Goal: Information Seeking & Learning: Learn about a topic

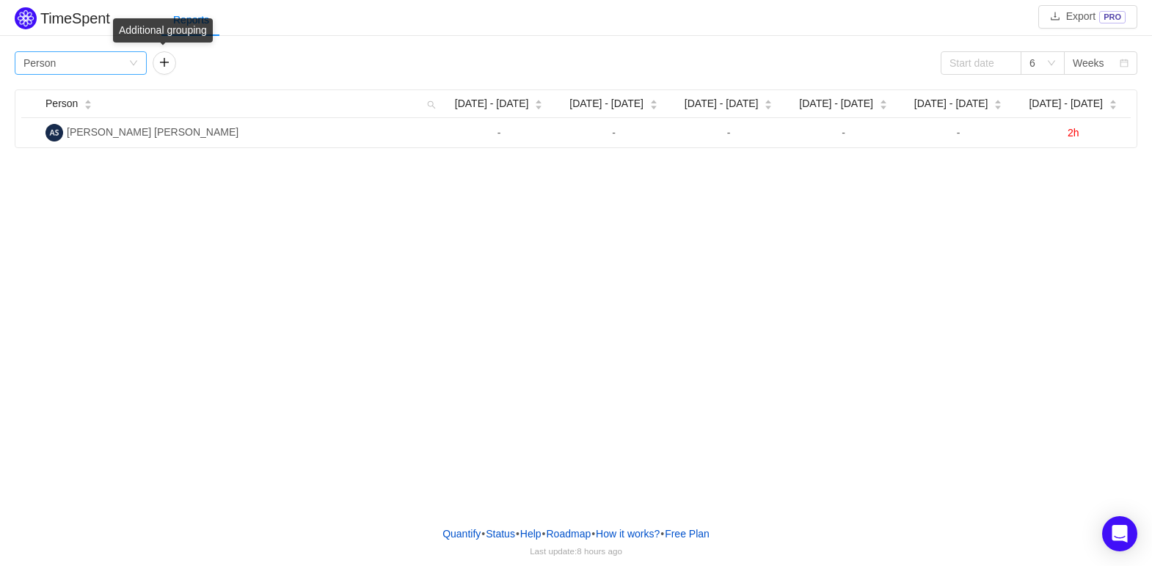
click at [139, 61] on div "Group by Person" at bounding box center [81, 62] width 132 height 23
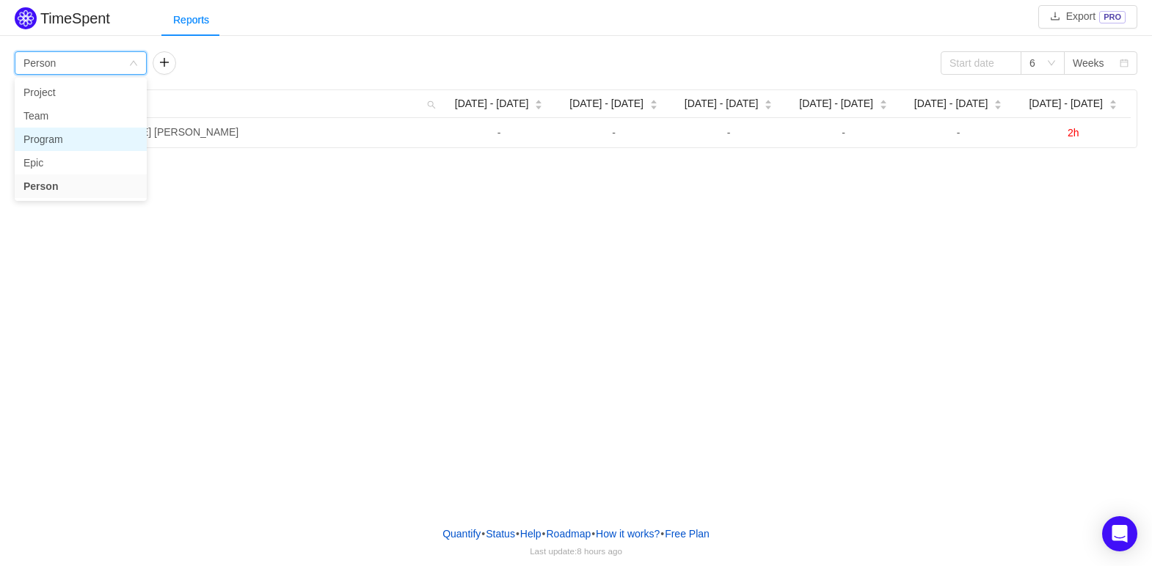
click at [78, 142] on li "Program" at bounding box center [81, 139] width 132 height 23
click at [132, 62] on icon "icon: down" at bounding box center [133, 63] width 9 height 9
click at [70, 95] on li "Project" at bounding box center [81, 92] width 132 height 23
click at [132, 62] on icon "icon: down" at bounding box center [133, 63] width 9 height 9
click at [56, 179] on li "Person" at bounding box center [81, 186] width 132 height 23
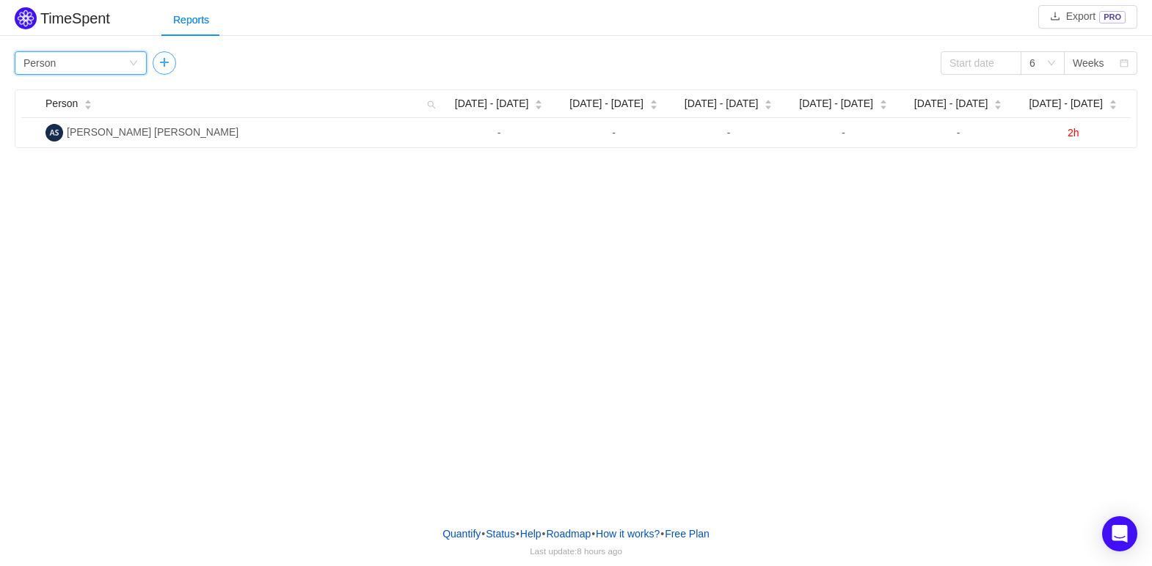
click at [172, 64] on button "button" at bounding box center [164, 62] width 23 height 23
click at [271, 66] on icon "icon: down" at bounding box center [271, 63] width 9 height 9
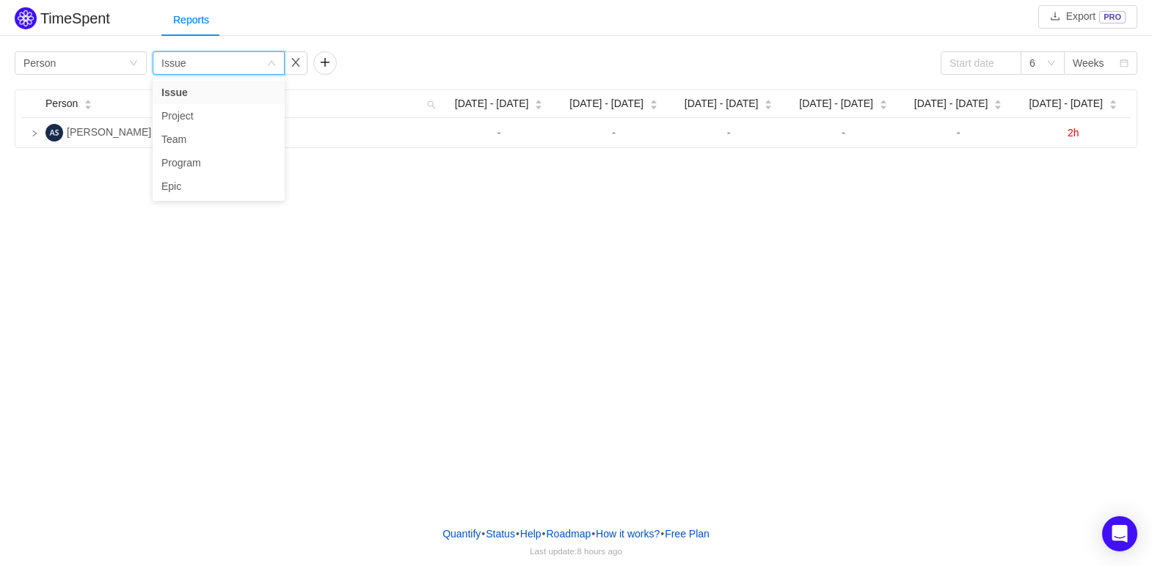
click at [208, 56] on div "Group by Issue" at bounding box center [213, 63] width 105 height 22
click at [293, 72] on button "button" at bounding box center [295, 62] width 23 height 23
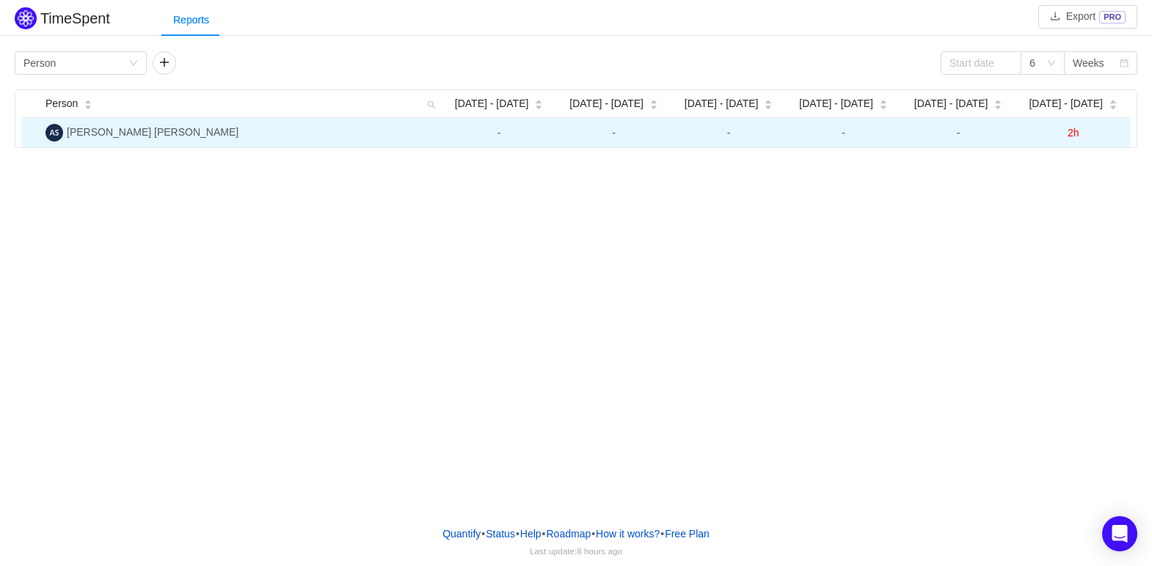
click at [218, 137] on span "[PERSON_NAME] [PERSON_NAME]" at bounding box center [153, 132] width 172 height 12
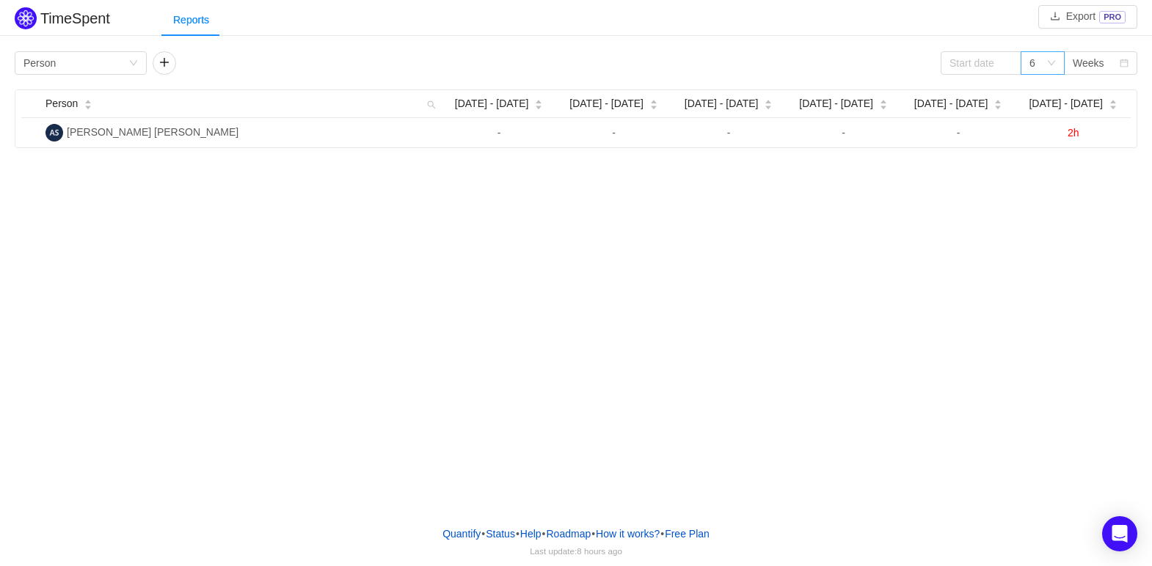
click at [1037, 64] on div "6" at bounding box center [1037, 63] width 17 height 22
click at [1078, 63] on div "Weeks" at bounding box center [1088, 63] width 32 height 22
click at [1092, 116] on li "Months" at bounding box center [1100, 115] width 73 height 23
click at [1052, 65] on icon "icon: down" at bounding box center [1050, 63] width 7 height 5
click at [1036, 88] on li "3" at bounding box center [1042, 92] width 44 height 23
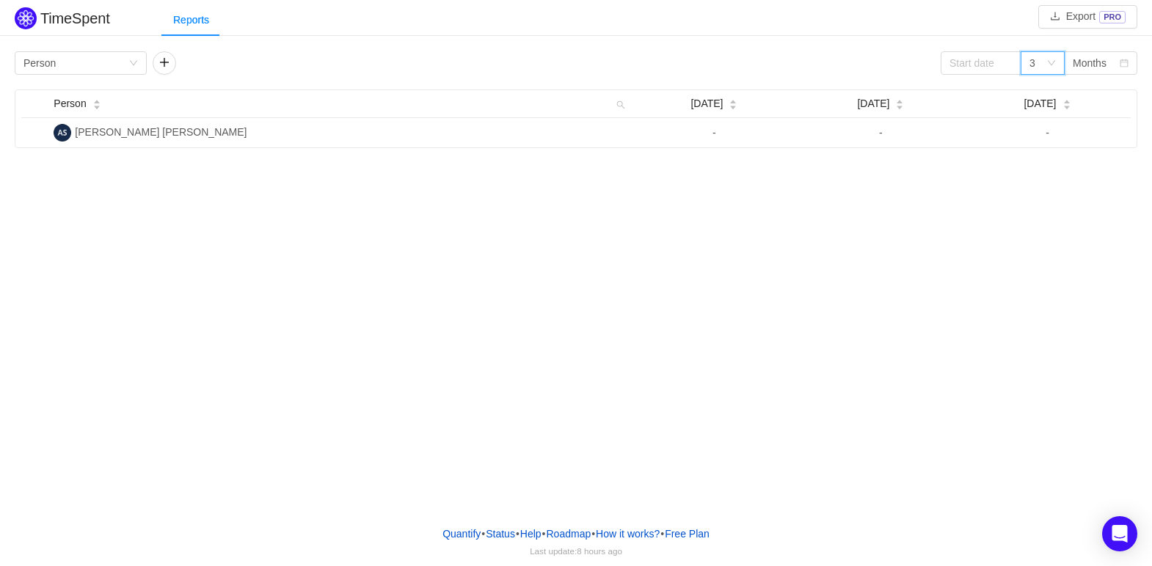
click at [1047, 60] on icon "icon: down" at bounding box center [1051, 63] width 9 height 9
click at [985, 65] on input at bounding box center [980, 62] width 81 height 23
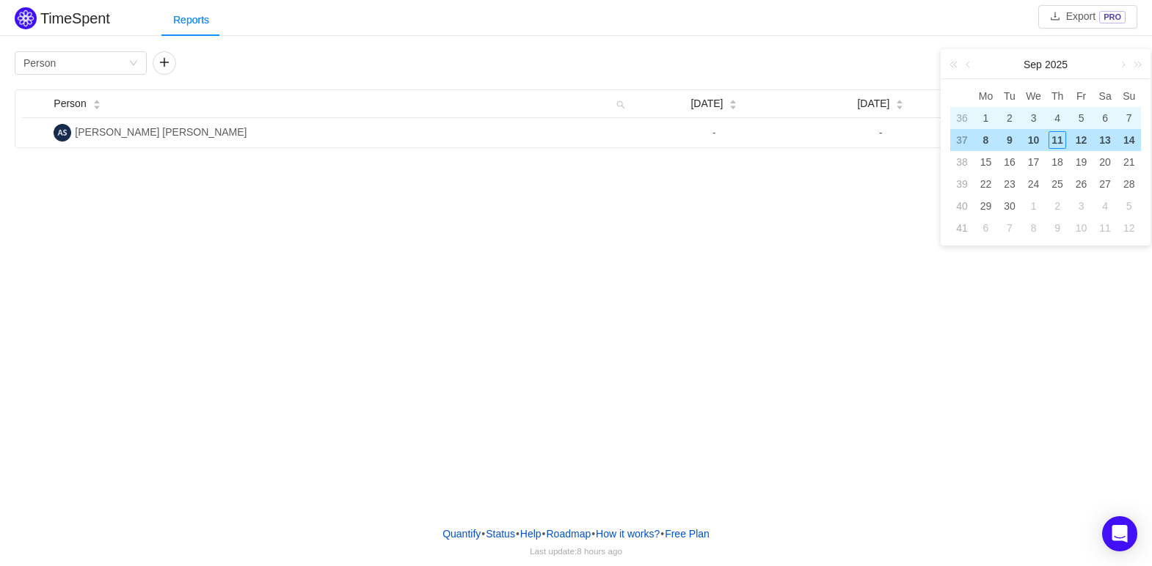
click at [987, 114] on div "1" at bounding box center [985, 118] width 18 height 18
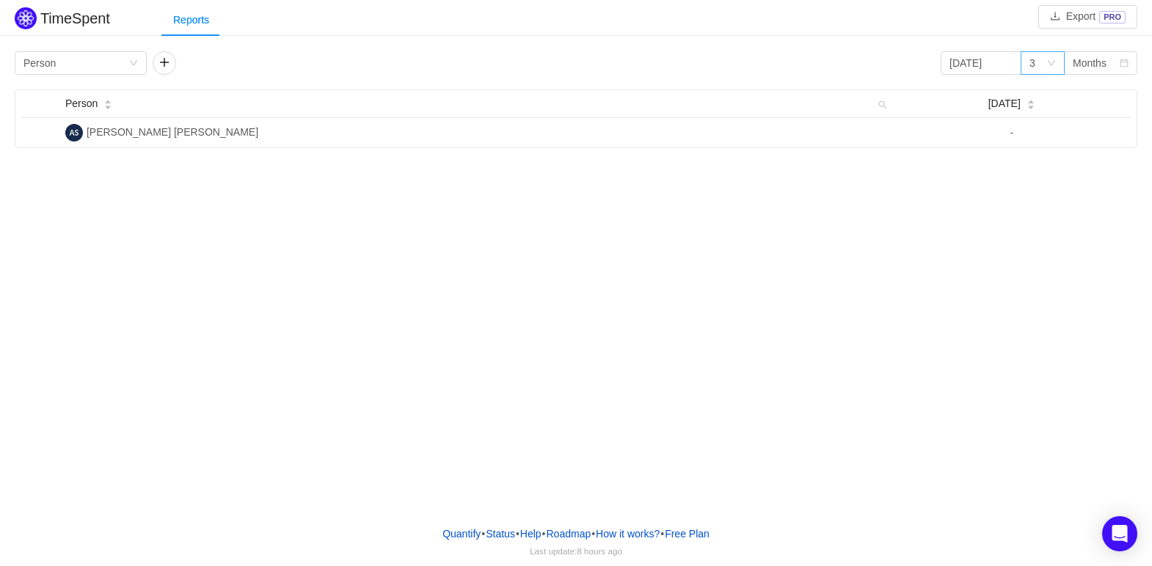
click at [1047, 63] on icon "icon: down" at bounding box center [1051, 63] width 9 height 9
click at [1044, 164] on li "12" at bounding box center [1042, 162] width 44 height 23
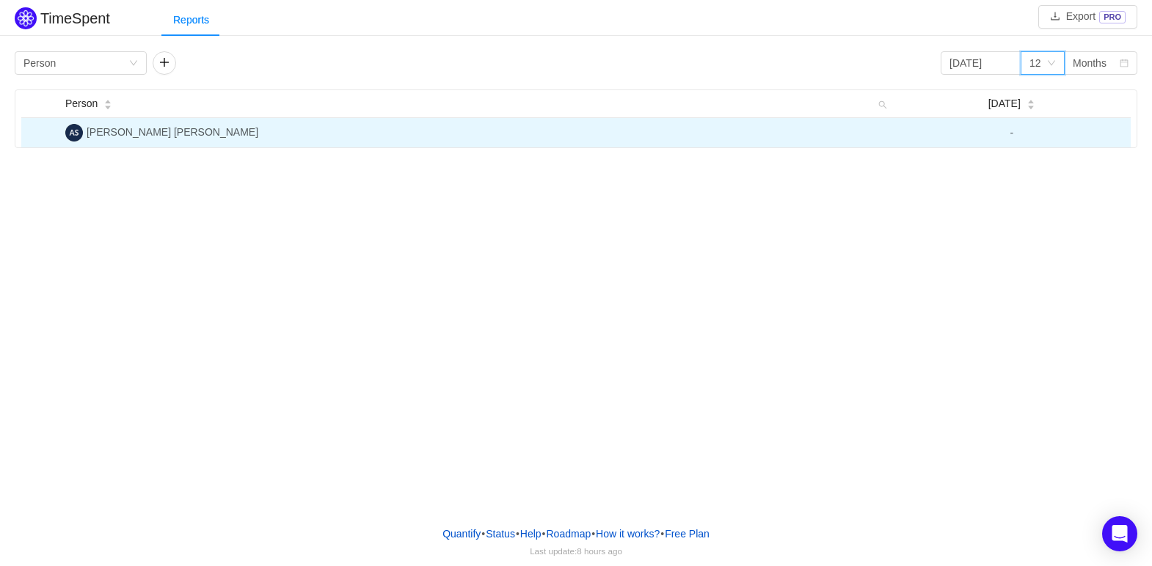
click at [1023, 132] on td "-" at bounding box center [1012, 132] width 238 height 29
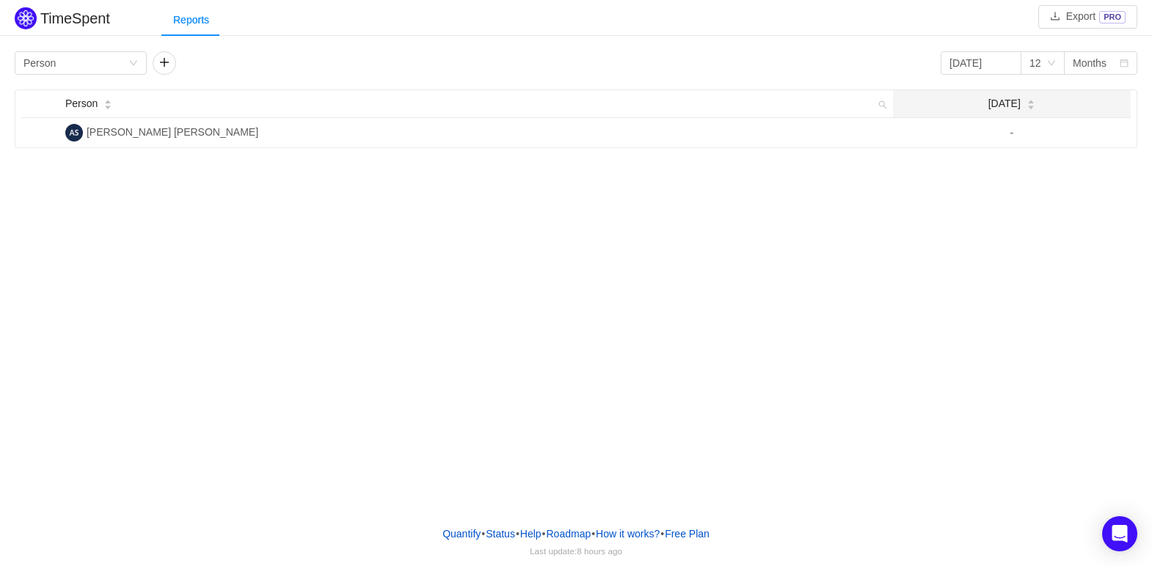
click at [1034, 108] on icon "icon: caret-down" at bounding box center [1030, 107] width 8 height 8
click at [1045, 64] on div "12" at bounding box center [1037, 63] width 17 height 22
click at [1042, 115] on li "6" at bounding box center [1042, 115] width 44 height 23
click at [1046, 69] on div "6" at bounding box center [1042, 62] width 44 height 23
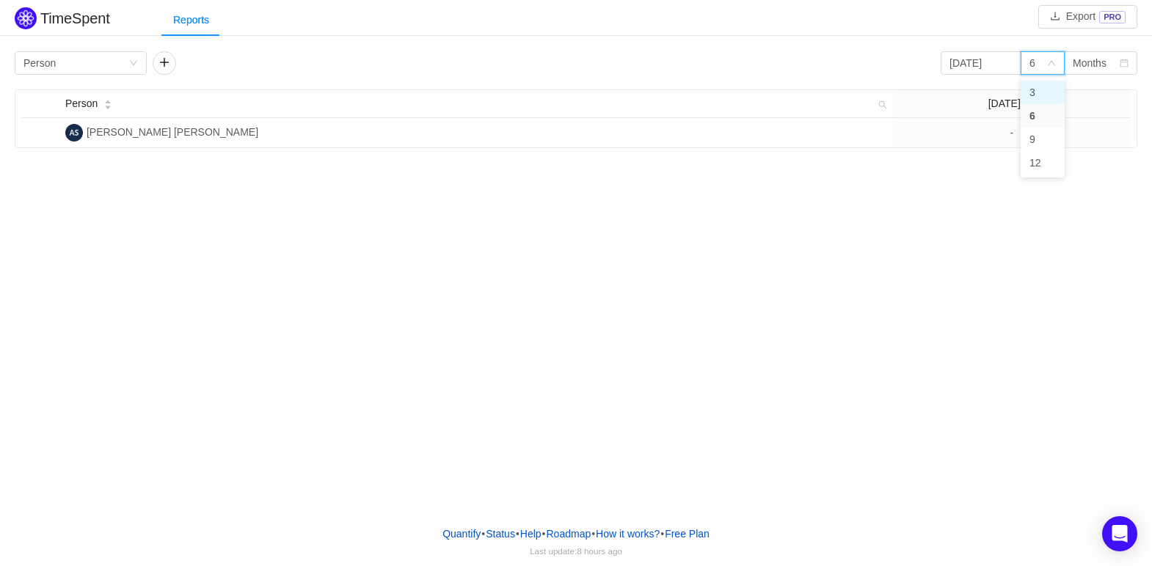
click at [1045, 88] on li "3" at bounding box center [1042, 92] width 44 height 23
click at [997, 64] on input "[DATE]" at bounding box center [980, 62] width 81 height 23
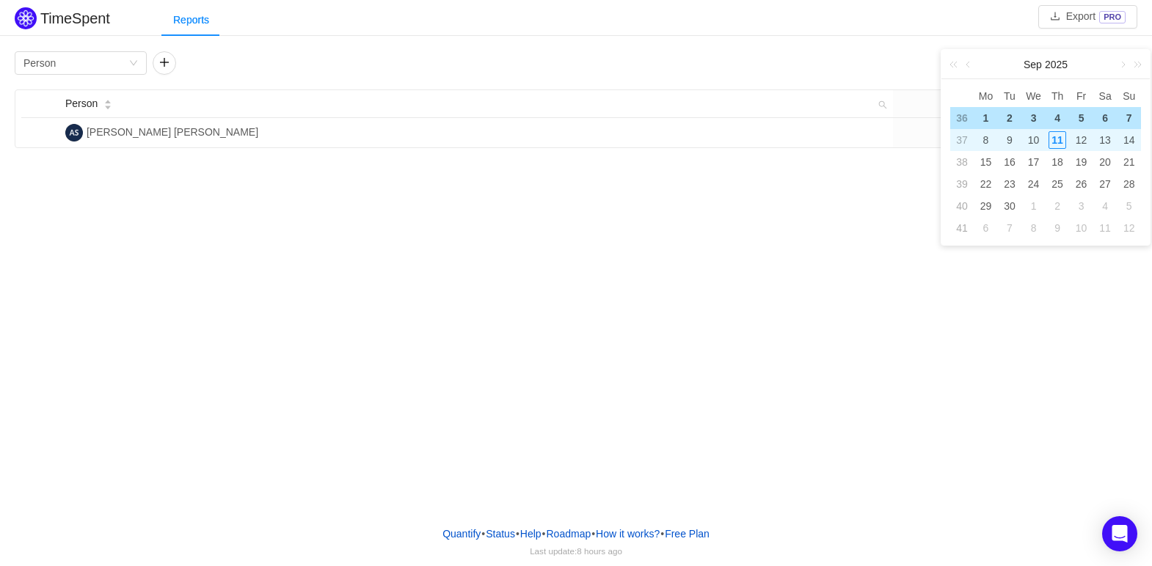
click at [990, 142] on div "8" at bounding box center [985, 140] width 18 height 18
type input "2025-09-08"
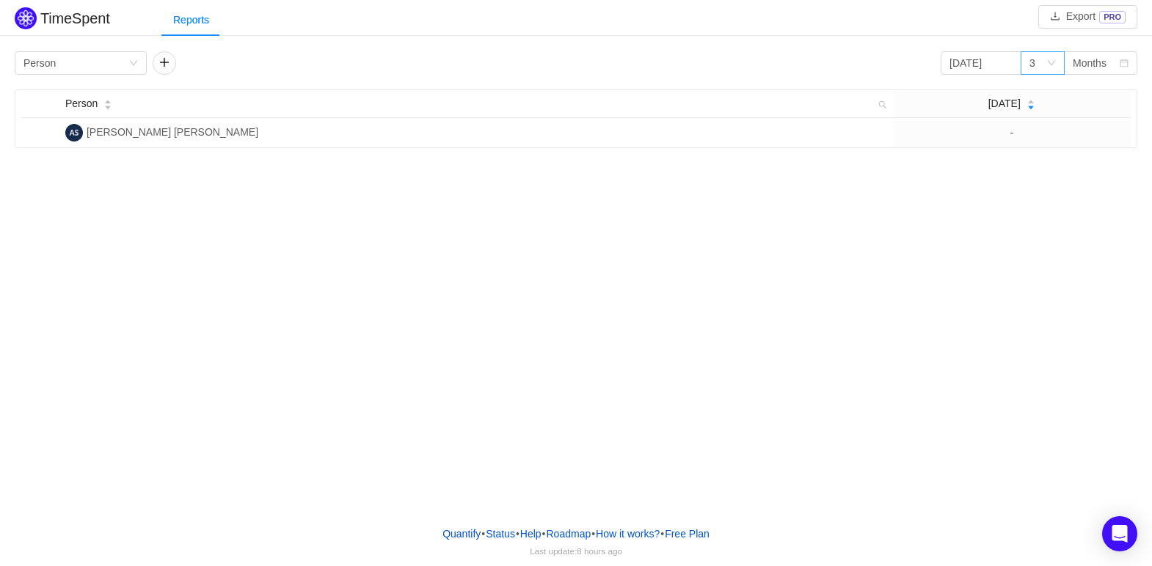
click at [1042, 63] on div "3" at bounding box center [1037, 63] width 17 height 22
click at [1019, 196] on div "TimeSpent Export PRO Reports Group by Person 2025-09-08 3 Months Person Sep 202…" at bounding box center [576, 257] width 1152 height 514
click at [1006, 61] on icon "icon: close-circle" at bounding box center [1007, 63] width 10 height 10
click at [1089, 65] on div "Months" at bounding box center [1089, 63] width 34 height 22
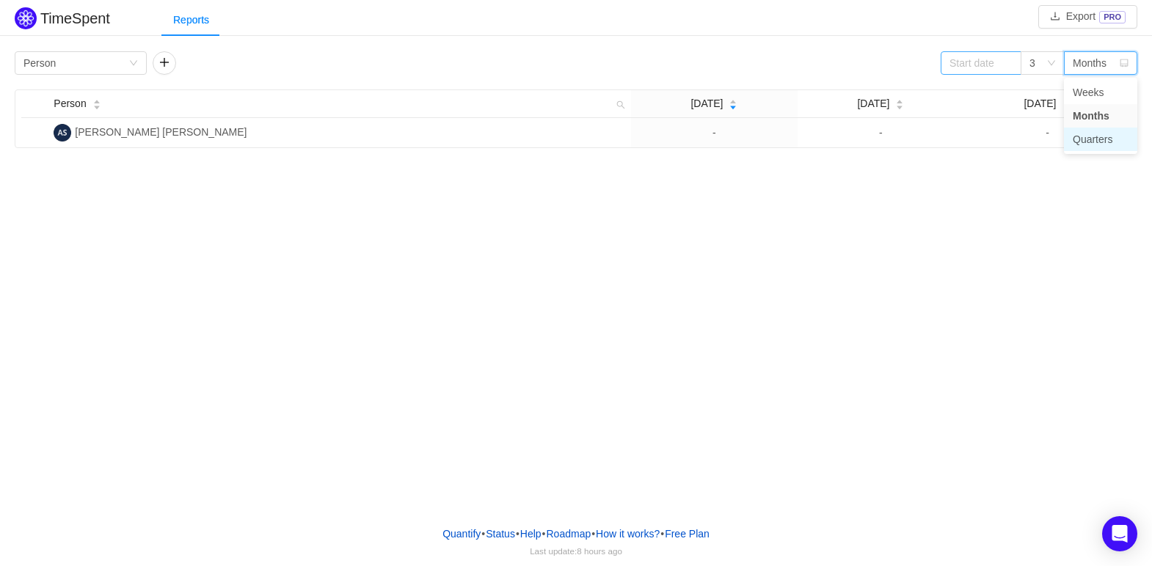
click at [1081, 145] on li "Quarters" at bounding box center [1100, 139] width 73 height 23
click at [1098, 57] on div "Quarters" at bounding box center [1092, 63] width 40 height 22
click at [1099, 116] on li "Months" at bounding box center [1100, 115] width 73 height 23
click at [28, 20] on img at bounding box center [26, 18] width 22 height 22
click at [1119, 527] on icon "Open Intercom Messenger" at bounding box center [1119, 533] width 17 height 19
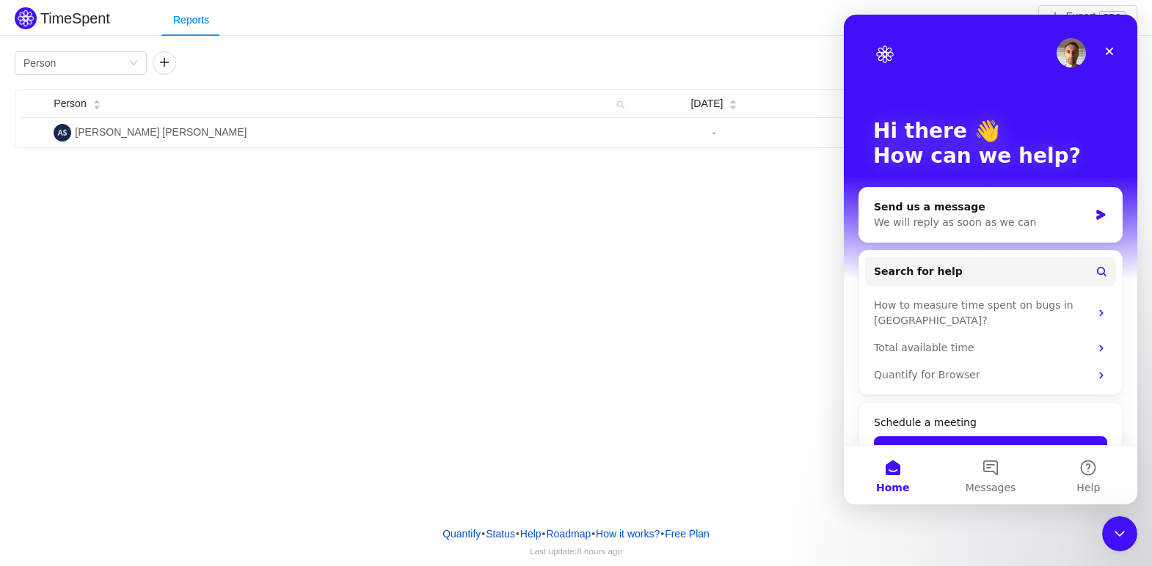
click at [478, 299] on div "TimeSpent Export PRO Reports Group by Person 3 Months Person [DATE] [DATE] [DAT…" at bounding box center [576, 257] width 1152 height 514
click at [961, 340] on div "Total available time" at bounding box center [982, 347] width 216 height 15
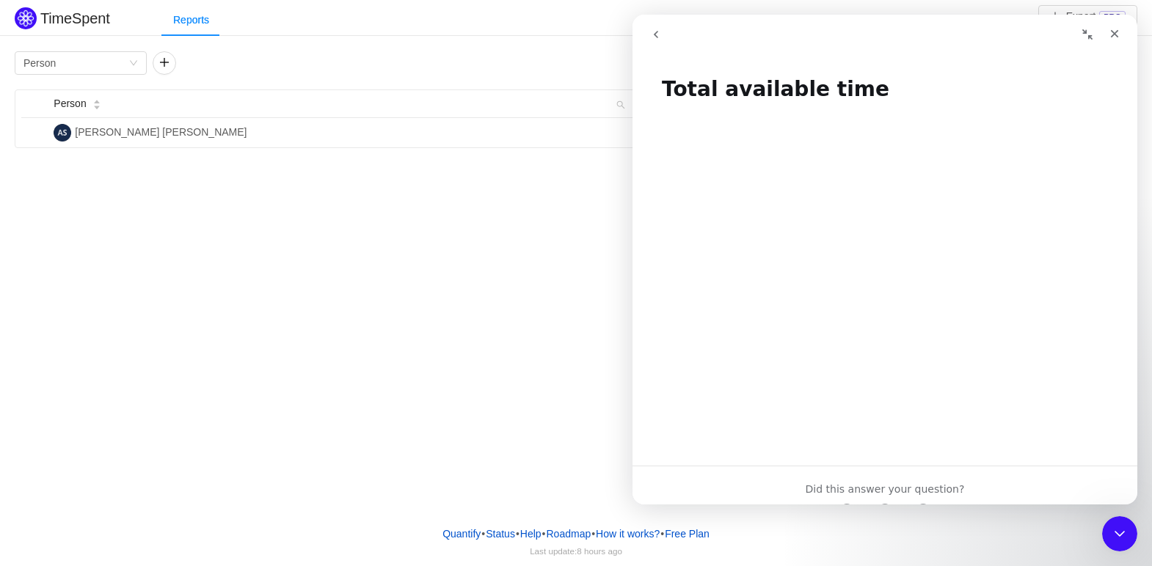
click at [478, 341] on div "TimeSpent Export PRO Reports Group by Person 3 Months Person Jul 2025 Aug 2025 …" at bounding box center [576, 257] width 1152 height 514
click at [1120, 27] on div "Close" at bounding box center [1114, 34] width 26 height 26
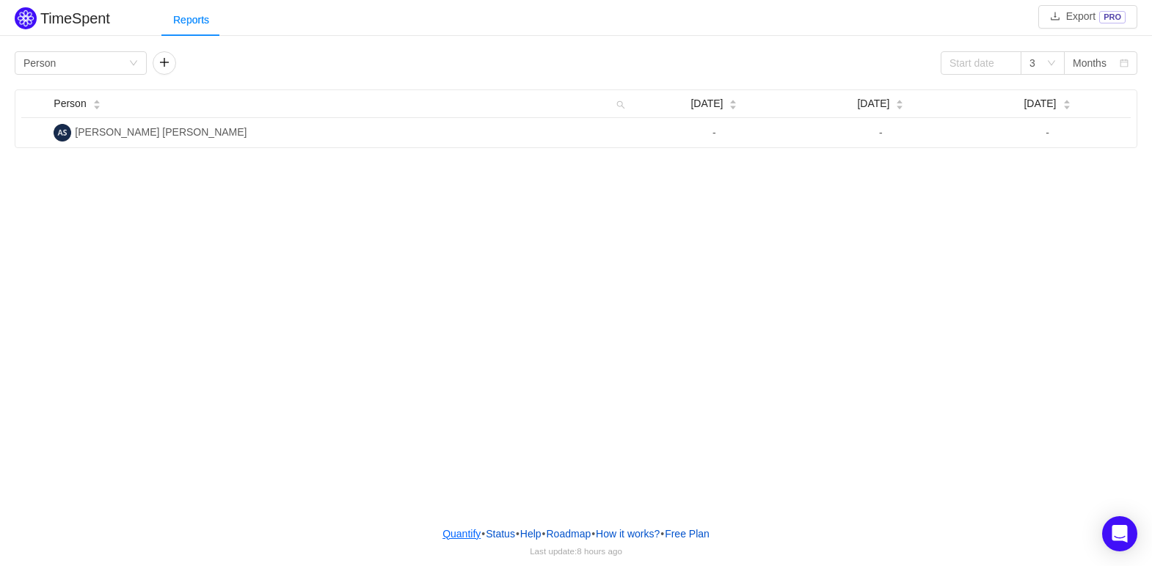
click at [452, 530] on link "Quantify" at bounding box center [462, 534] width 40 height 22
click at [1044, 59] on div "3" at bounding box center [1037, 63] width 17 height 22
click at [1088, 59] on div "Months" at bounding box center [1089, 63] width 34 height 22
click at [1092, 92] on li "Weeks" at bounding box center [1100, 92] width 73 height 23
click at [1091, 67] on div "Weeks" at bounding box center [1088, 63] width 32 height 22
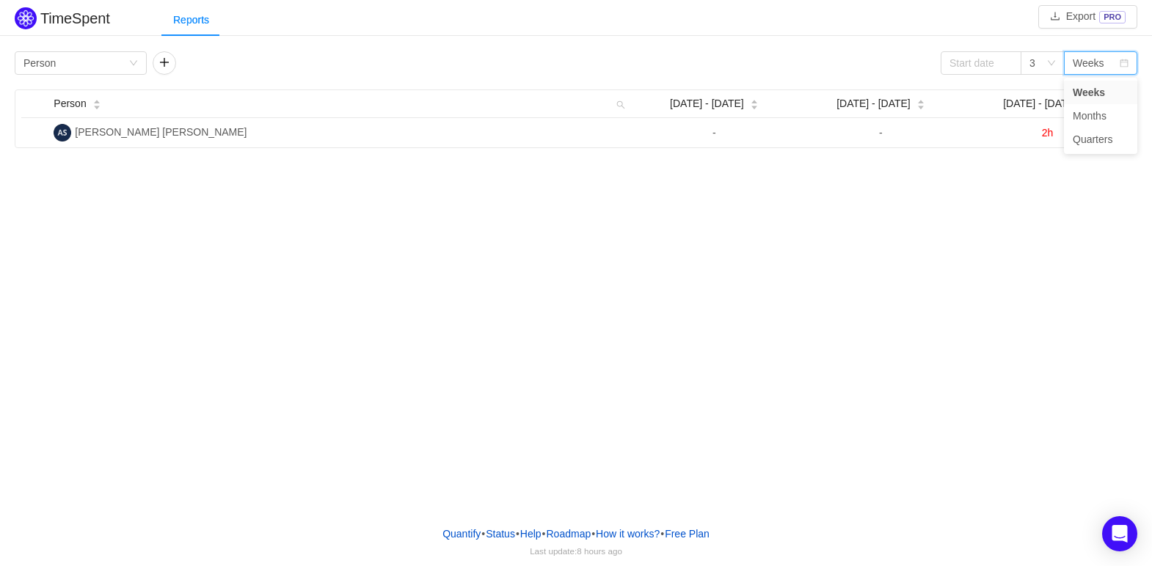
click at [1023, 255] on div "TimeSpent Export PRO Reports Group by Person 3 Weeks Person Aug 25 - 31 Sep 1 -…" at bounding box center [576, 257] width 1152 height 514
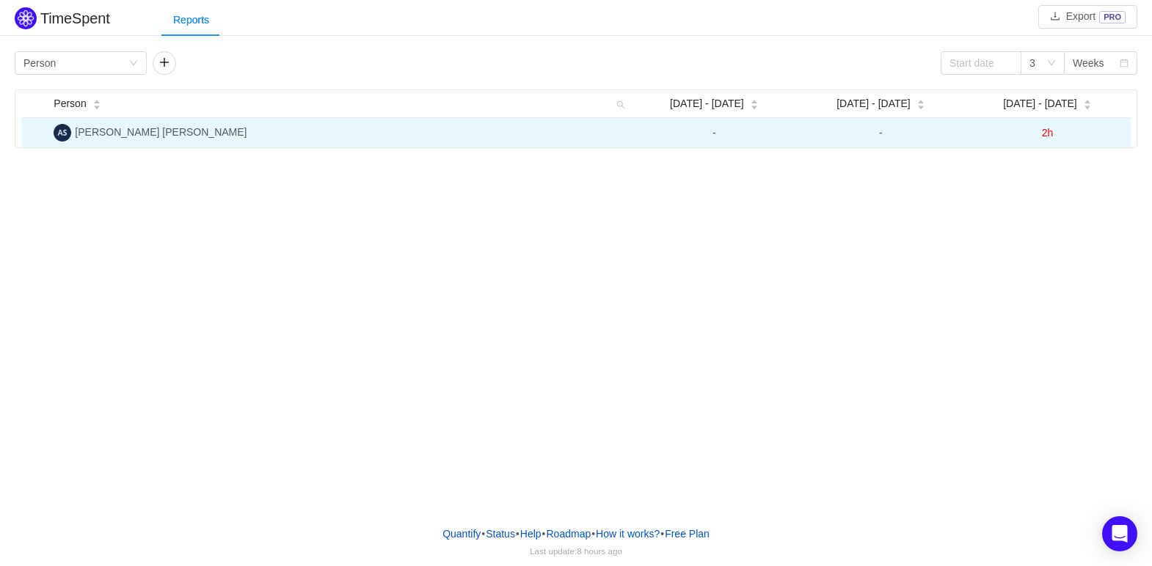
click at [1045, 129] on span "2h" at bounding box center [1048, 133] width 12 height 12
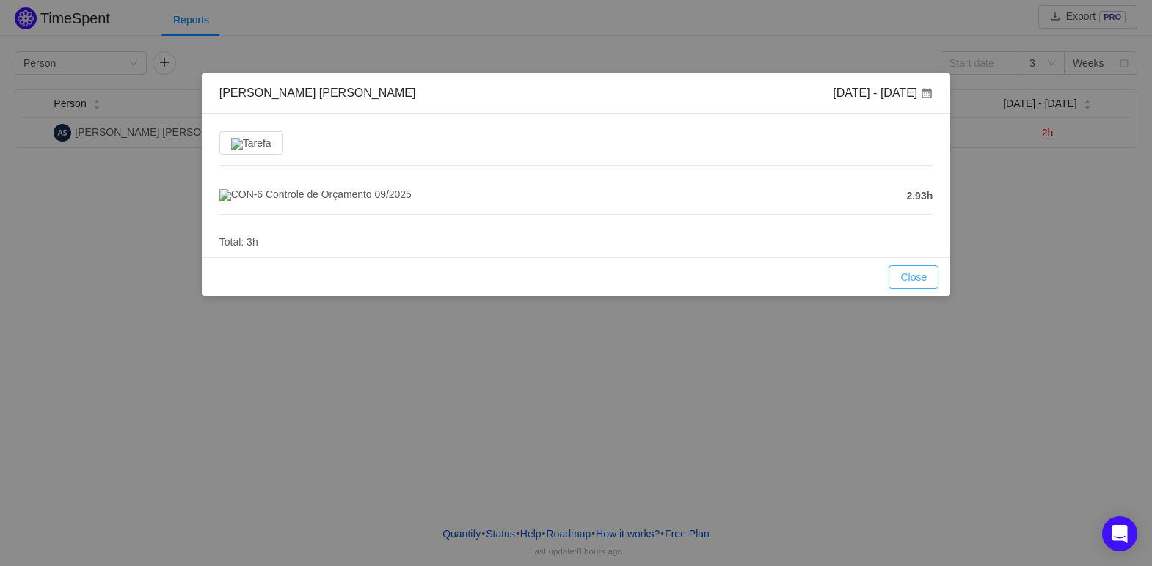
click at [912, 282] on button "Close" at bounding box center [913, 277] width 50 height 23
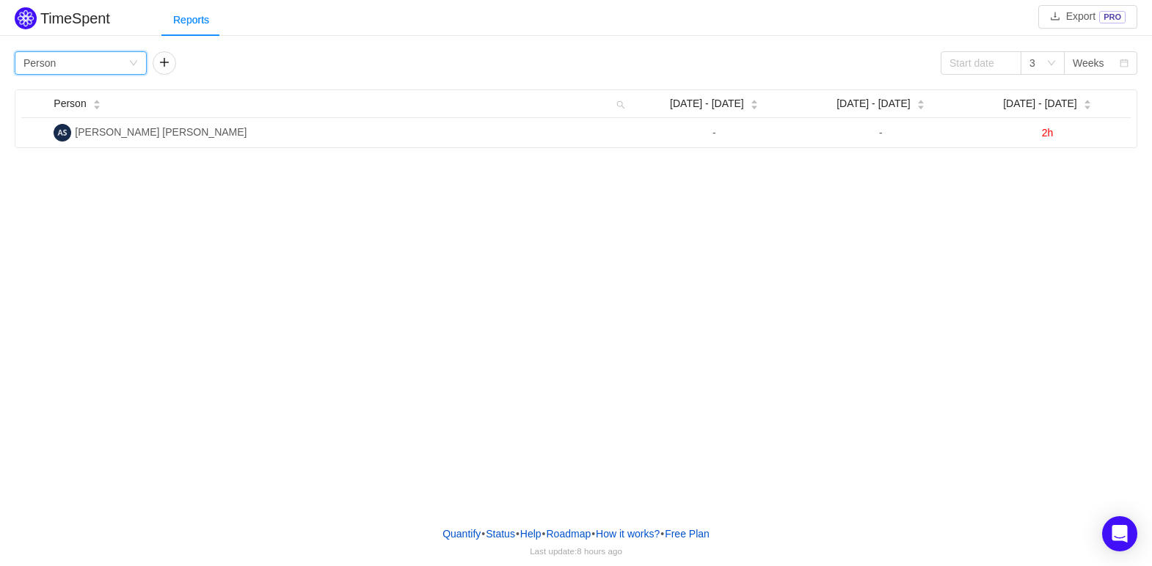
click at [135, 65] on icon "icon: down" at bounding box center [133, 63] width 9 height 9
click at [72, 134] on li "Program" at bounding box center [81, 139] width 132 height 23
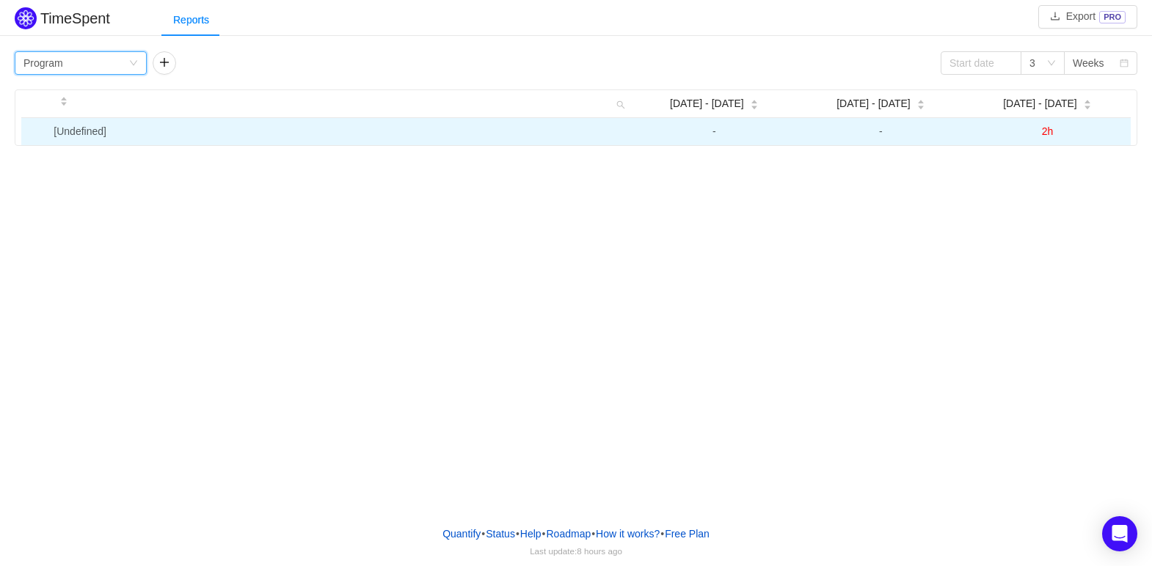
click at [1044, 134] on span "2h" at bounding box center [1048, 131] width 12 height 12
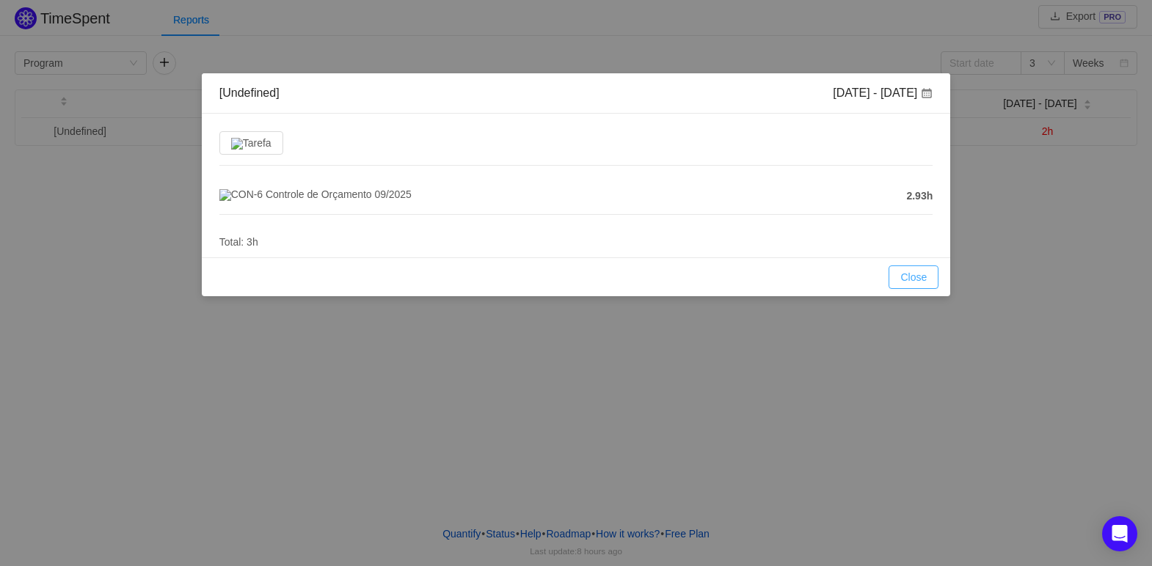
click at [901, 288] on button "Close" at bounding box center [913, 277] width 50 height 23
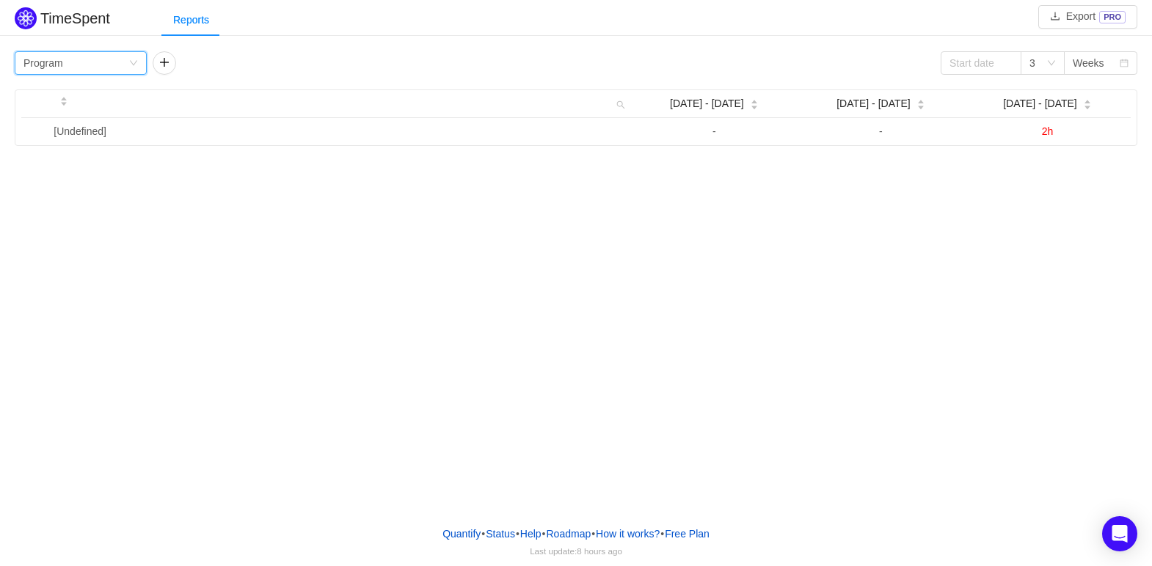
click at [121, 63] on div "Group by Program" at bounding box center [75, 63] width 105 height 22
click at [66, 160] on li "Epic" at bounding box center [81, 162] width 132 height 23
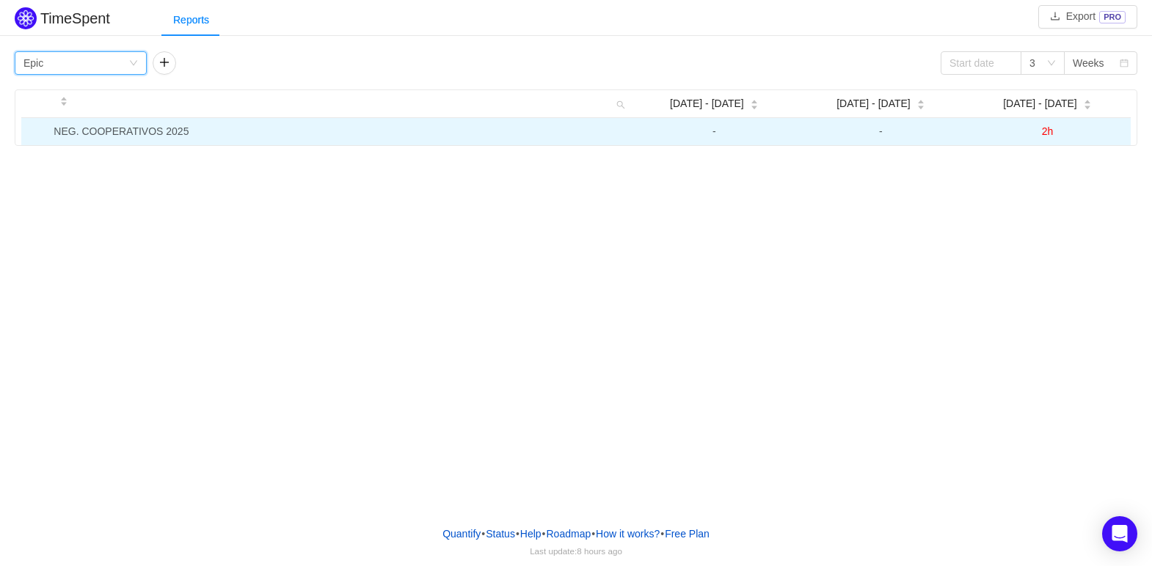
click at [1045, 131] on span "2h" at bounding box center [1048, 131] width 12 height 12
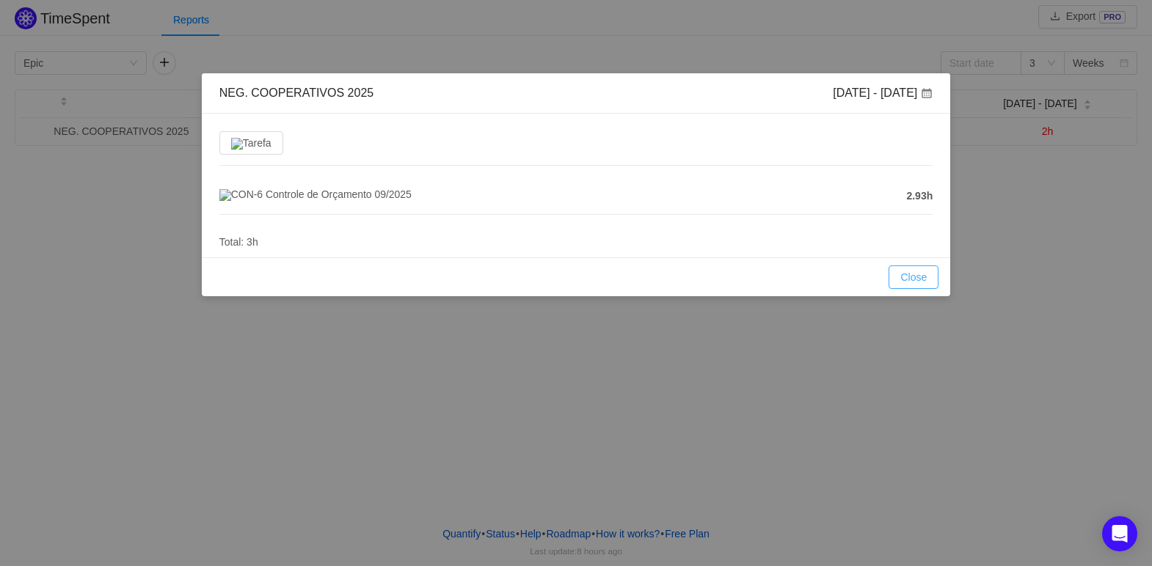
click at [926, 285] on button "Close" at bounding box center [913, 277] width 50 height 23
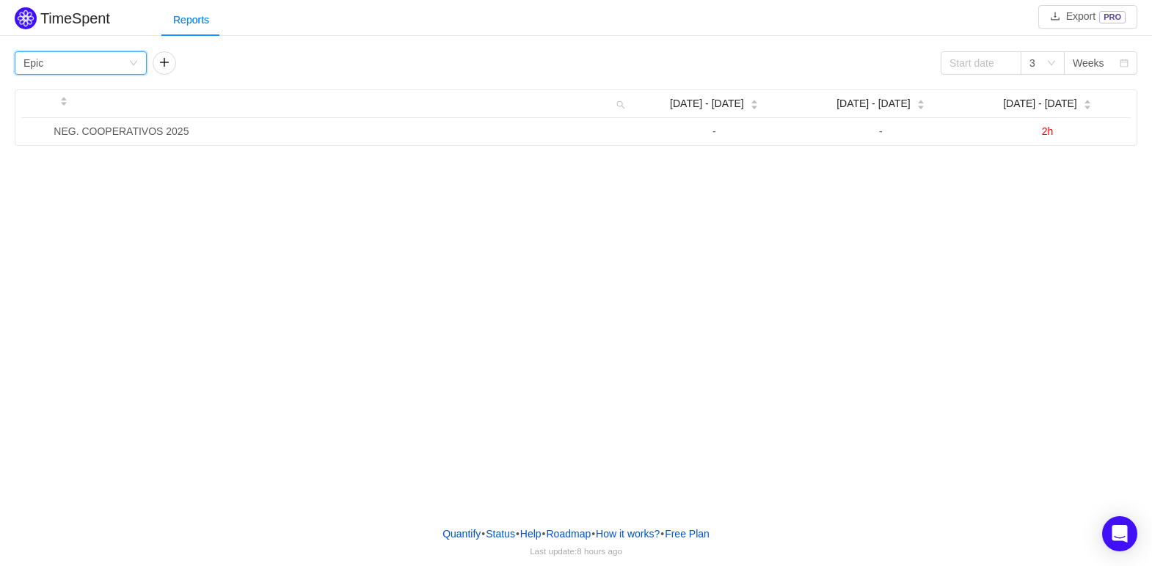
click at [127, 65] on div "Group by Epic" at bounding box center [75, 63] width 105 height 22
click at [77, 186] on li "Person" at bounding box center [81, 186] width 132 height 23
click at [1078, 10] on button "Export PRO" at bounding box center [1087, 16] width 99 height 23
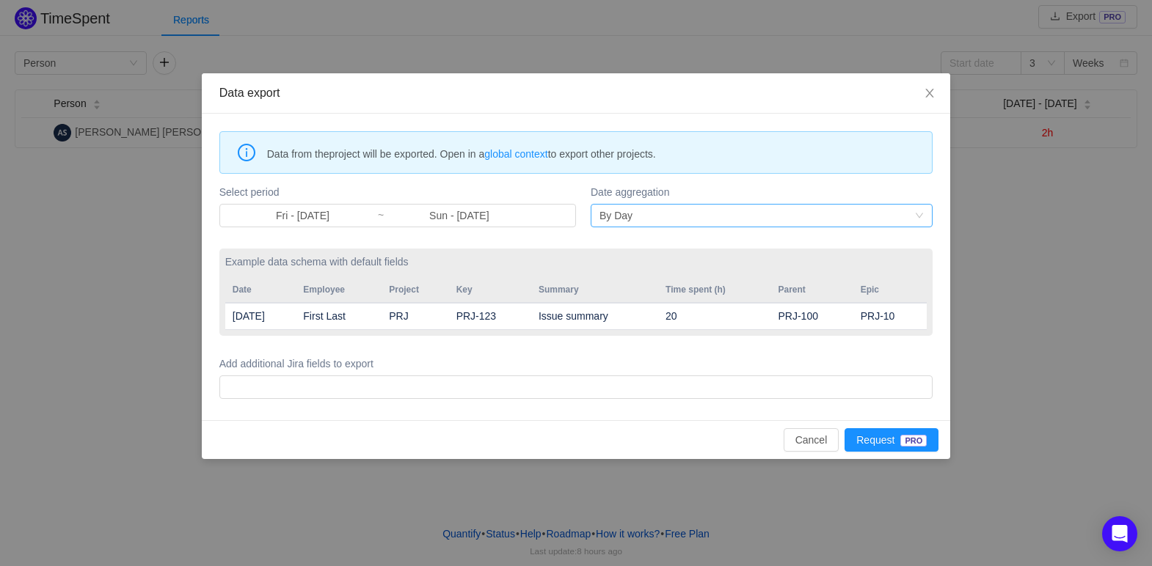
click at [661, 222] on div "By Day" at bounding box center [756, 216] width 315 height 22
click at [642, 266] on li "By Month" at bounding box center [761, 268] width 342 height 23
click at [362, 393] on div at bounding box center [574, 387] width 701 height 22
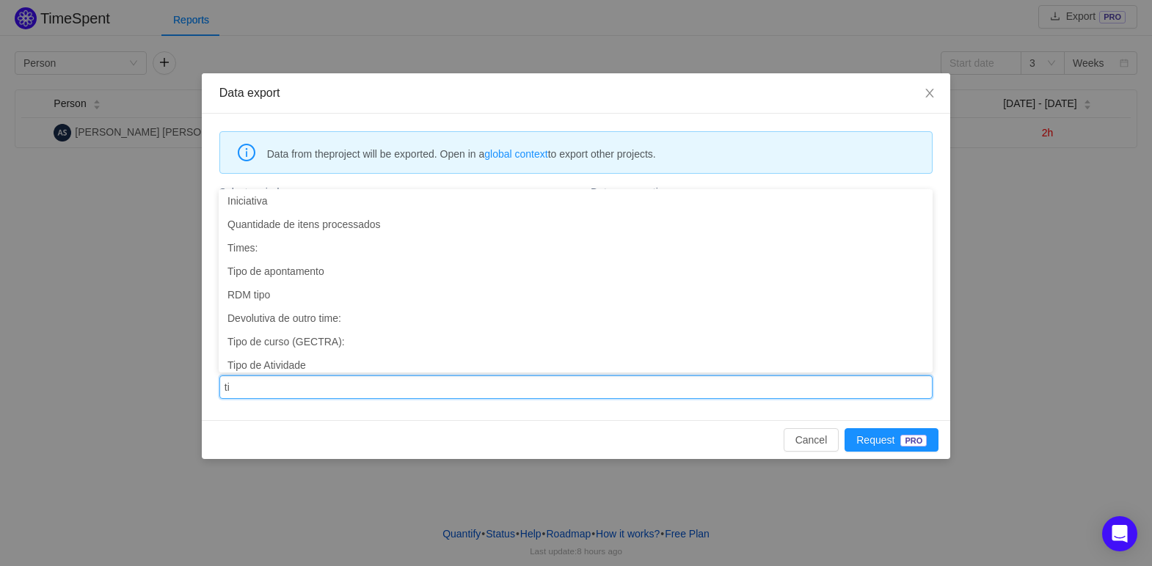
scroll to position [3, 0]
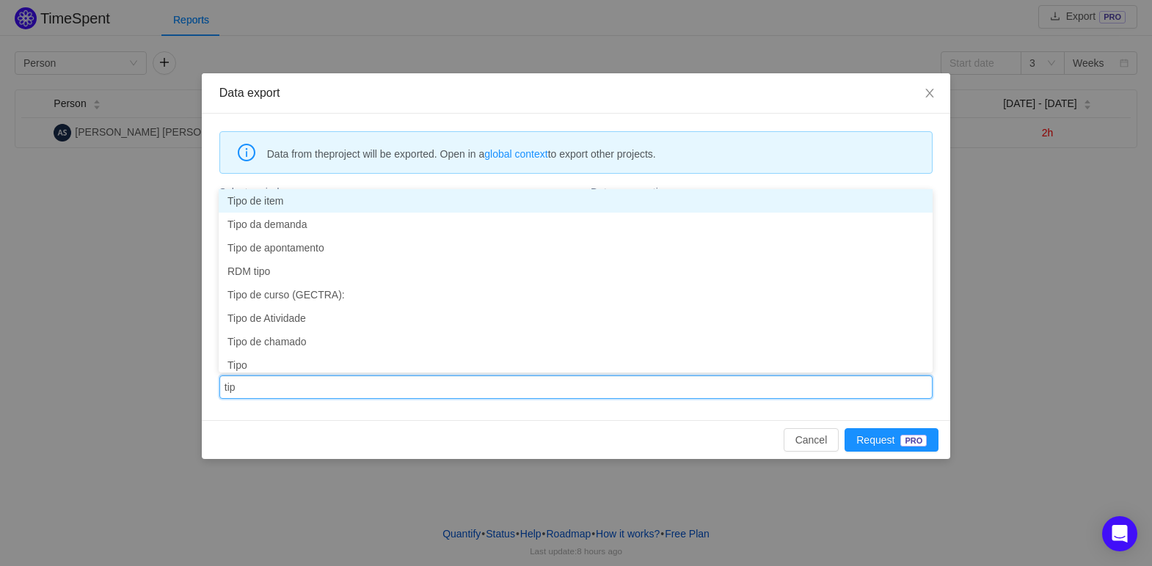
type input "tipo"
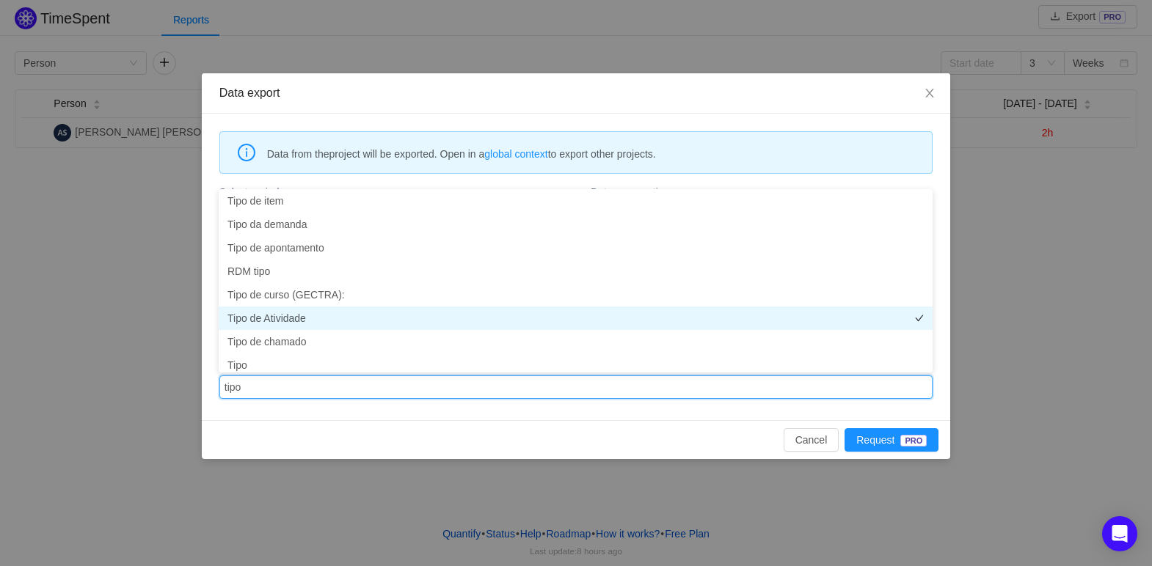
click at [292, 312] on li "Tipo de Atividade" at bounding box center [576, 318] width 714 height 23
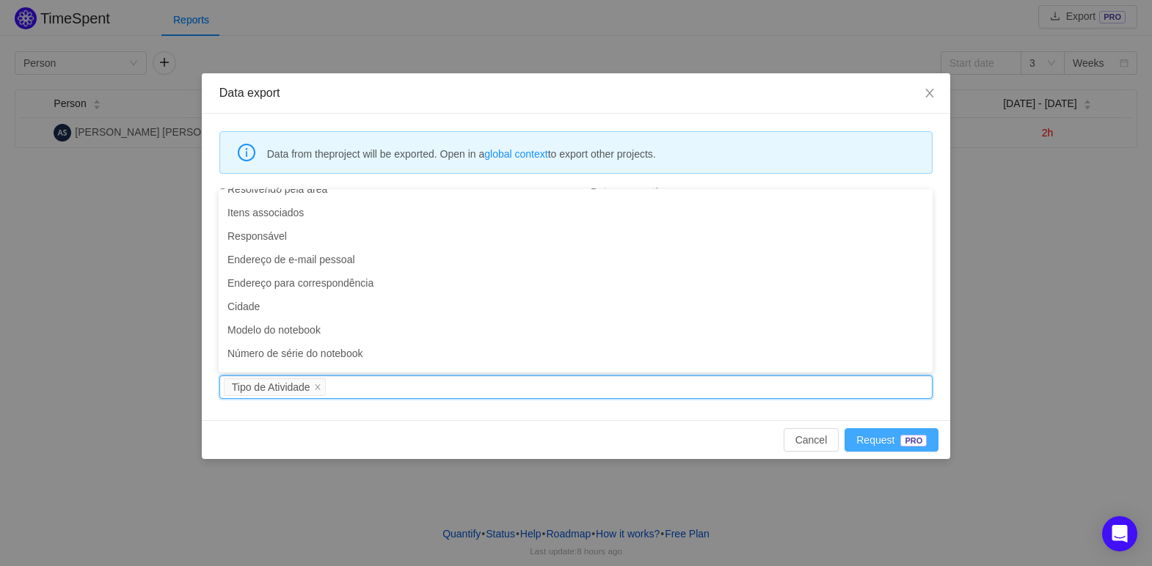
scroll to position [312, 0]
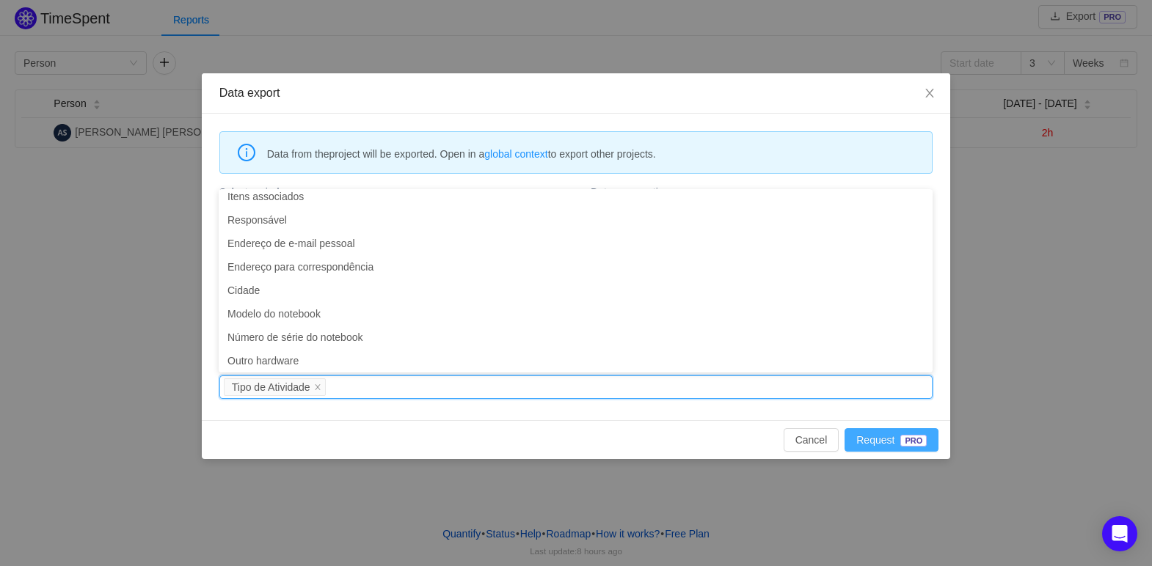
click at [885, 436] on button "Request PRO" at bounding box center [891, 439] width 94 height 23
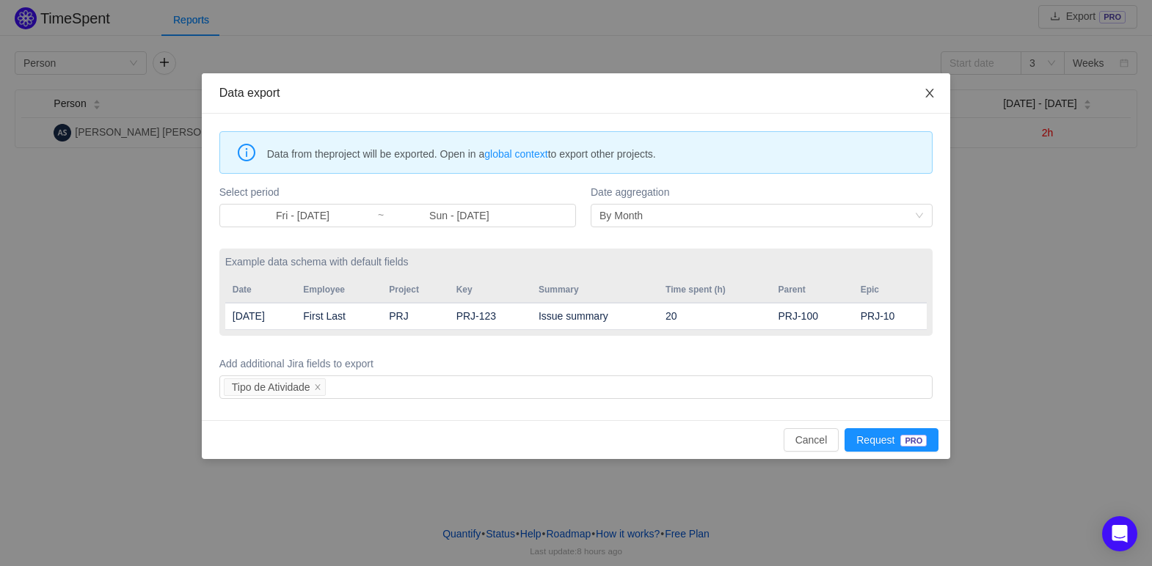
click at [931, 98] on icon "icon: close" at bounding box center [930, 93] width 12 height 12
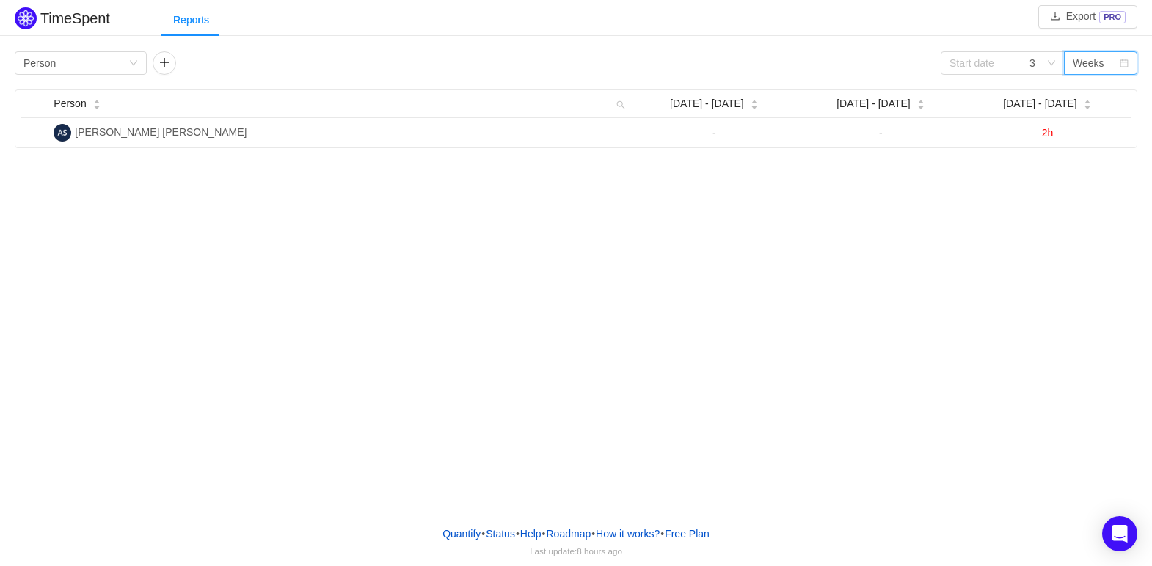
click at [1122, 60] on icon "icon: calendar" at bounding box center [1124, 63] width 8 height 8
click at [1122, 60] on icon "icon: calendar" at bounding box center [1123, 63] width 9 height 9
click at [26, 17] on img at bounding box center [26, 18] width 22 height 22
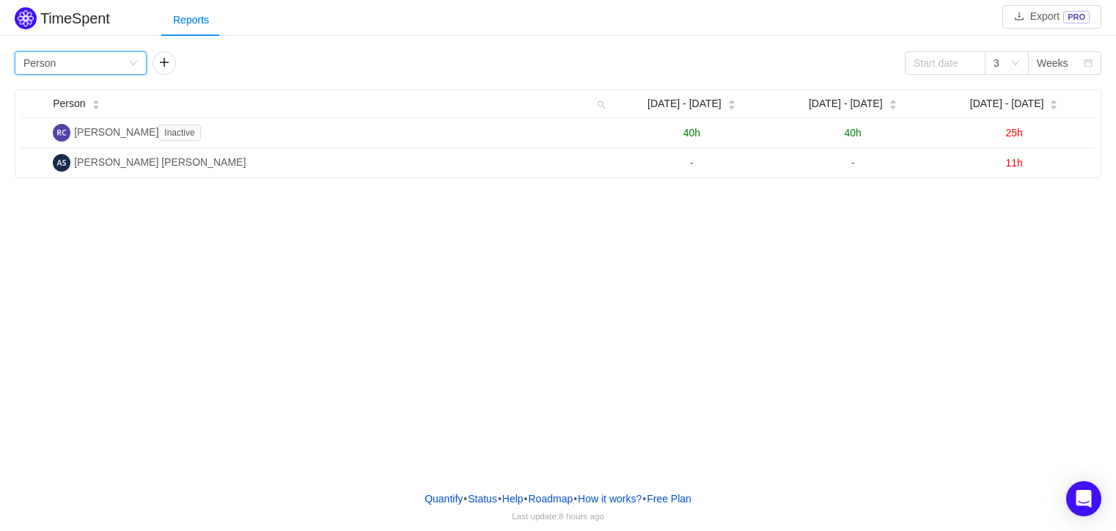
click at [125, 62] on div "Group by Person" at bounding box center [75, 63] width 105 height 22
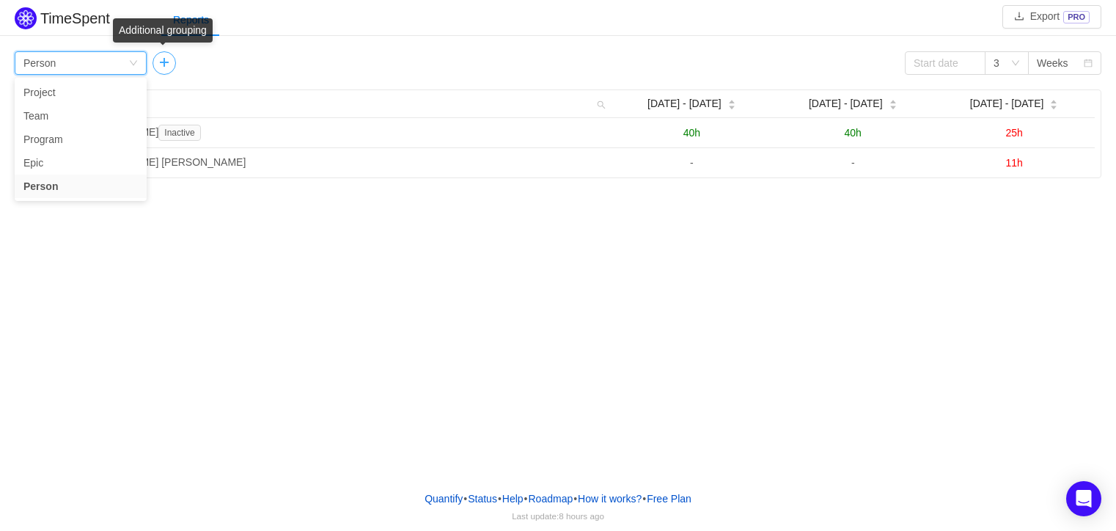
click at [158, 65] on button "button" at bounding box center [164, 62] width 23 height 23
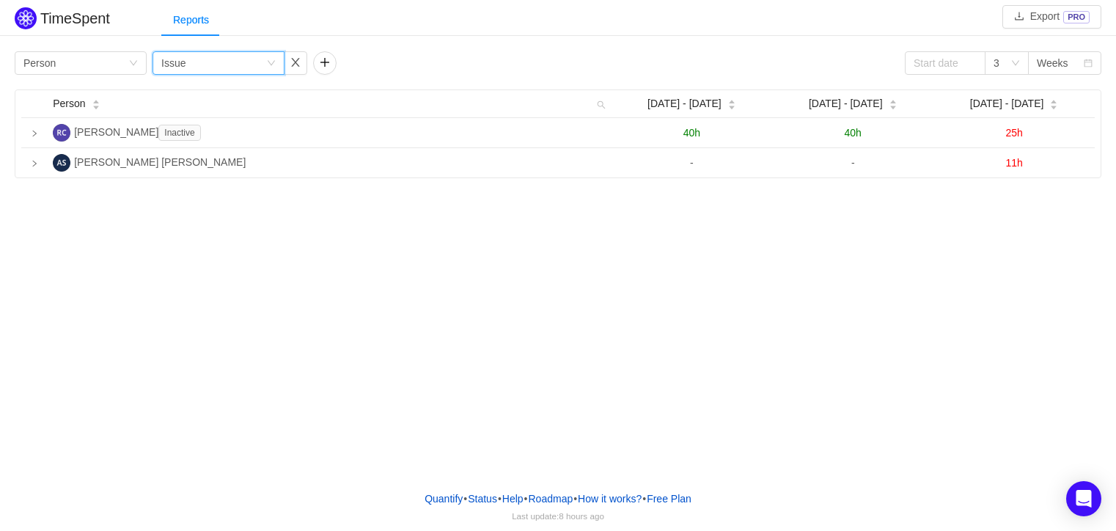
click at [274, 57] on div "Group by Issue" at bounding box center [219, 62] width 132 height 23
click at [122, 62] on div "Group by Person" at bounding box center [75, 63] width 105 height 22
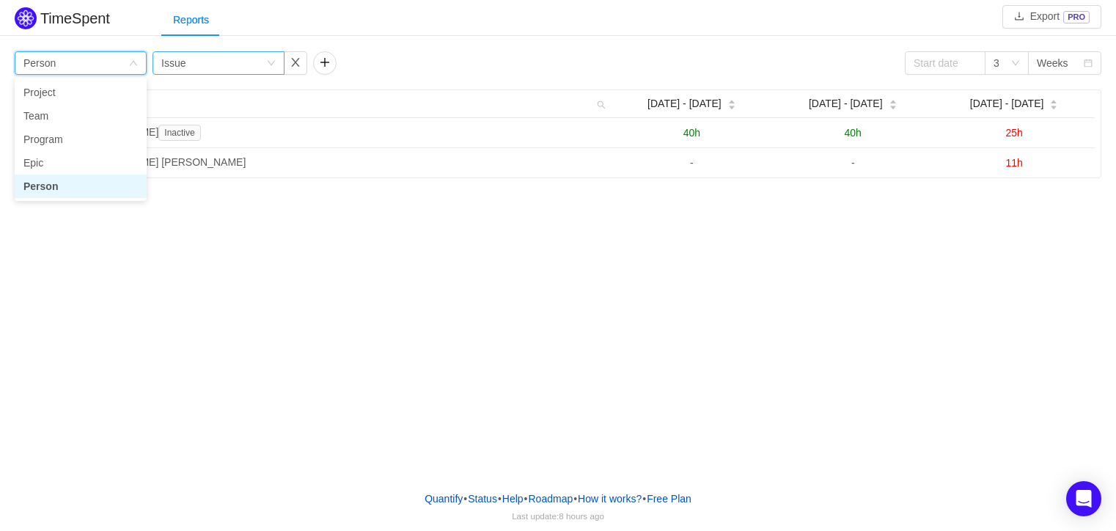
click at [200, 61] on div "Group by Issue" at bounding box center [213, 63] width 105 height 22
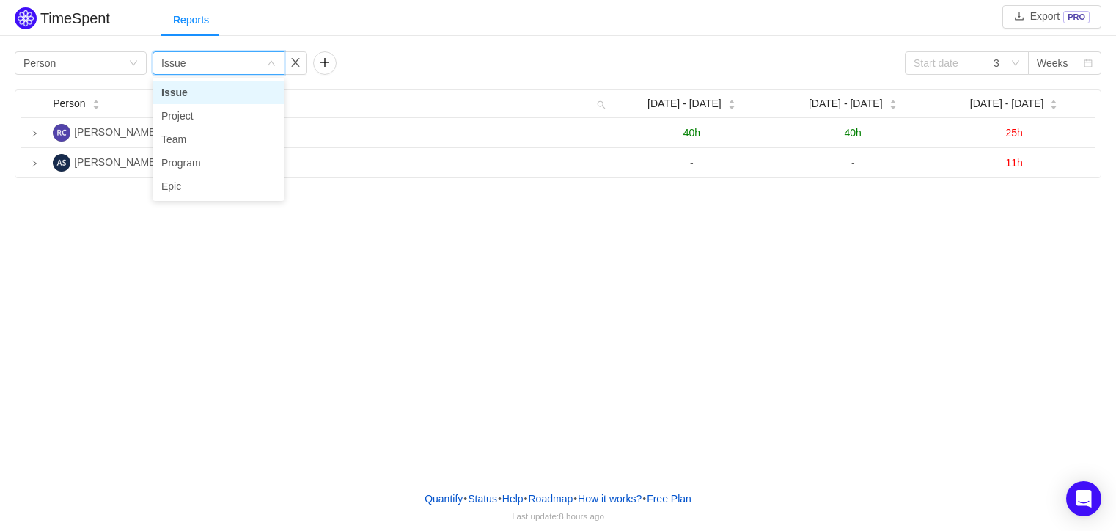
click at [198, 61] on div "Group by Issue" at bounding box center [213, 63] width 105 height 22
click at [193, 66] on div "Group by Issue" at bounding box center [213, 63] width 105 height 22
click at [191, 119] on li "Project" at bounding box center [219, 115] width 132 height 23
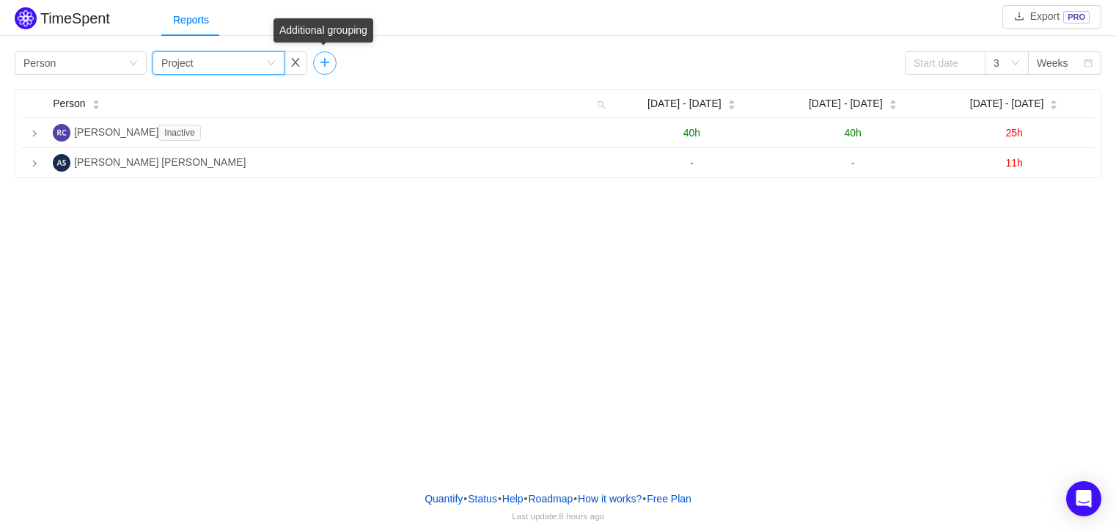
click at [325, 66] on button "button" at bounding box center [324, 62] width 23 height 23
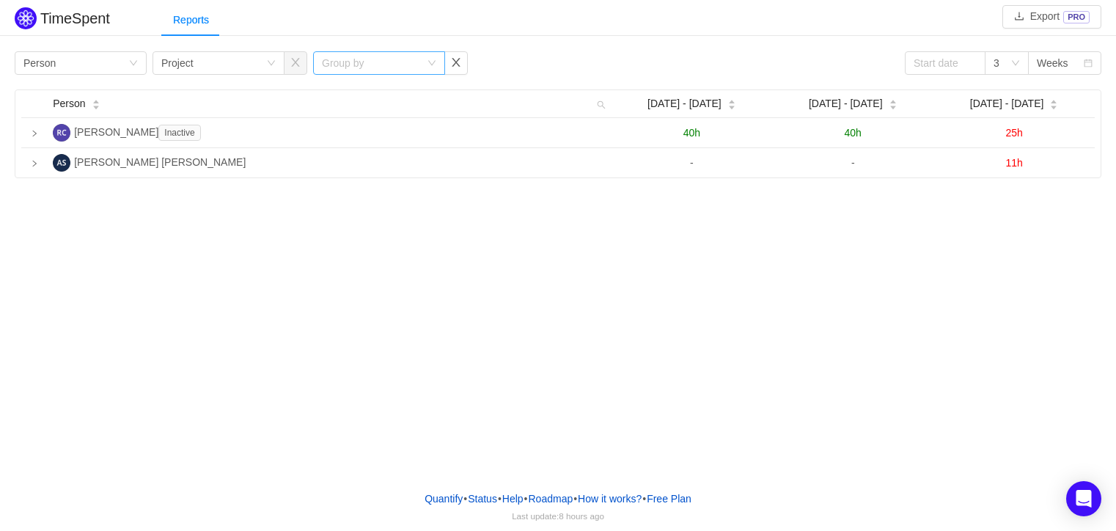
click at [368, 67] on div "Group by" at bounding box center [371, 63] width 98 height 15
click at [358, 97] on li "Issue" at bounding box center [379, 92] width 132 height 23
click at [424, 67] on div "Group by Issue" at bounding box center [374, 63] width 105 height 22
click at [349, 142] on li "Program" at bounding box center [379, 139] width 132 height 23
click at [437, 61] on div "Group by Program" at bounding box center [379, 62] width 132 height 23
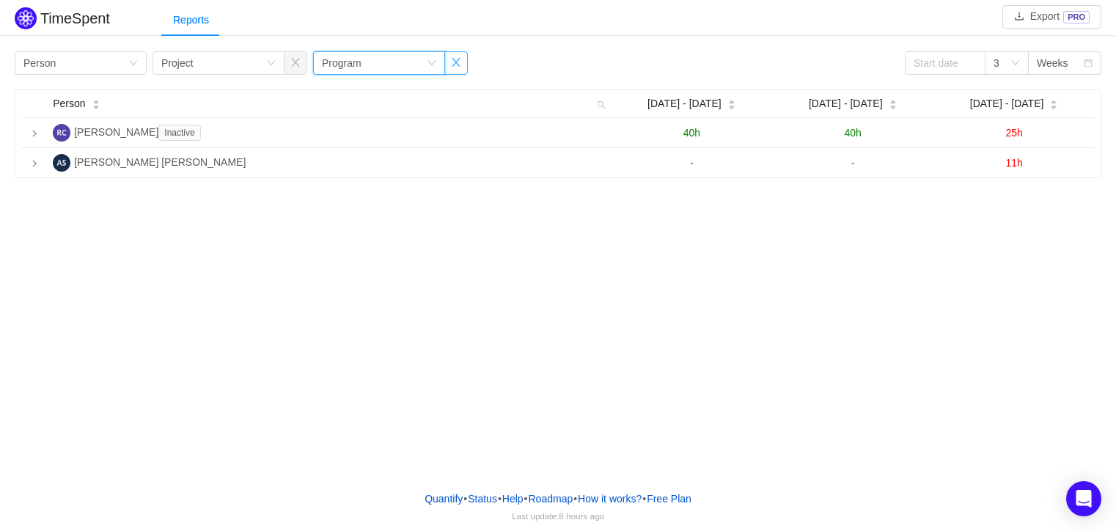
click at [458, 64] on button "button" at bounding box center [456, 62] width 23 height 23
click at [282, 65] on div "Group by Project" at bounding box center [219, 62] width 132 height 23
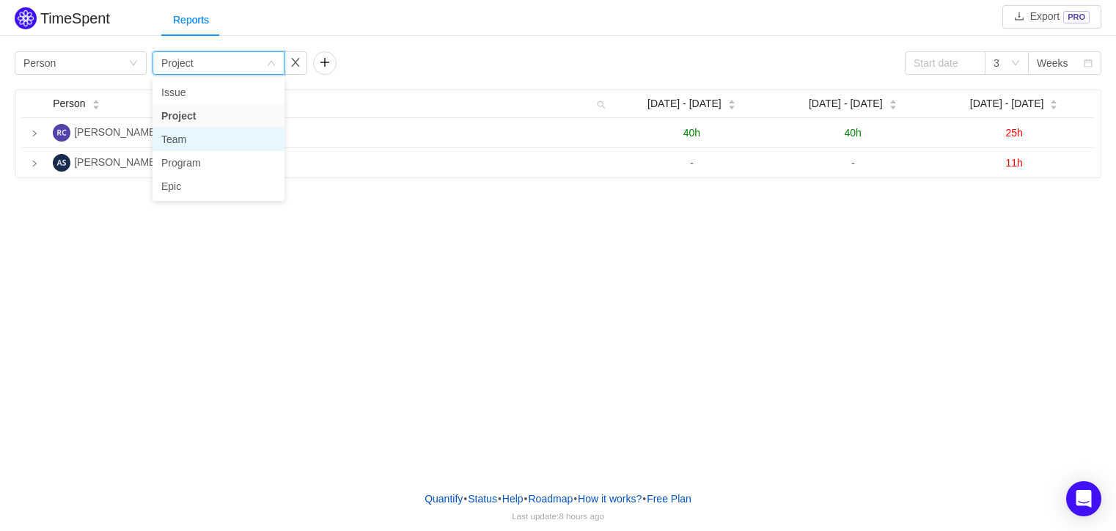
click at [168, 138] on li "Team" at bounding box center [219, 139] width 132 height 23
click at [297, 56] on button "button" at bounding box center [295, 62] width 23 height 23
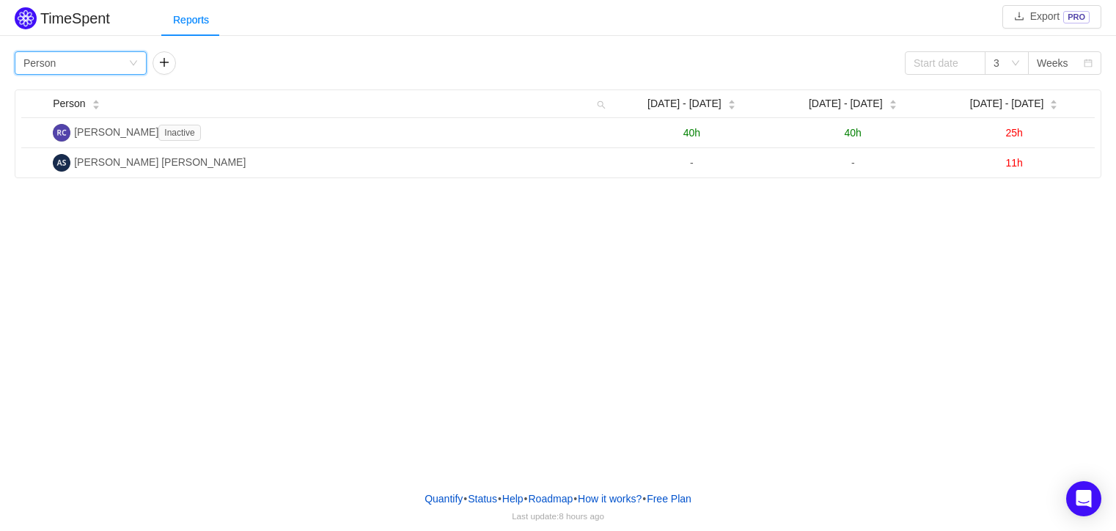
click at [81, 59] on div "Group by Person" at bounding box center [75, 63] width 105 height 22
click at [43, 160] on li "Epic" at bounding box center [81, 162] width 132 height 23
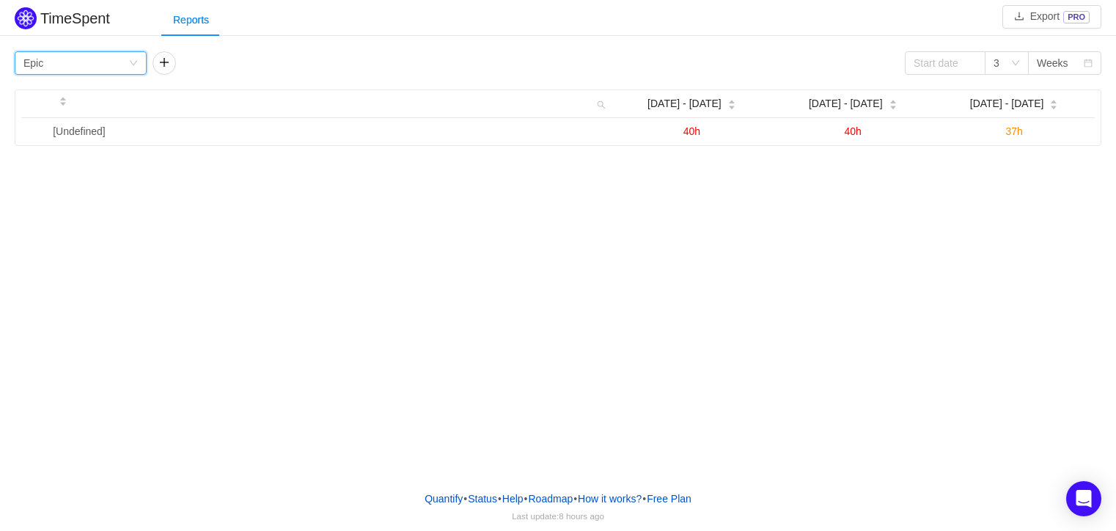
click at [93, 60] on div "Group by Epic" at bounding box center [75, 63] width 105 height 22
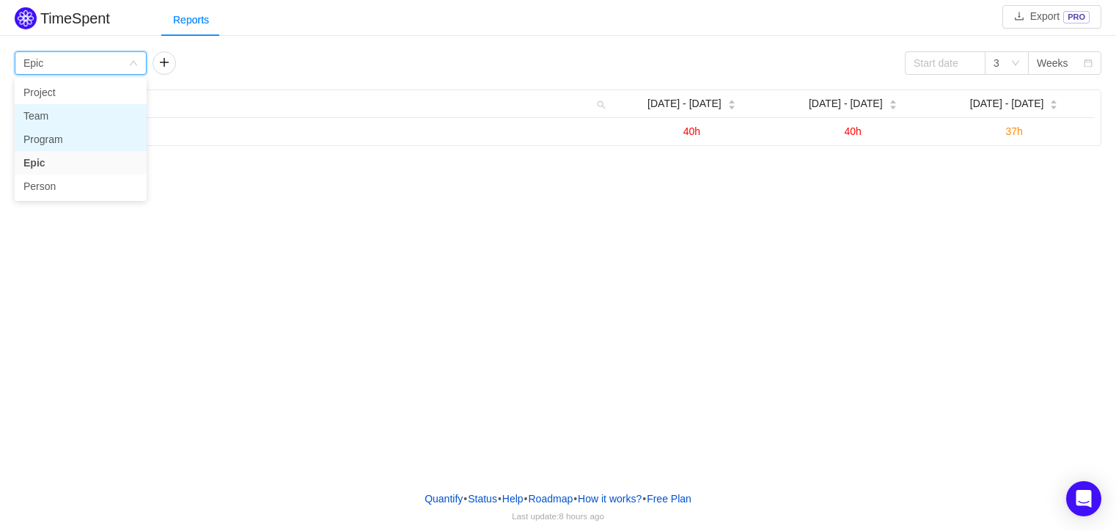
click at [63, 116] on li "Team" at bounding box center [81, 115] width 132 height 23
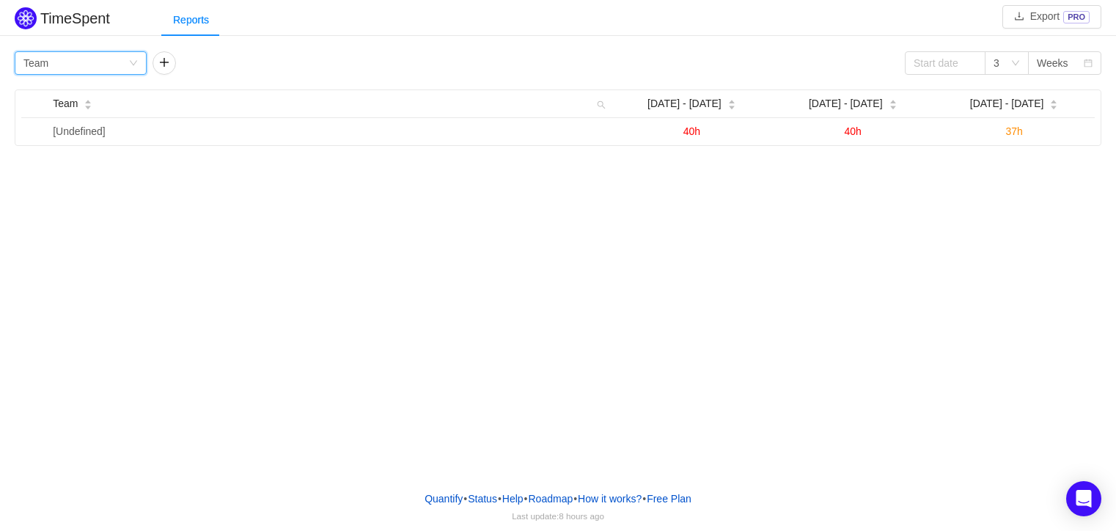
click at [98, 66] on div "Group by Team" at bounding box center [75, 63] width 105 height 22
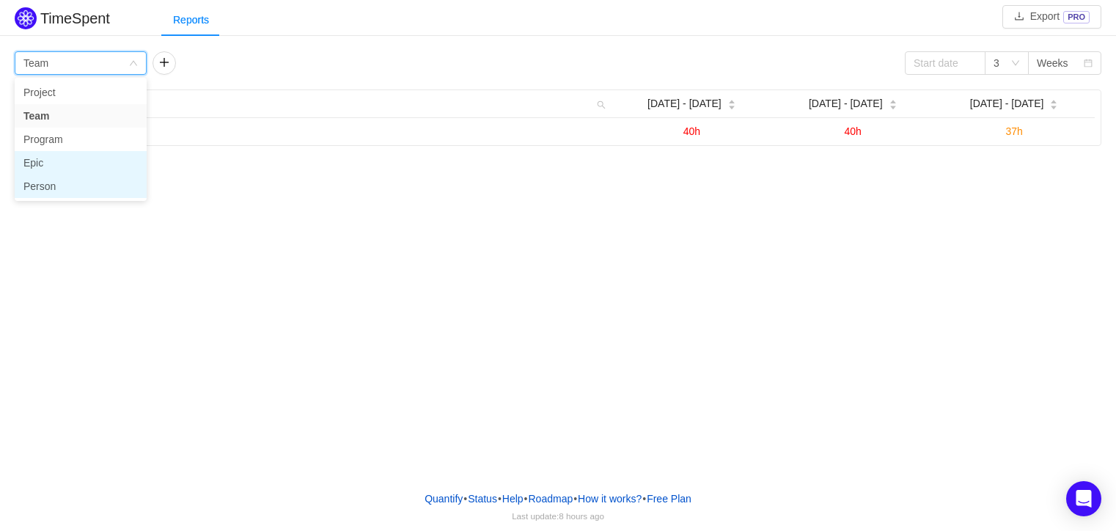
click at [54, 178] on li "Person" at bounding box center [81, 186] width 132 height 23
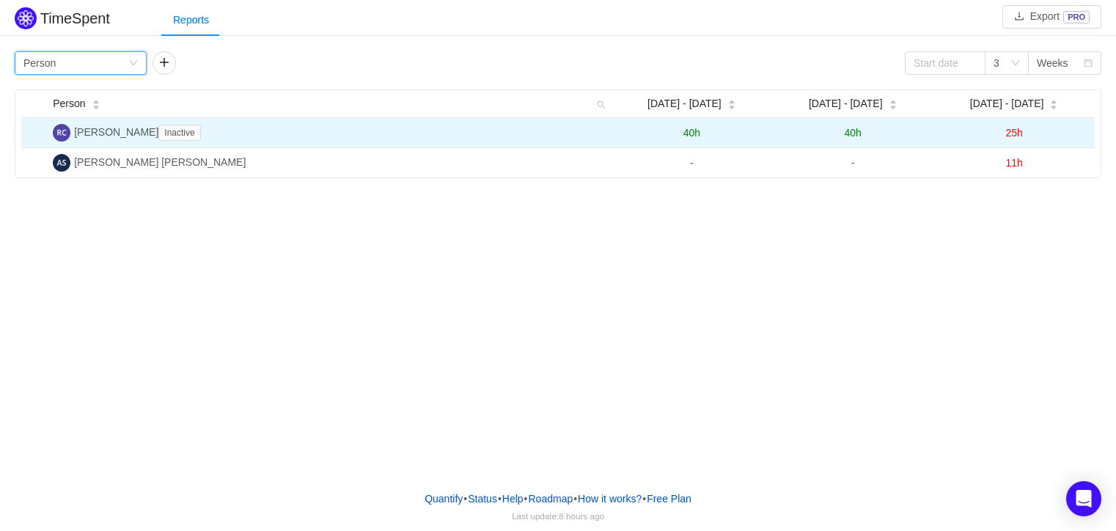
click at [62, 135] on img at bounding box center [62, 133] width 18 height 18
click at [694, 131] on span "40h" at bounding box center [692, 133] width 17 height 12
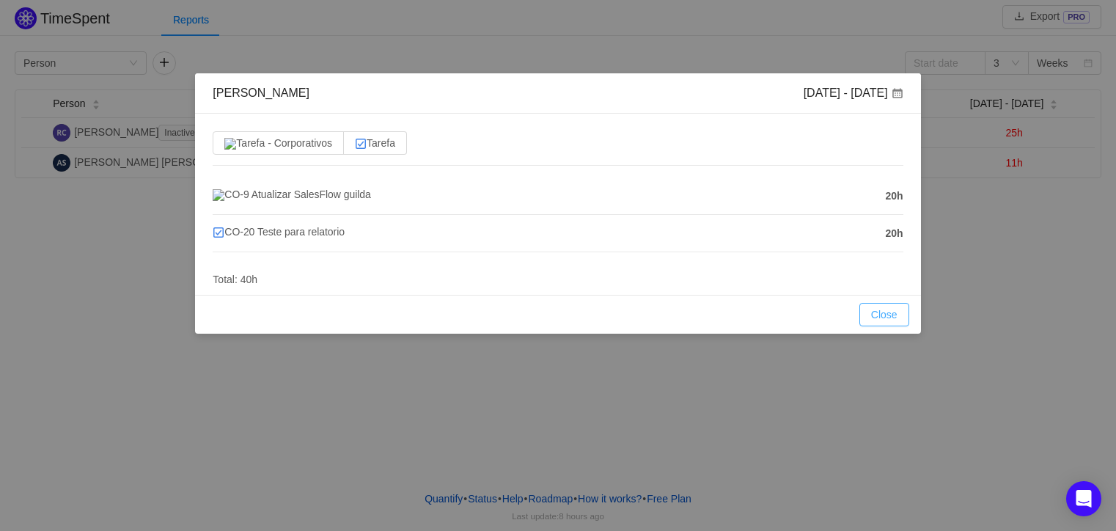
click at [893, 326] on button "Close" at bounding box center [885, 314] width 50 height 23
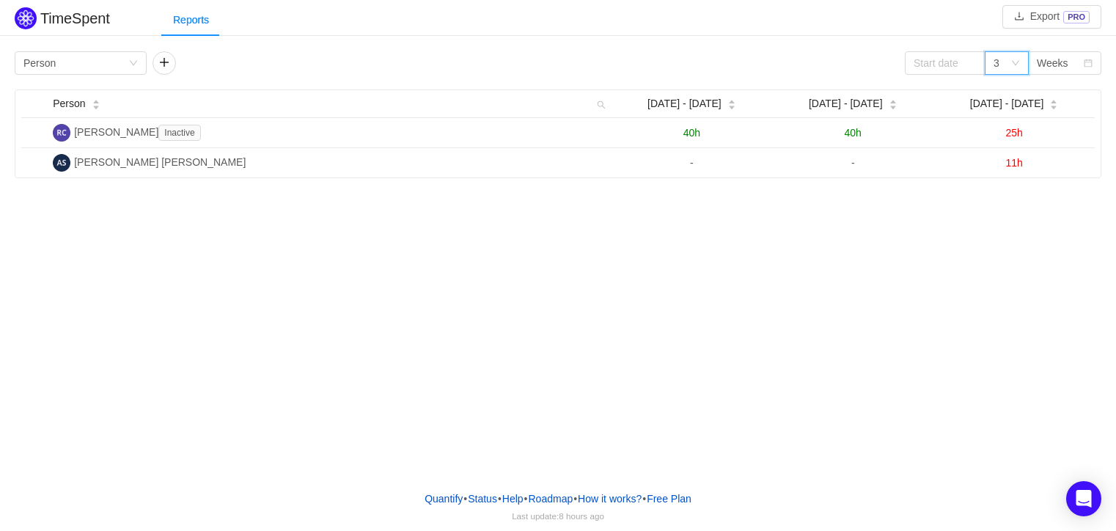
click at [1008, 58] on div "3" at bounding box center [1002, 63] width 17 height 22
click at [1040, 61] on div "Weeks" at bounding box center [1053, 63] width 32 height 22
click at [1062, 117] on li "Months" at bounding box center [1064, 115] width 73 height 23
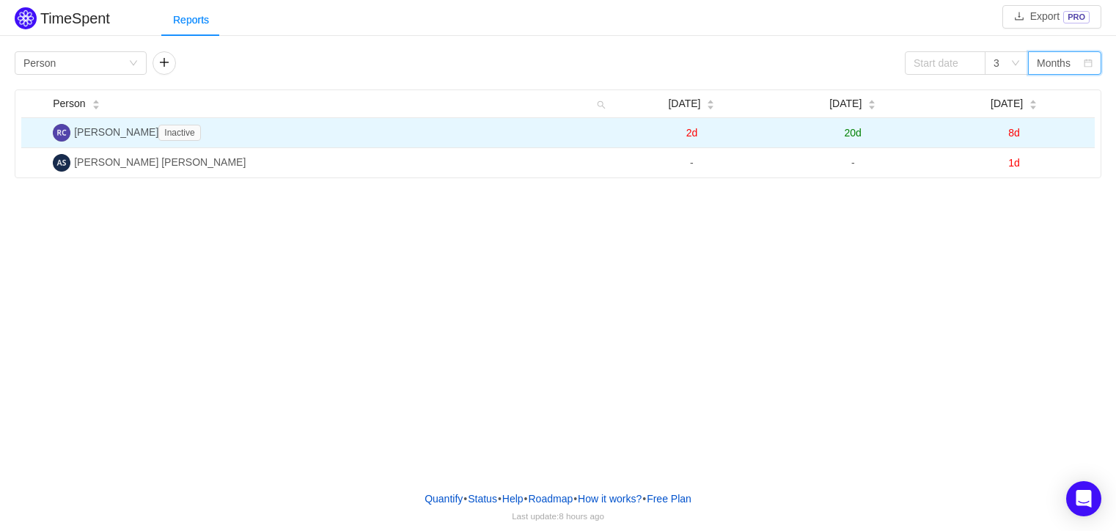
click at [1014, 135] on span "8d" at bounding box center [1015, 133] width 12 height 12
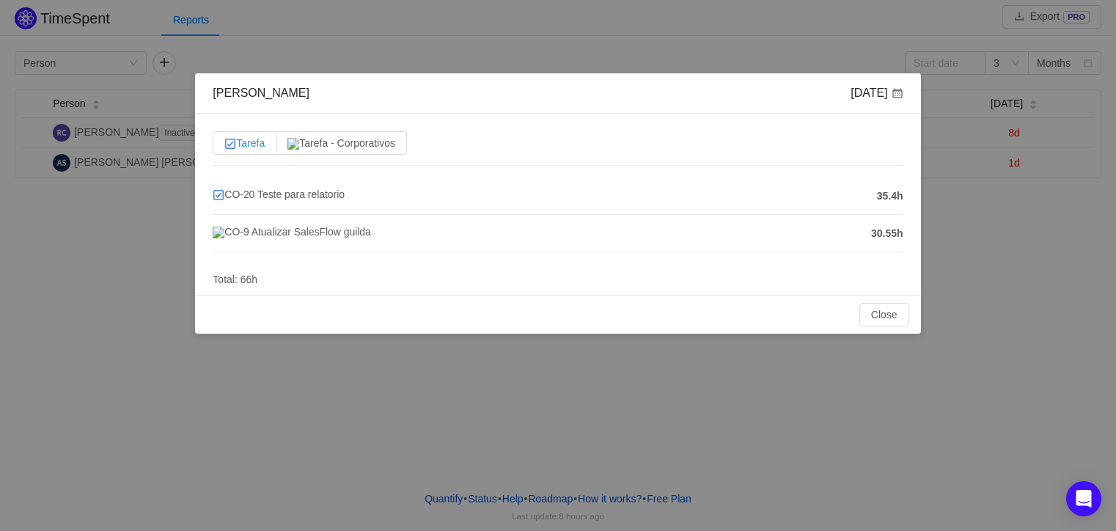
click at [252, 144] on span "Tarefa" at bounding box center [244, 143] width 40 height 12
click at [224, 147] on input "Tarefa" at bounding box center [224, 147] width 0 height 0
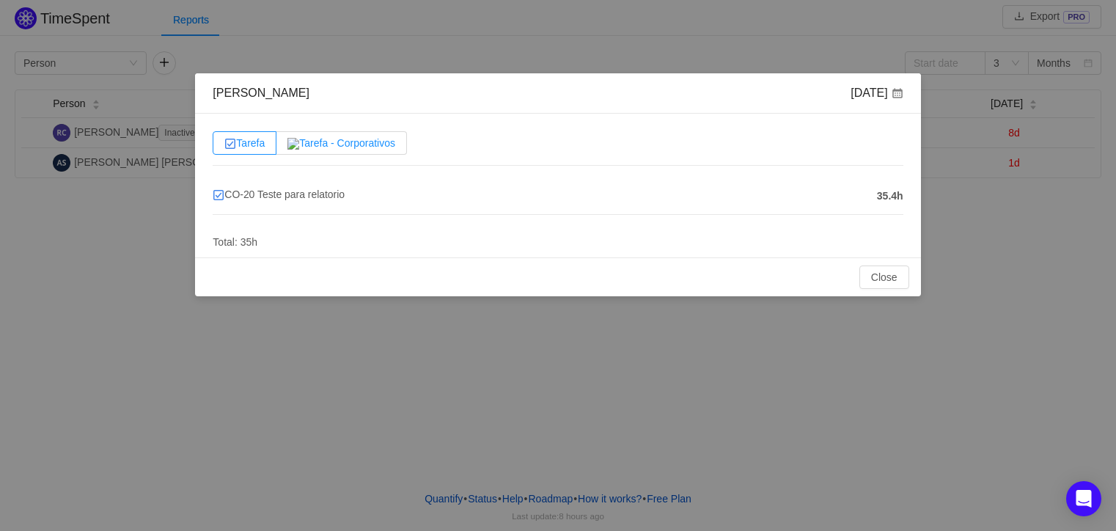
click at [341, 140] on span "Tarefa - Corporativos" at bounding box center [342, 143] width 108 height 12
click at [288, 147] on input "Tarefa - Corporativos" at bounding box center [288, 147] width 0 height 0
click at [888, 279] on button "Close" at bounding box center [885, 277] width 50 height 23
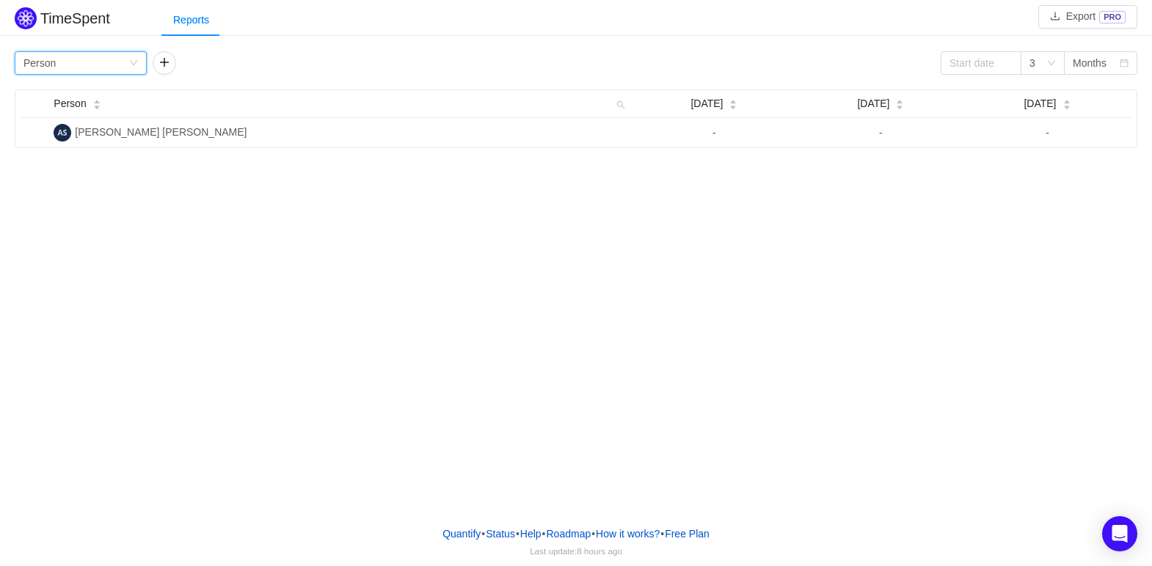
click at [131, 62] on icon "icon: down" at bounding box center [133, 63] width 9 height 9
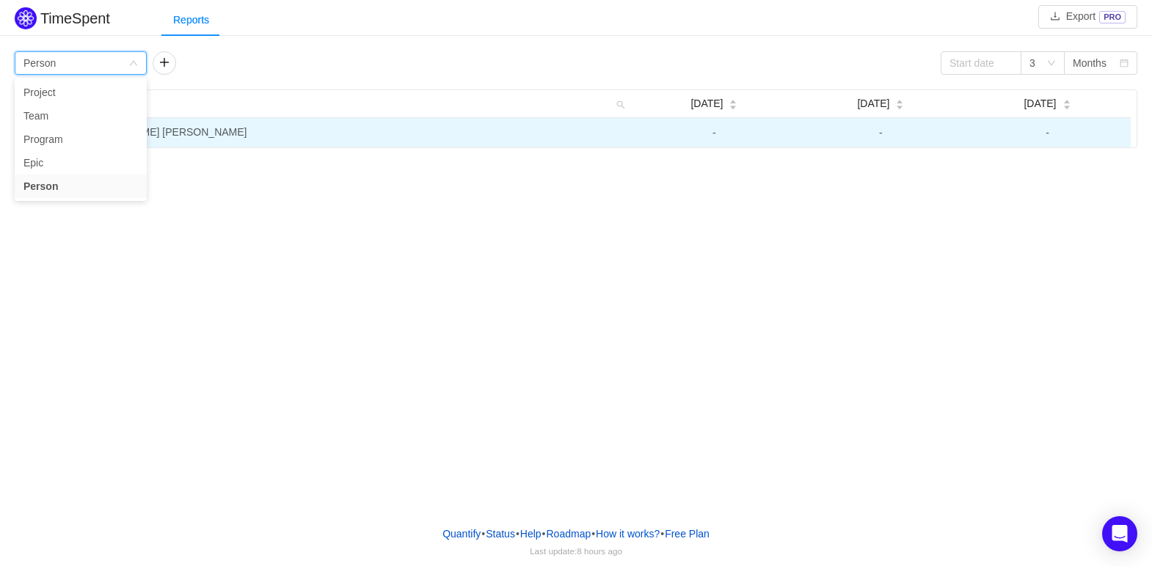
click at [246, 132] on td "[PERSON_NAME] [PERSON_NAME]" at bounding box center [339, 132] width 583 height 29
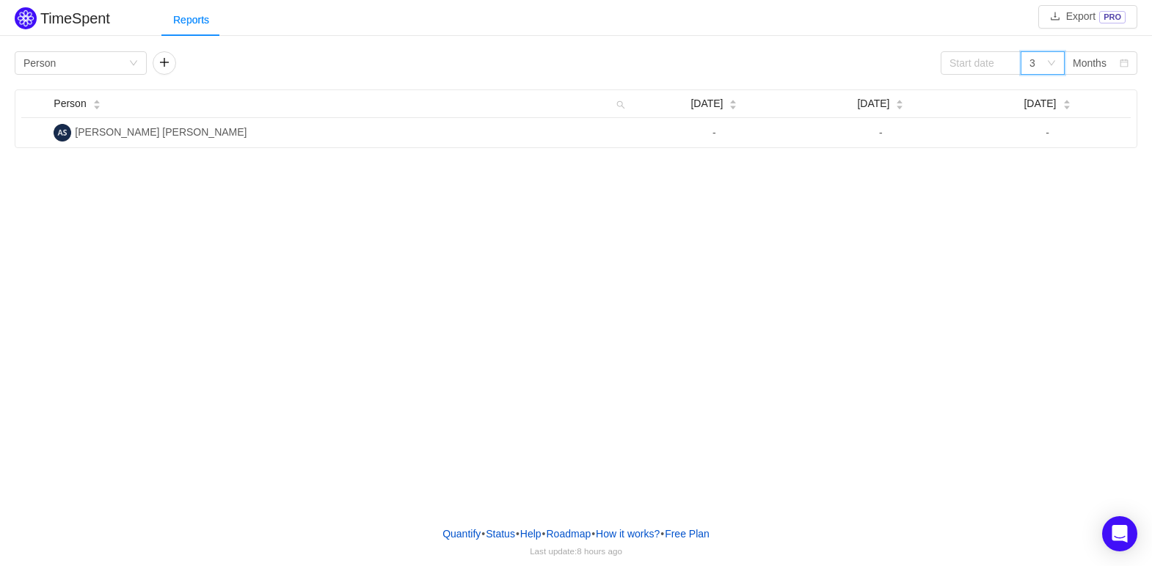
click at [1050, 62] on icon "icon: down" at bounding box center [1051, 63] width 9 height 9
click at [1025, 118] on li "6" at bounding box center [1042, 115] width 44 height 23
click at [116, 58] on div "Group by Person" at bounding box center [75, 63] width 105 height 22
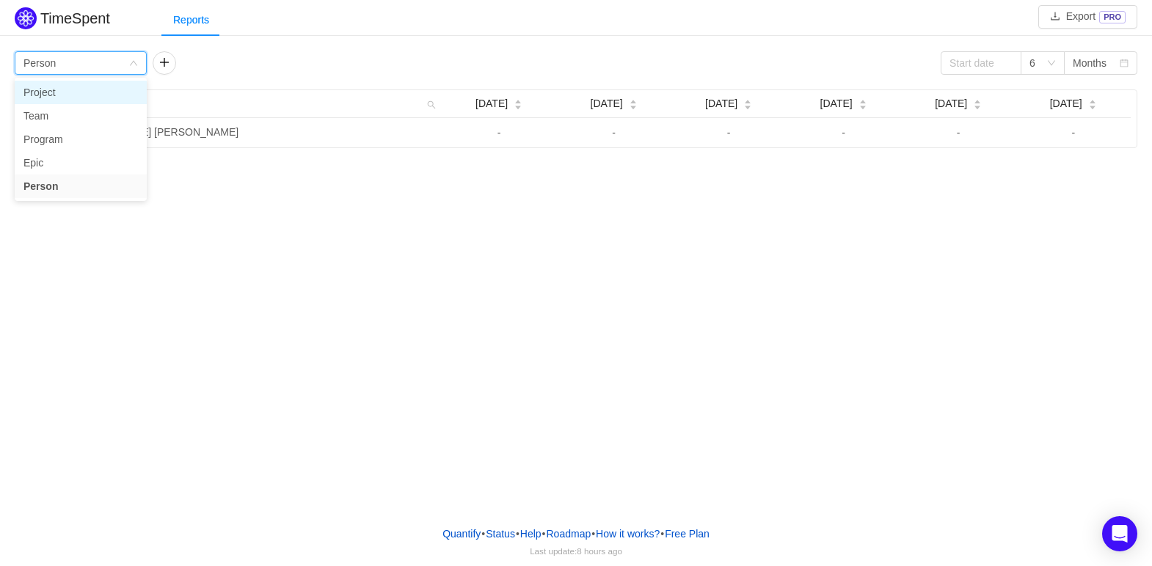
click at [40, 95] on li "Project" at bounding box center [81, 92] width 132 height 23
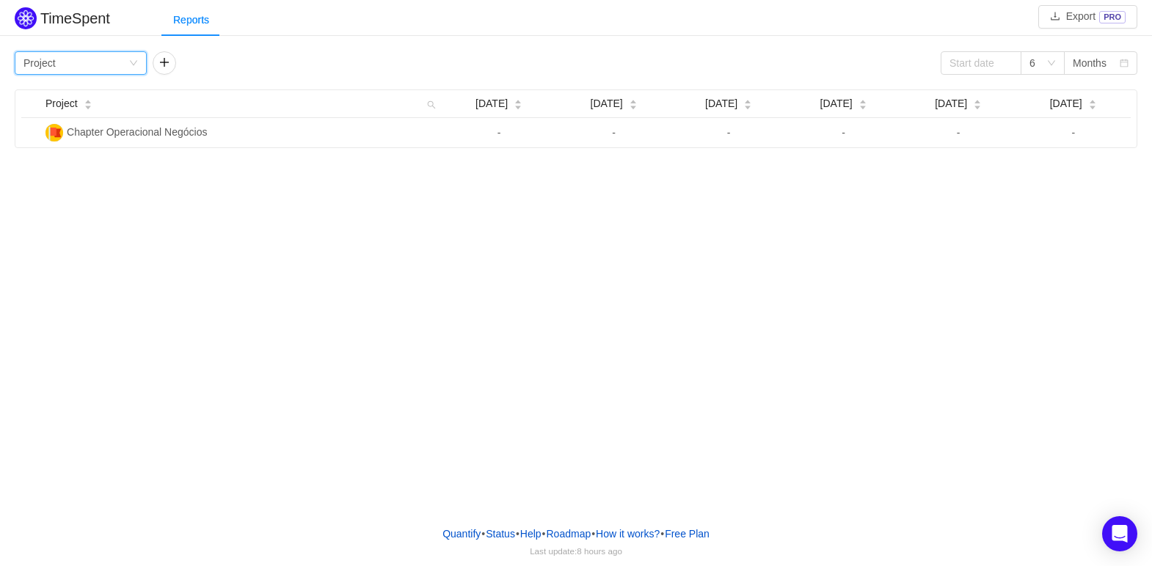
click at [87, 67] on div "Group by Project" at bounding box center [75, 63] width 105 height 22
click at [47, 182] on li "Person" at bounding box center [81, 186] width 132 height 23
click at [1083, 67] on div "Months" at bounding box center [1089, 63] width 34 height 22
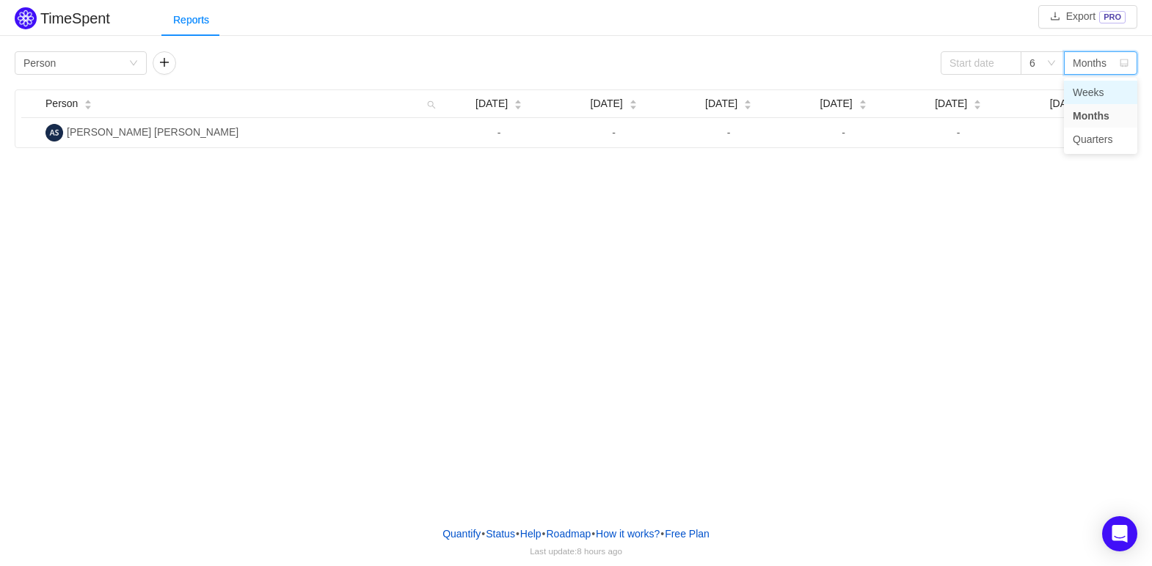
click at [1085, 85] on li "Weeks" at bounding box center [1100, 92] width 73 height 23
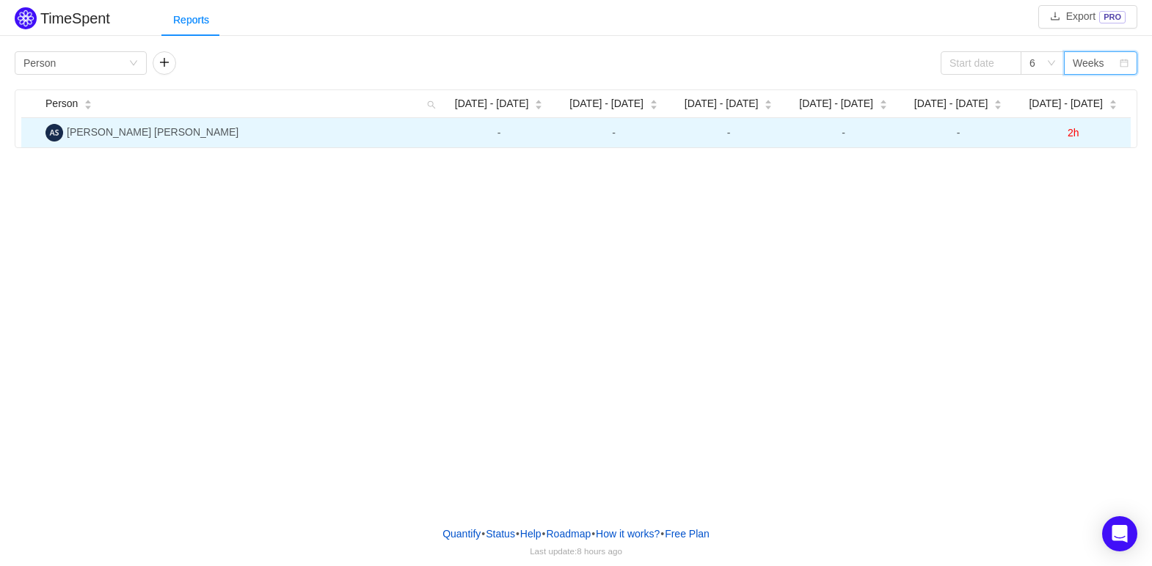
click at [1075, 134] on span "2h" at bounding box center [1073, 133] width 12 height 12
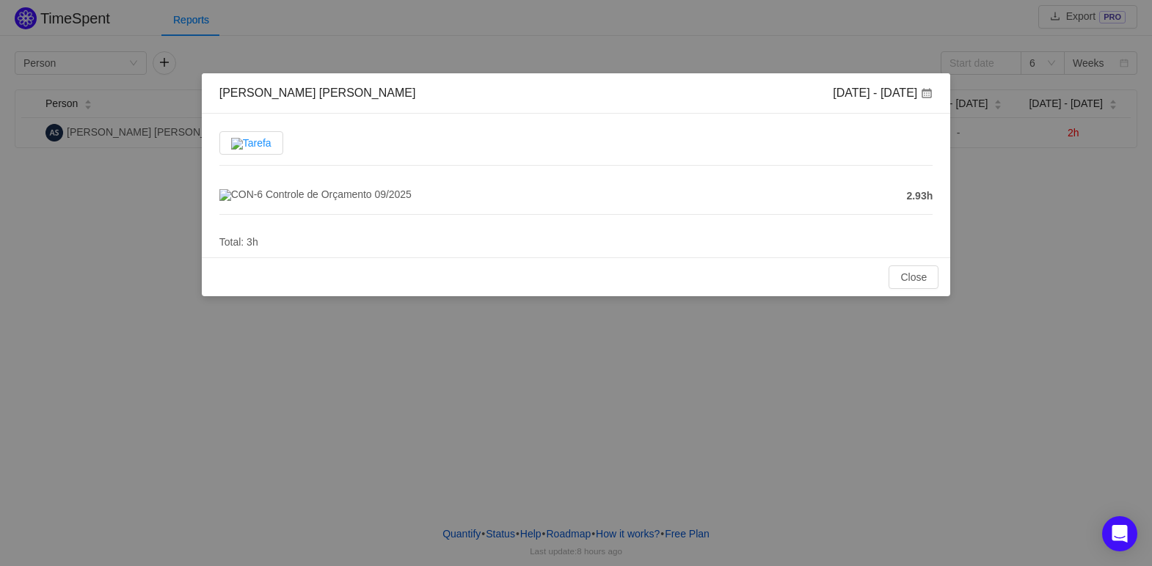
click at [265, 140] on span "Tarefa" at bounding box center [251, 143] width 40 height 12
click at [231, 147] on input "Tarefa" at bounding box center [231, 147] width 0 height 0
click at [259, 145] on span "Tarefa" at bounding box center [251, 143] width 40 height 12
click at [231, 147] on input "Tarefa" at bounding box center [231, 147] width 0 height 0
click at [244, 147] on span "Tarefa" at bounding box center [251, 143] width 40 height 12
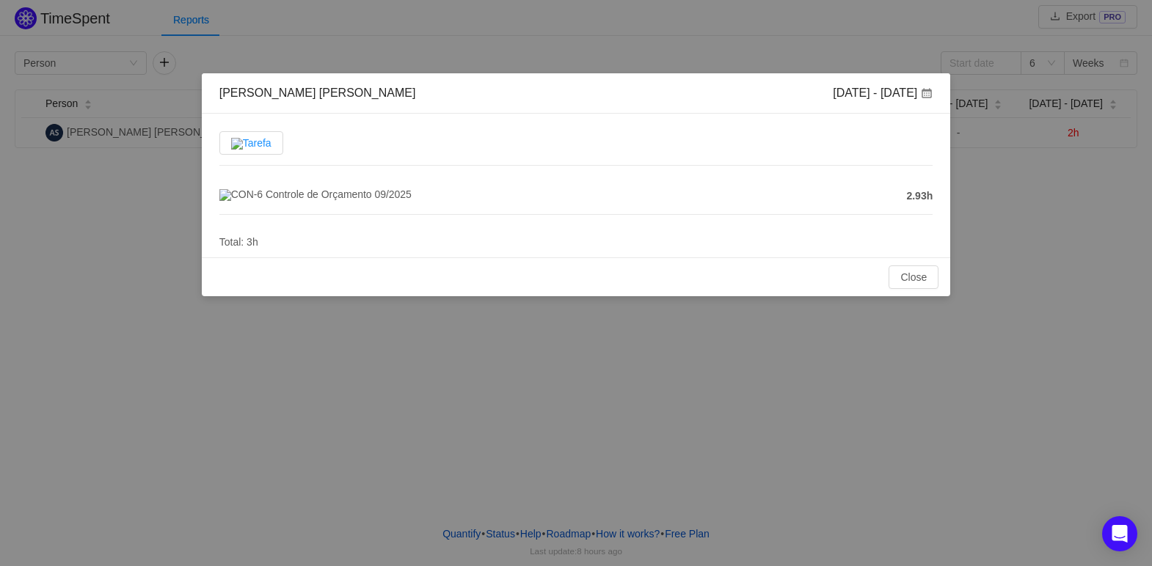
click at [231, 147] on input "Tarefa" at bounding box center [231, 147] width 0 height 0
click at [350, 200] on span "CON-6 Controle de Orçamento 09/2025" at bounding box center [315, 195] width 192 height 12
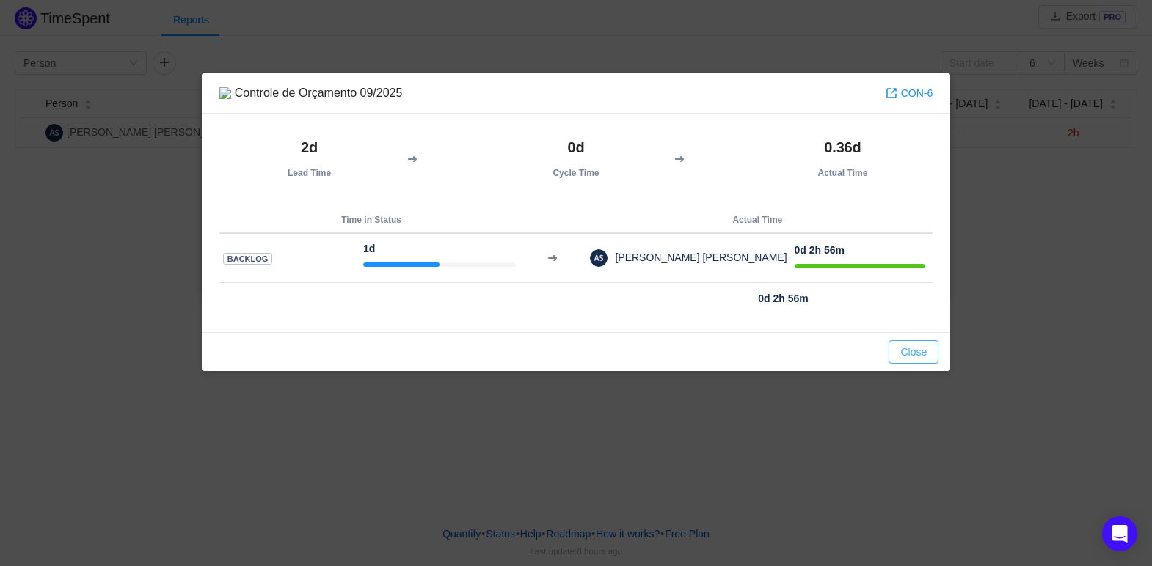
click at [915, 359] on button "Close" at bounding box center [913, 351] width 50 height 23
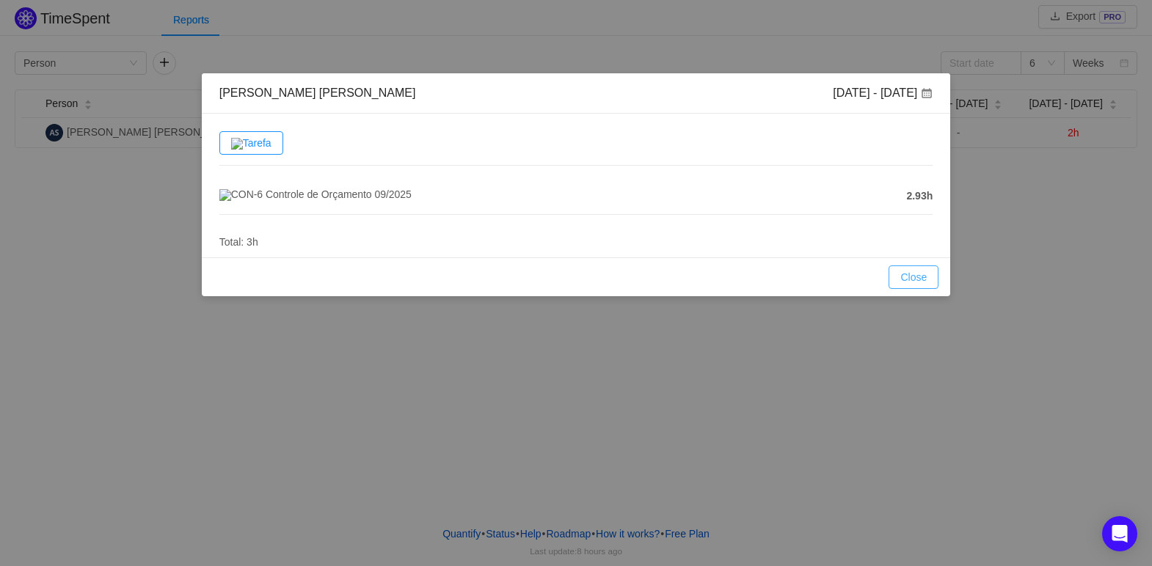
click at [922, 289] on button "Close" at bounding box center [913, 277] width 50 height 23
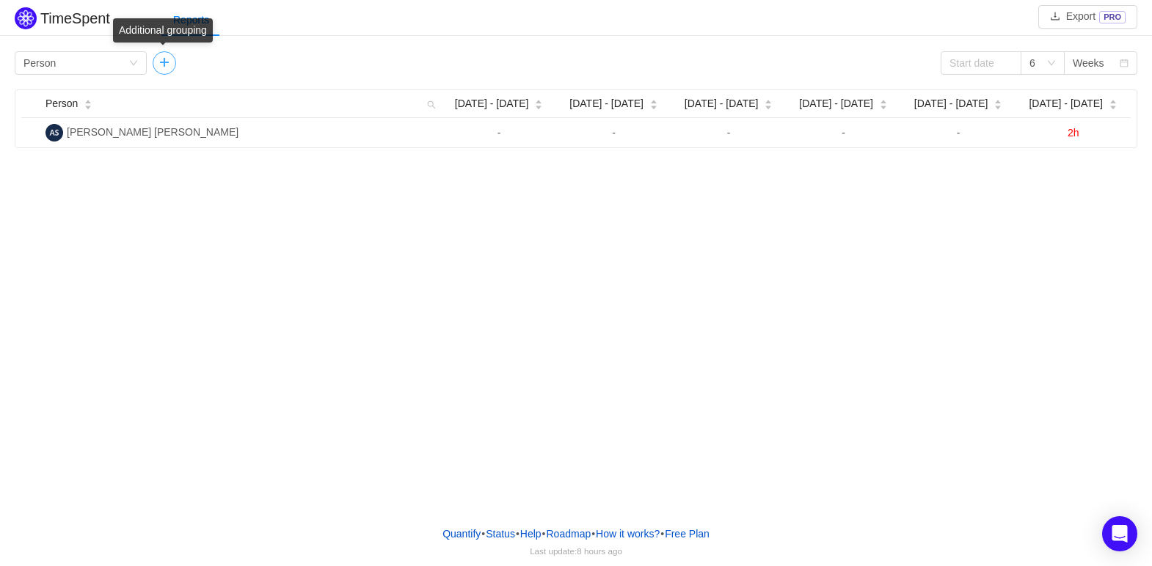
click at [174, 64] on button "button" at bounding box center [164, 62] width 23 height 23
click at [195, 60] on div "Group by" at bounding box center [210, 63] width 98 height 15
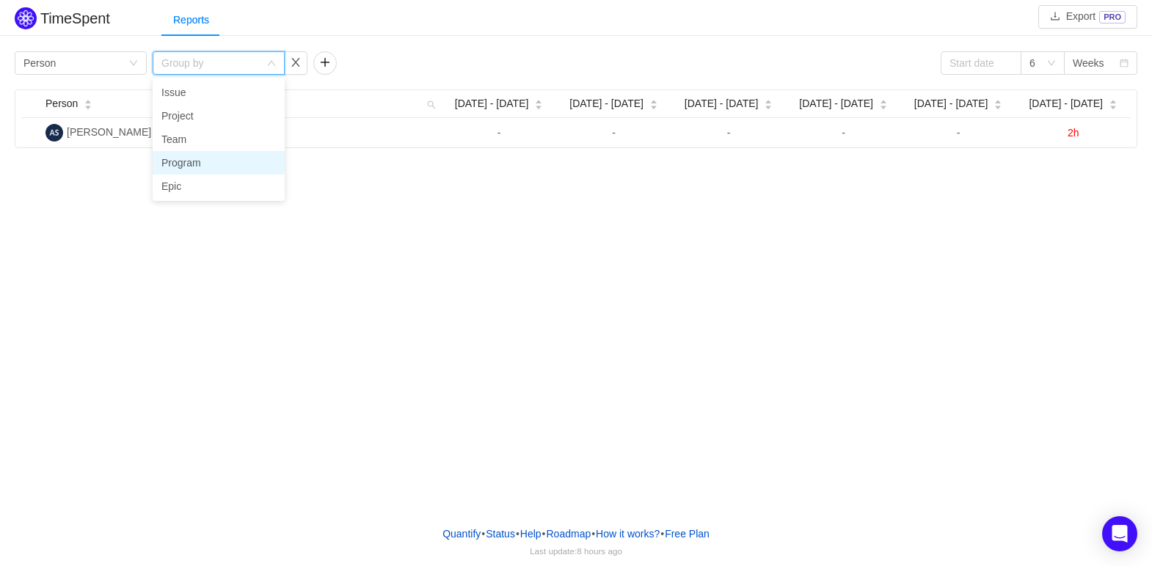
click at [172, 168] on li "Program" at bounding box center [219, 162] width 132 height 23
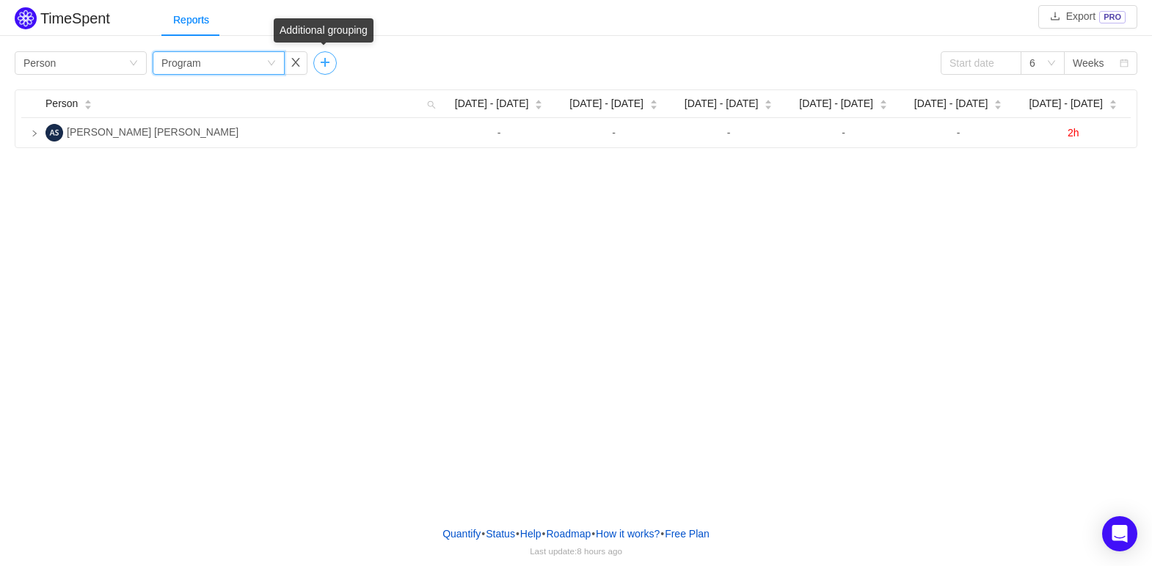
click at [318, 67] on button "button" at bounding box center [324, 62] width 23 height 23
click at [376, 62] on div "Group by program" at bounding box center [374, 63] width 105 height 22
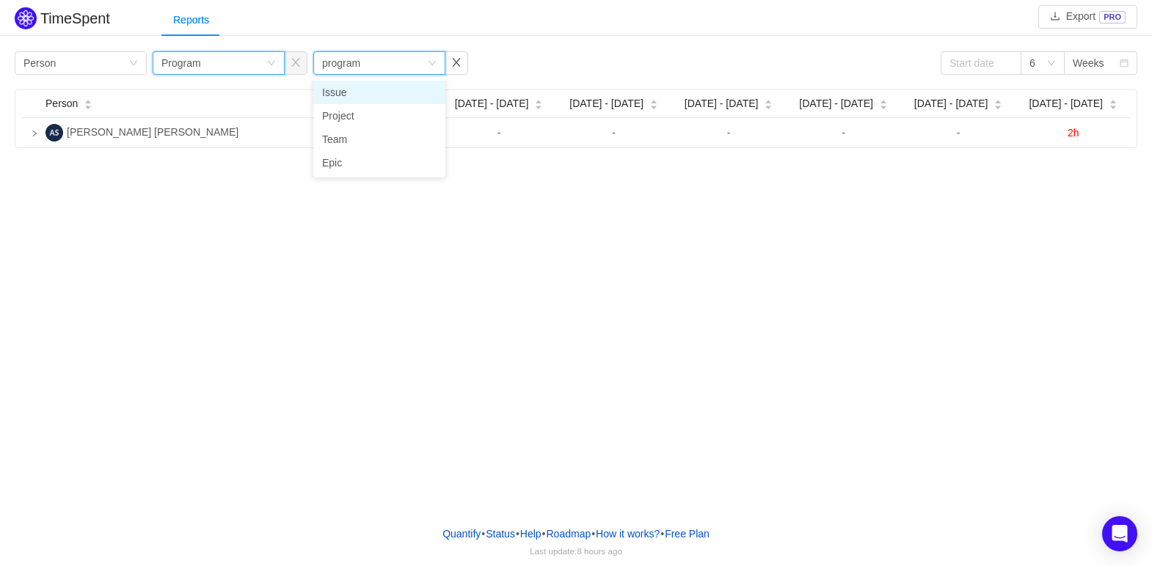
click at [260, 69] on div "Group by Program" at bounding box center [213, 63] width 105 height 22
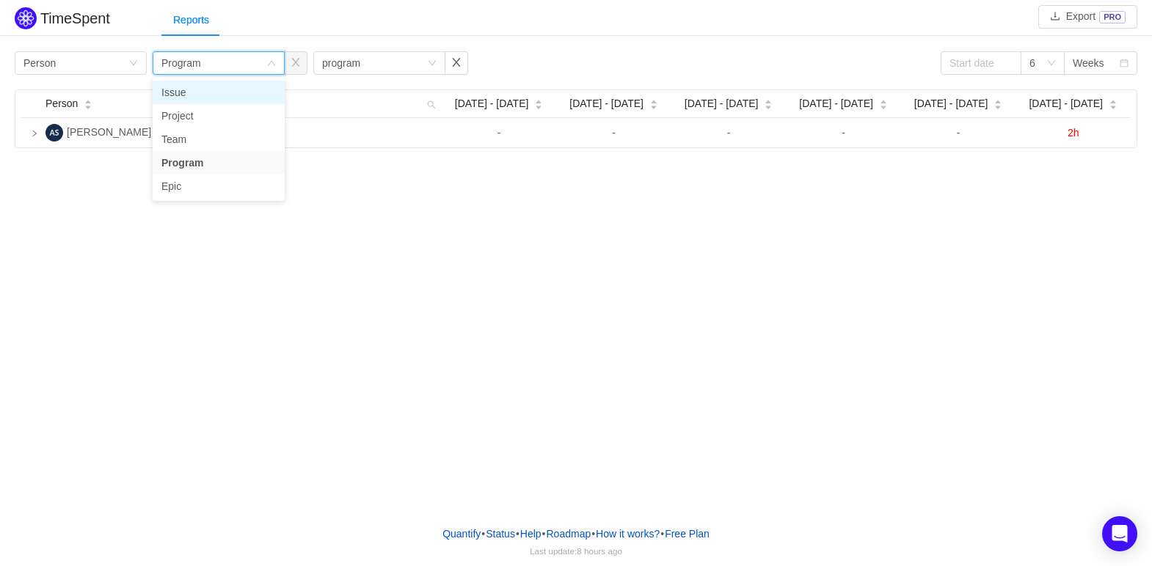
click at [196, 98] on li "Issue" at bounding box center [219, 92] width 132 height 23
click at [351, 67] on div "Program" at bounding box center [342, 63] width 40 height 22
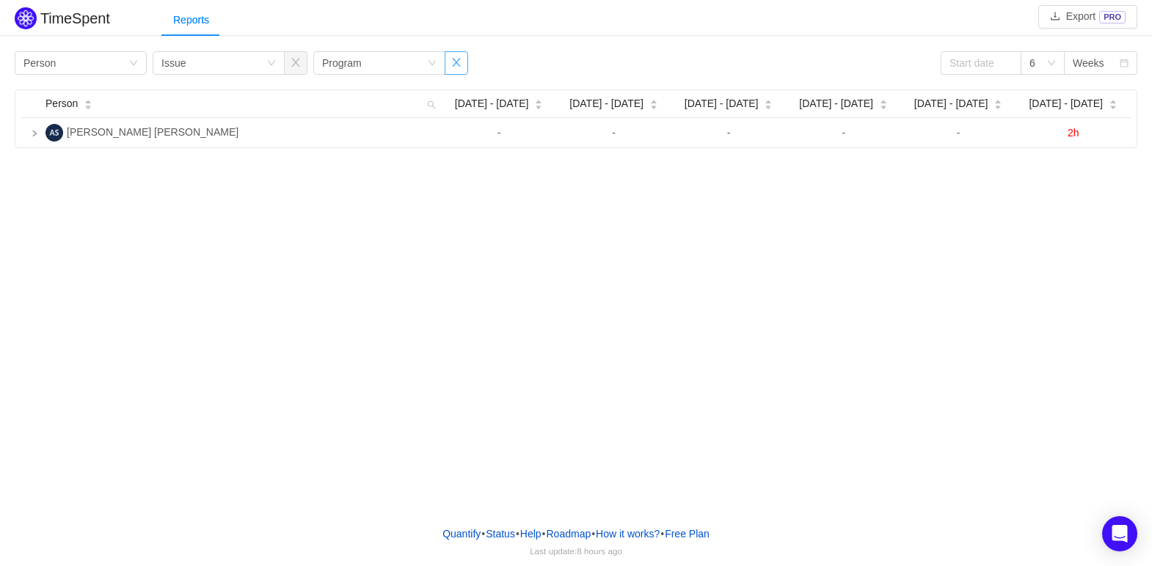
click at [453, 61] on button "button" at bounding box center [456, 62] width 23 height 23
click at [296, 59] on button "button" at bounding box center [295, 62] width 23 height 23
click at [92, 59] on div "Group by Person" at bounding box center [75, 63] width 105 height 22
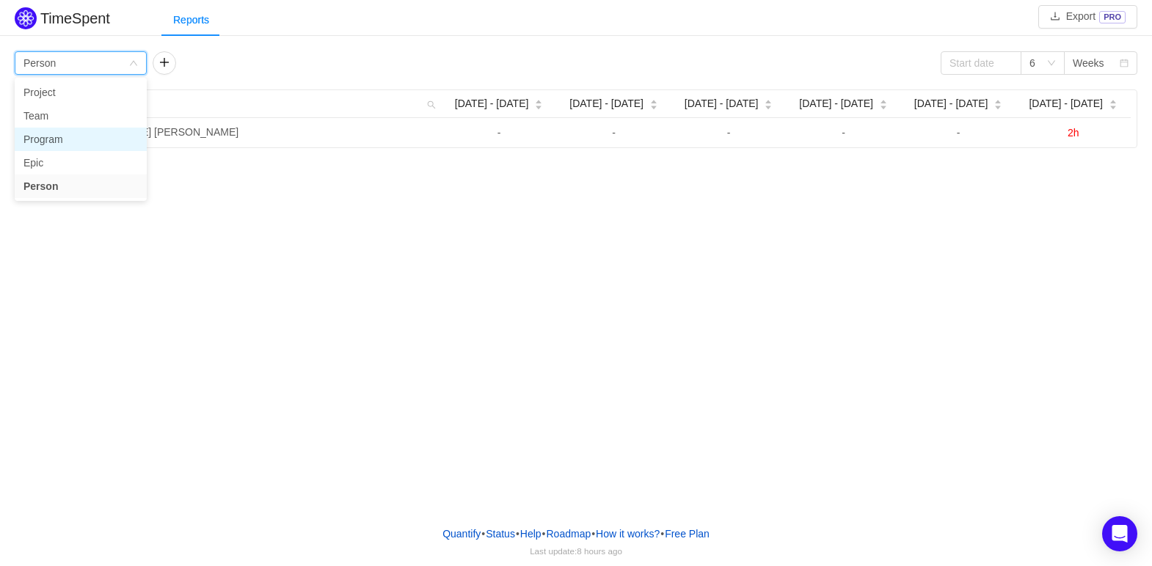
click at [55, 145] on li "Program" at bounding box center [81, 139] width 132 height 23
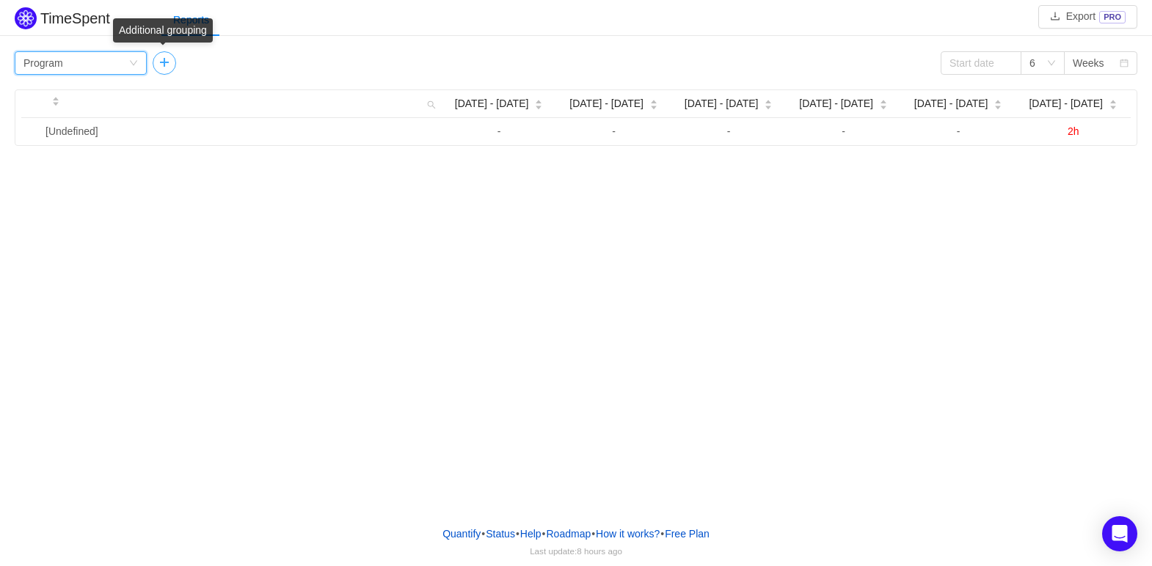
click at [166, 61] on button "button" at bounding box center [164, 62] width 23 height 23
click at [227, 64] on div "Group by Issue" at bounding box center [213, 63] width 105 height 22
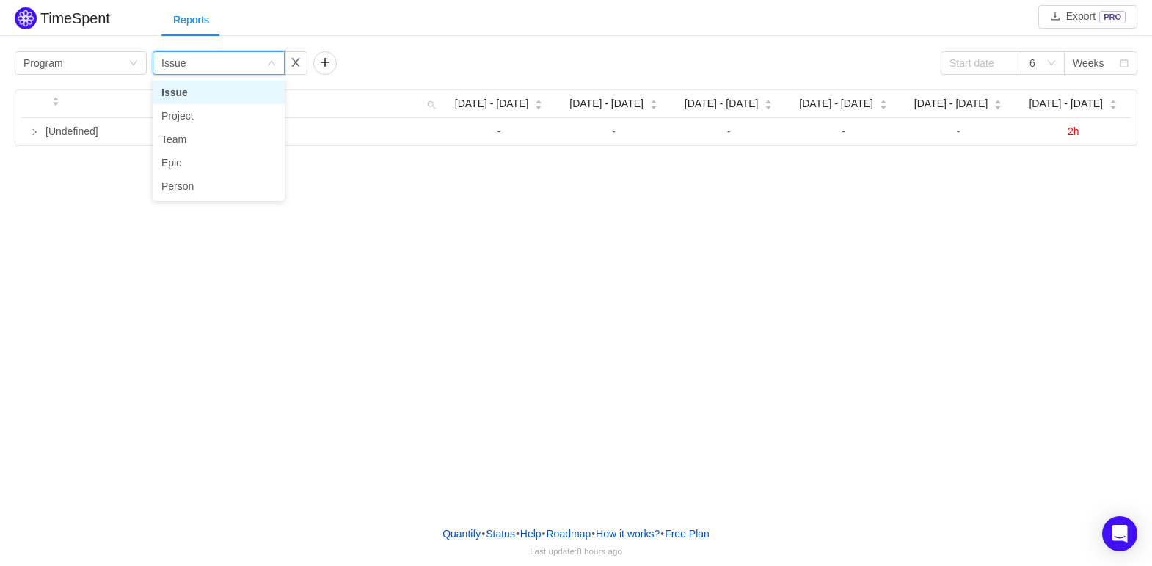
click at [227, 64] on div "Group by Issue" at bounding box center [213, 63] width 105 height 22
click at [172, 16] on div "Reports" at bounding box center [190, 20] width 59 height 33
click at [299, 64] on button "button" at bounding box center [295, 62] width 23 height 23
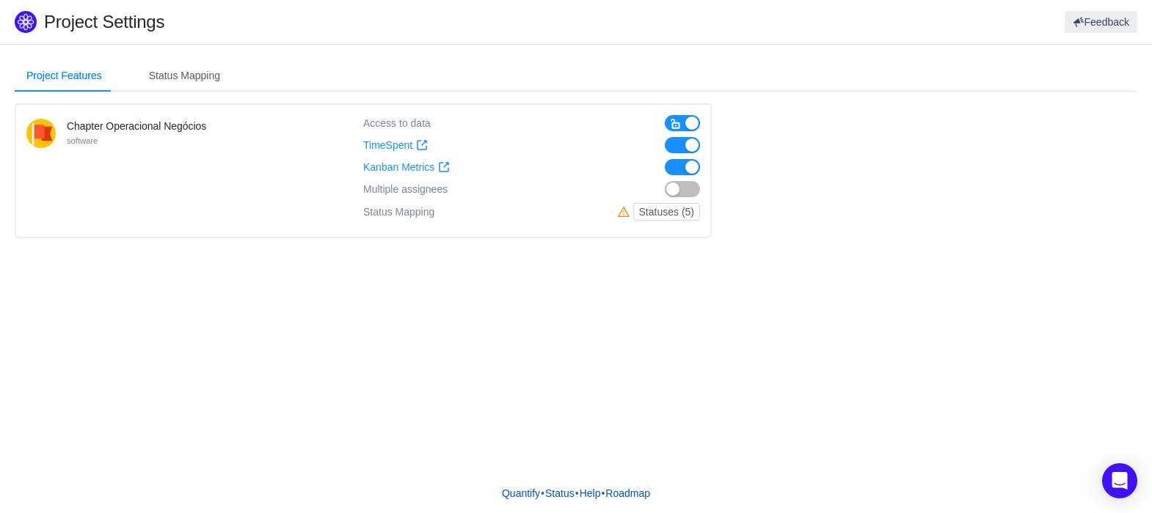
click at [685, 187] on button "button" at bounding box center [682, 189] width 35 height 16
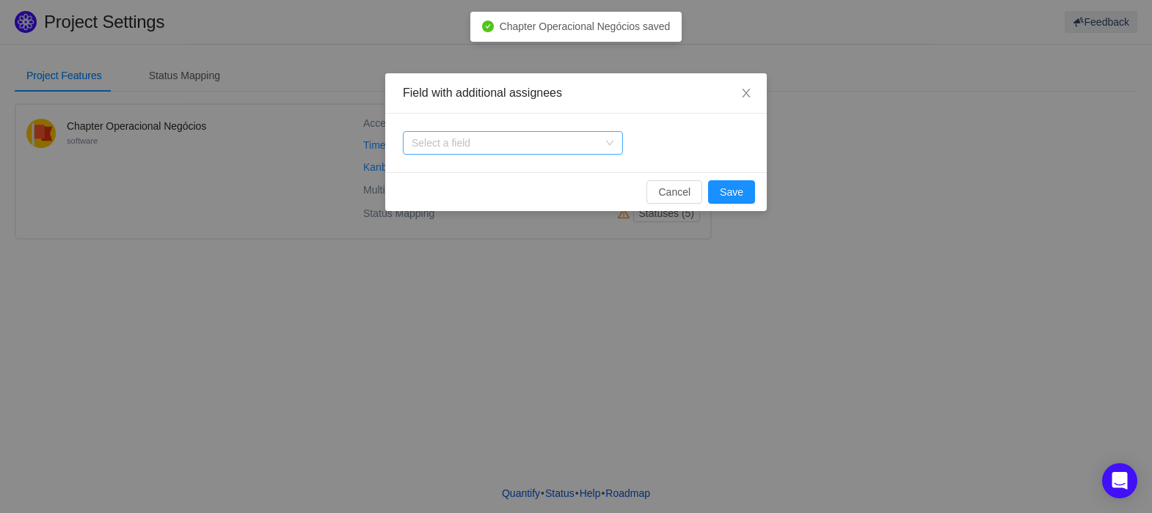
click at [604, 147] on div "Select a field" at bounding box center [508, 143] width 193 height 22
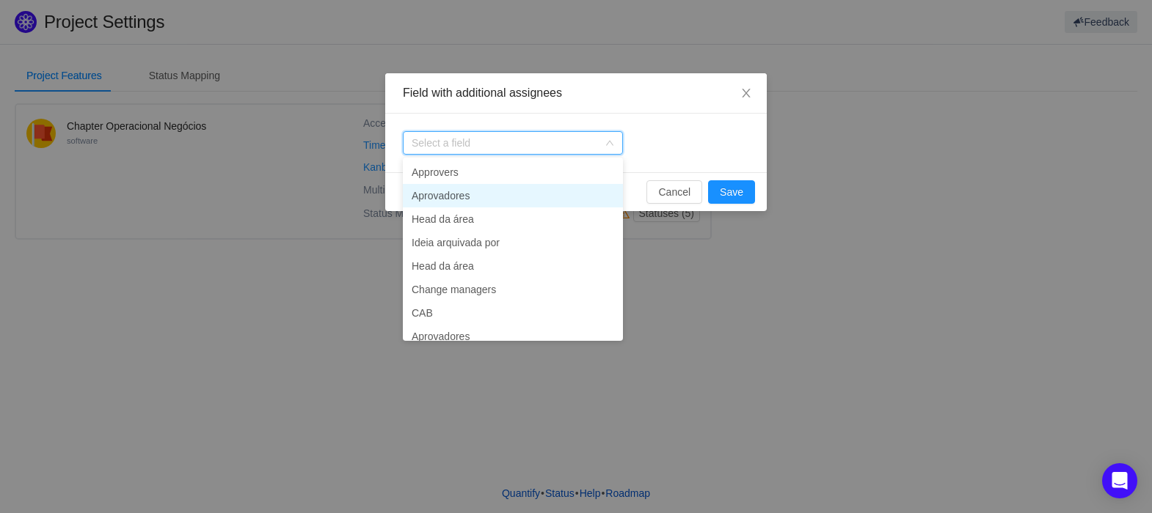
click at [460, 186] on li "Aprovadores" at bounding box center [513, 195] width 220 height 23
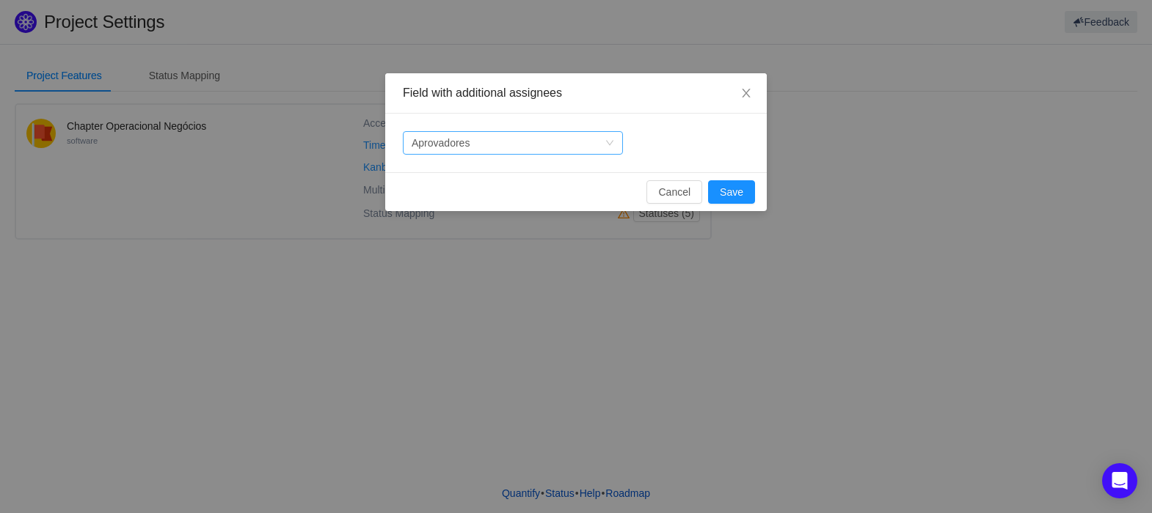
click at [541, 149] on div "Select a field Aprovadores" at bounding box center [508, 143] width 193 height 22
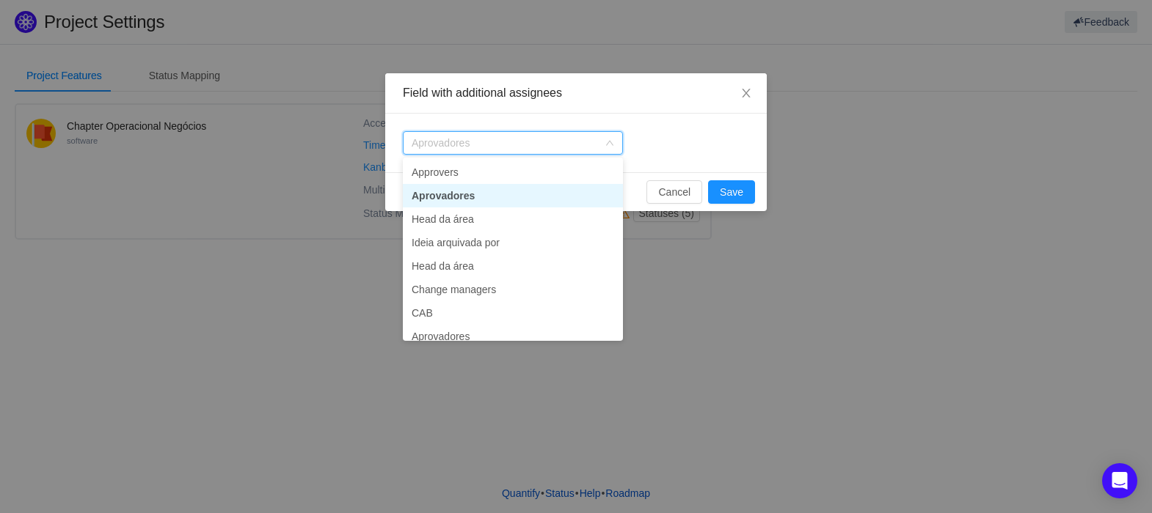
click at [472, 192] on li "Aprovadores" at bounding box center [513, 195] width 220 height 23
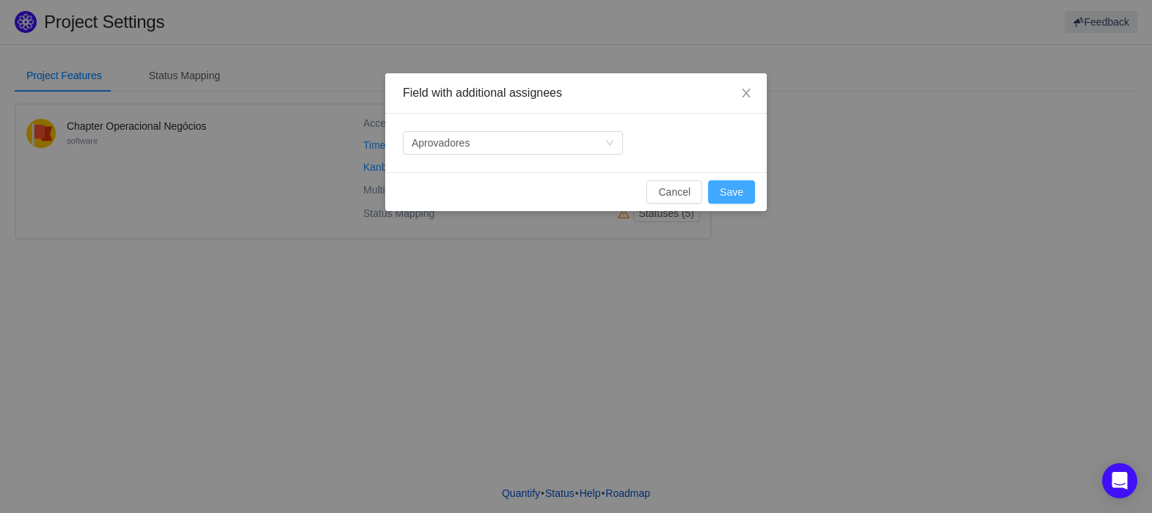
click at [730, 194] on button "Save" at bounding box center [731, 191] width 47 height 23
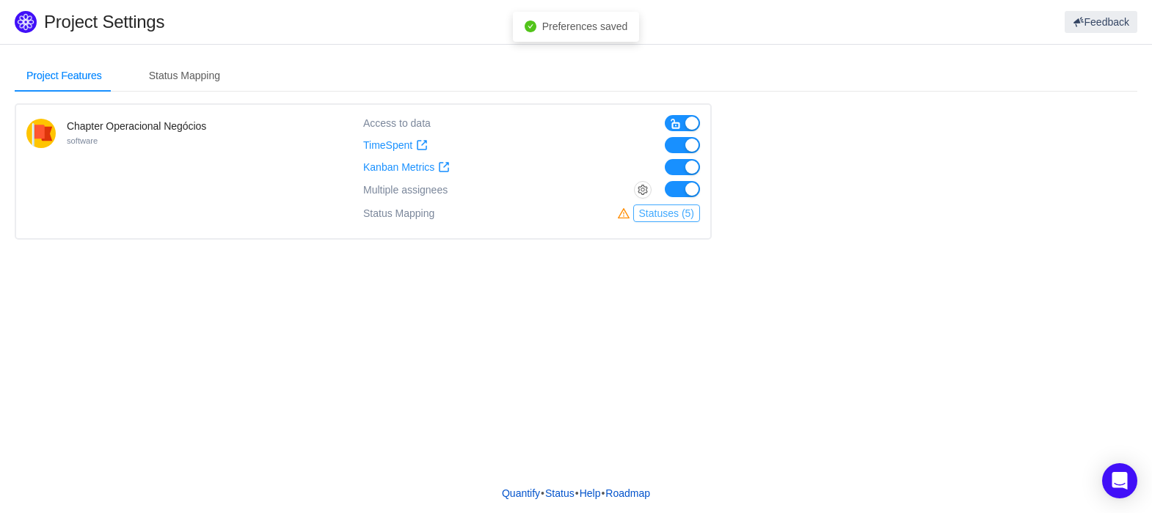
click at [681, 211] on button "Statuses (5)" at bounding box center [666, 214] width 67 height 18
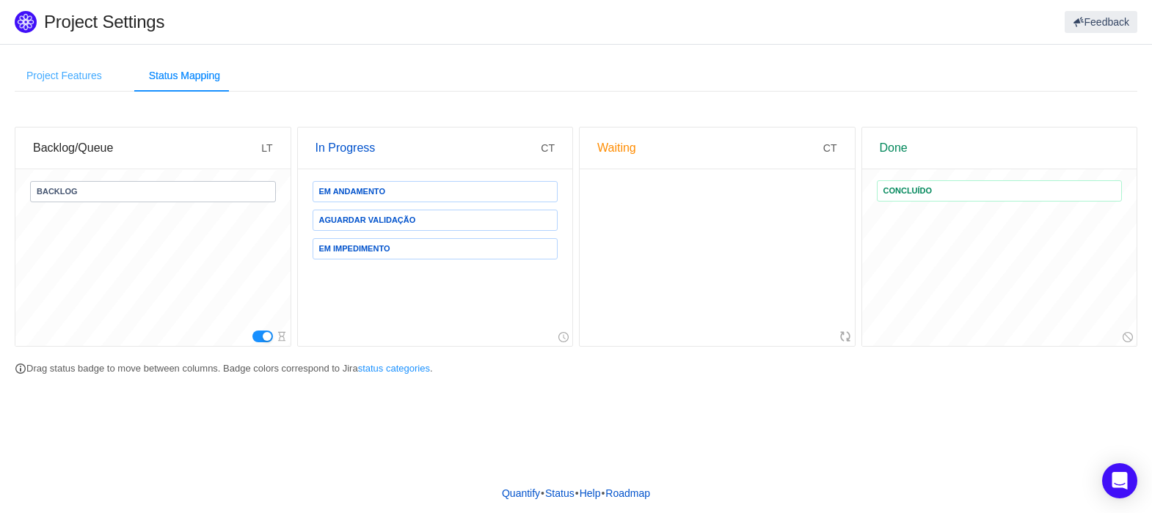
click at [87, 70] on div "Project Features" at bounding box center [64, 75] width 99 height 33
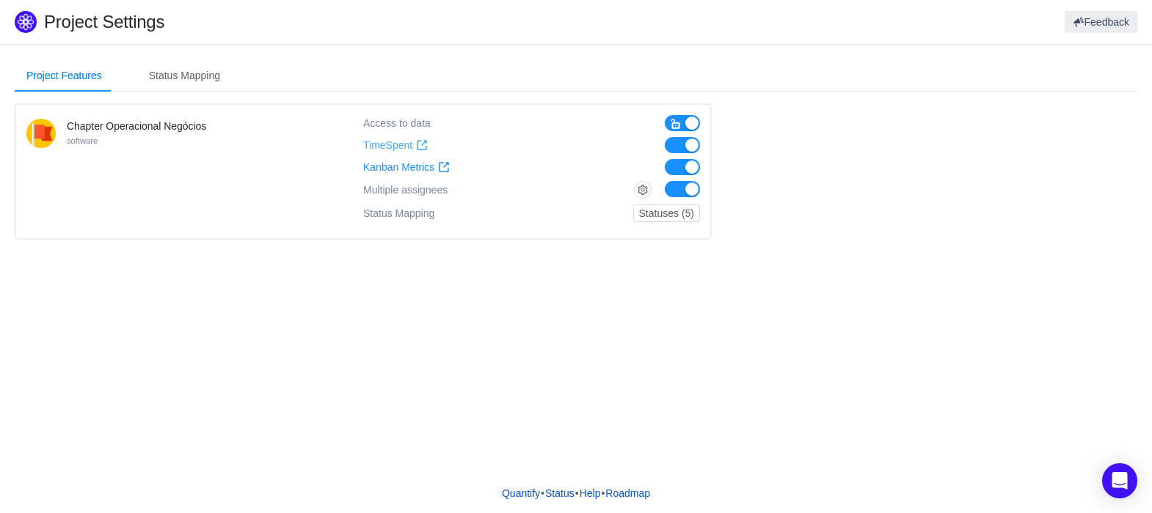
click at [389, 147] on span "TimeSpent" at bounding box center [387, 145] width 49 height 12
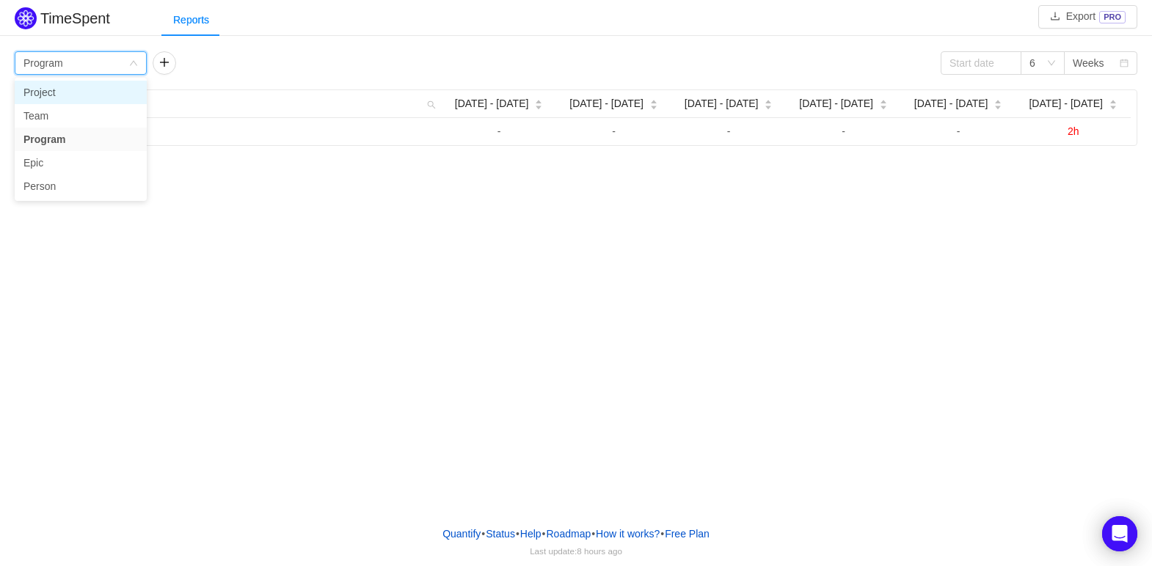
click at [72, 98] on li "Project" at bounding box center [81, 92] width 132 height 23
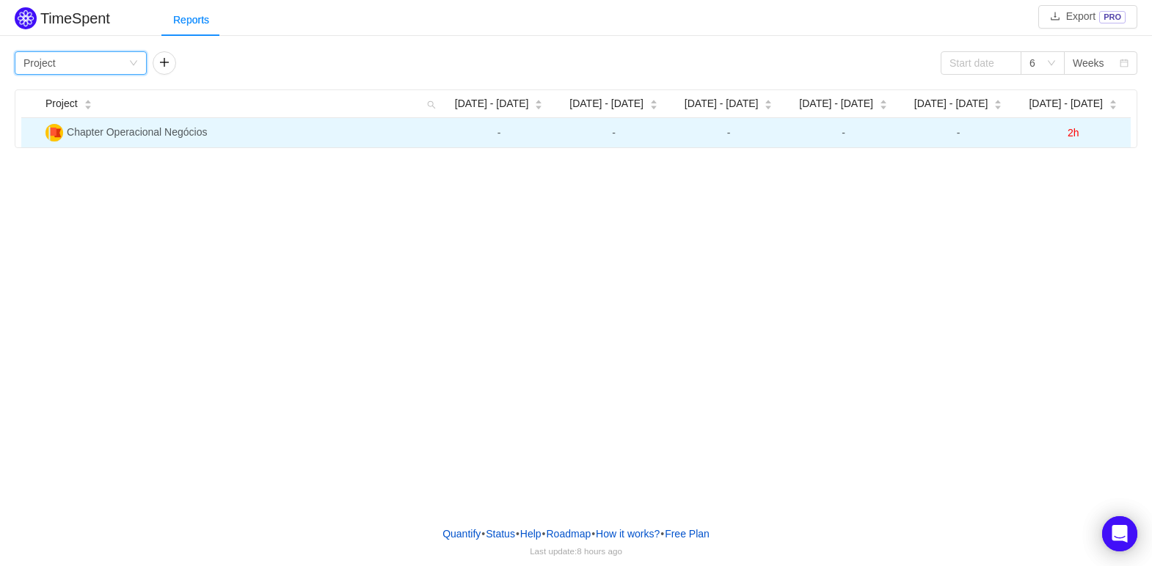
click at [1076, 134] on span "2h" at bounding box center [1073, 133] width 12 height 12
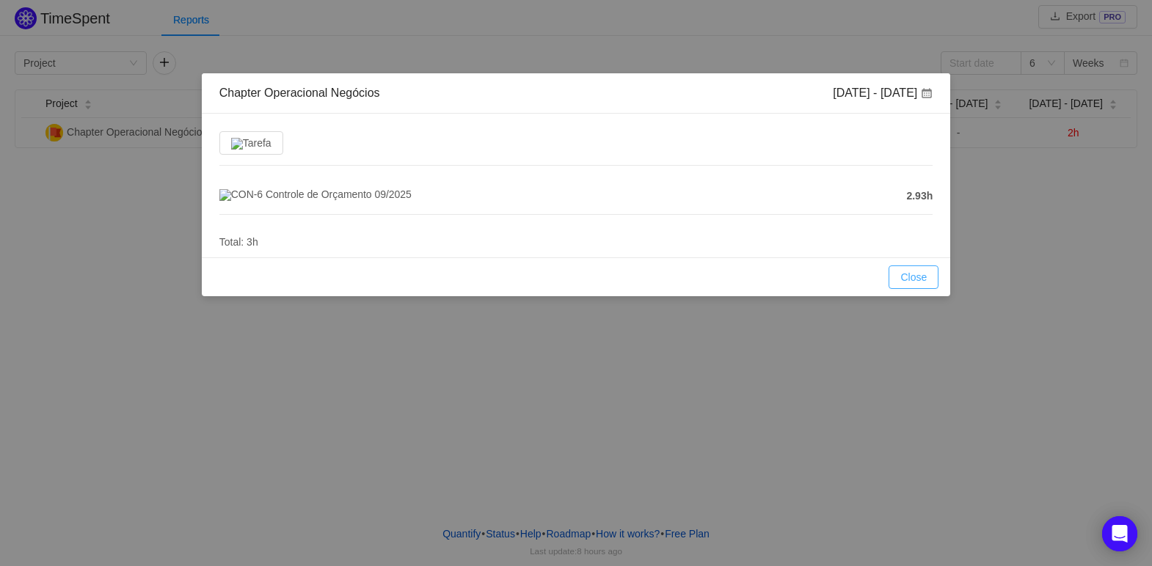
click at [919, 286] on button "Close" at bounding box center [913, 277] width 50 height 23
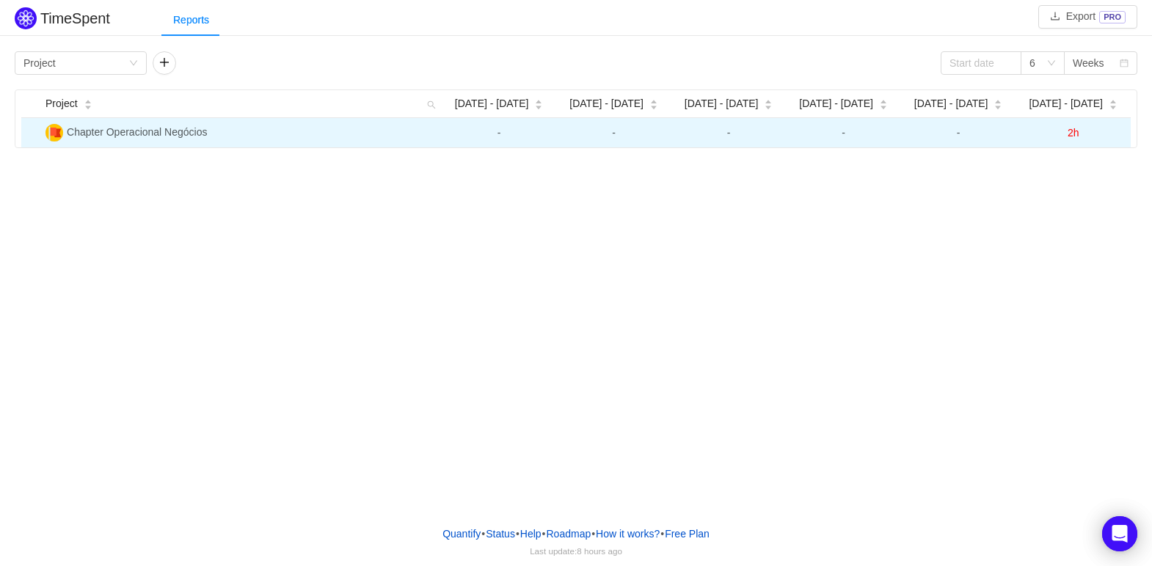
click at [528, 136] on td "-" at bounding box center [499, 132] width 115 height 29
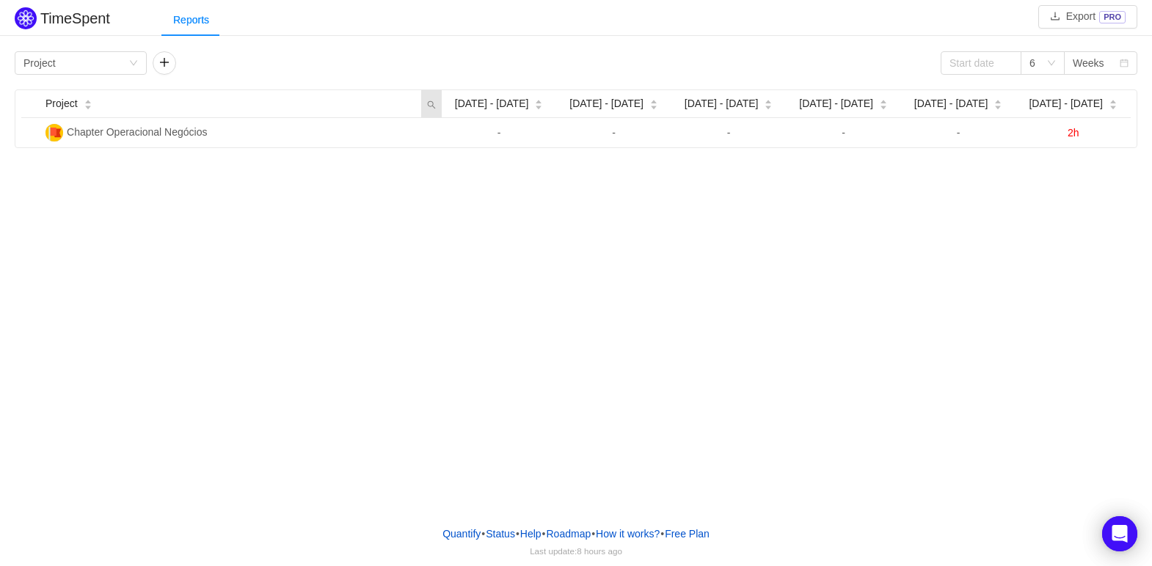
click at [423, 106] on icon "icon: search" at bounding box center [431, 103] width 21 height 27
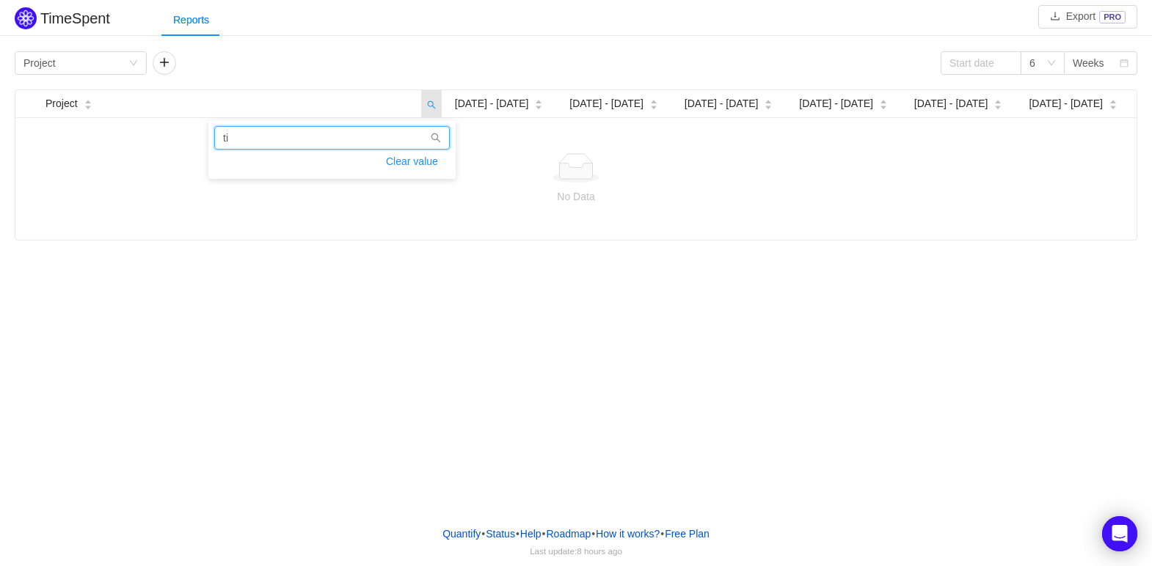
type input "t"
type input "a"
type input "brindes"
click at [425, 105] on icon "icon: search" at bounding box center [431, 103] width 21 height 27
drag, startPoint x: 211, startPoint y: 136, endPoint x: 189, endPoint y: 136, distance: 22.0
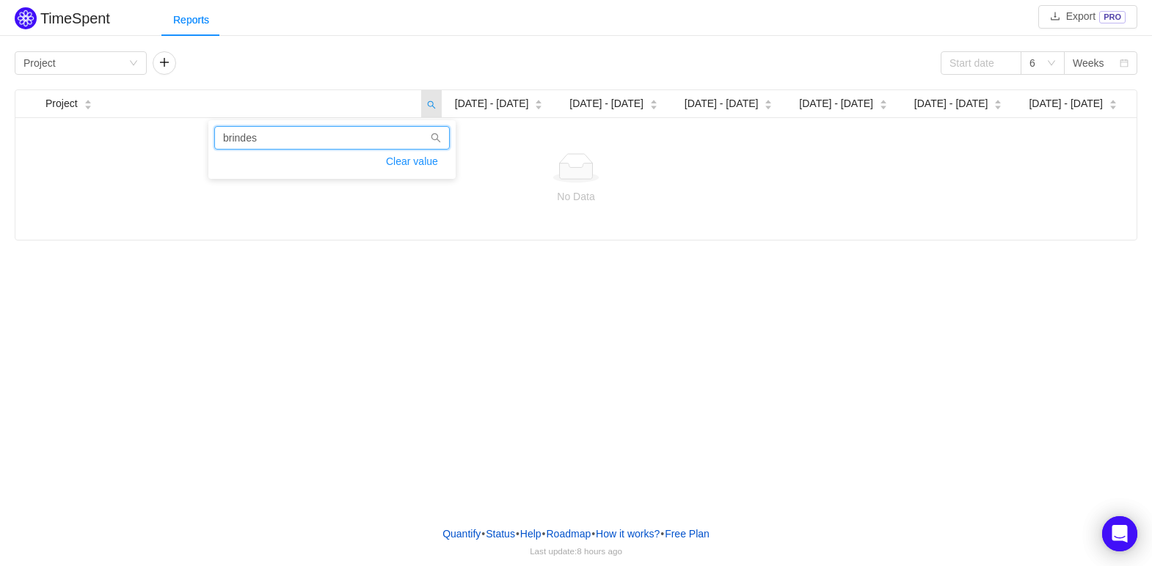
click at [189, 136] on body "TimeSpent Export PRO Reports Group by Project 6 Weeks Project Aug [DATE] - [DAT…" at bounding box center [576, 283] width 1152 height 566
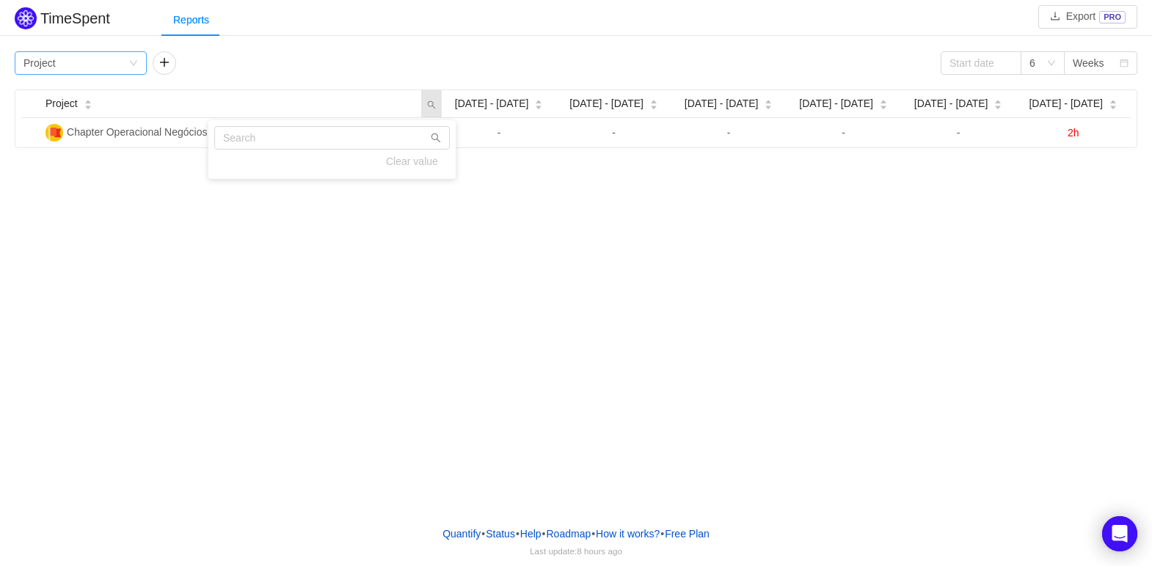
click at [140, 60] on div "Group by Project" at bounding box center [81, 62] width 132 height 23
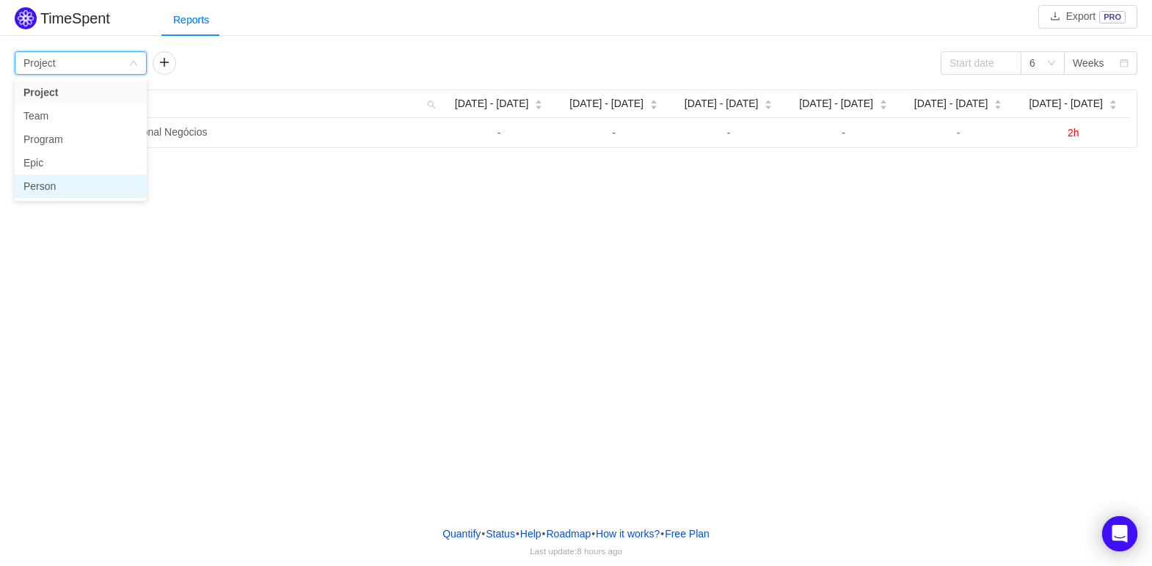
click at [67, 179] on li "Person" at bounding box center [81, 186] width 132 height 23
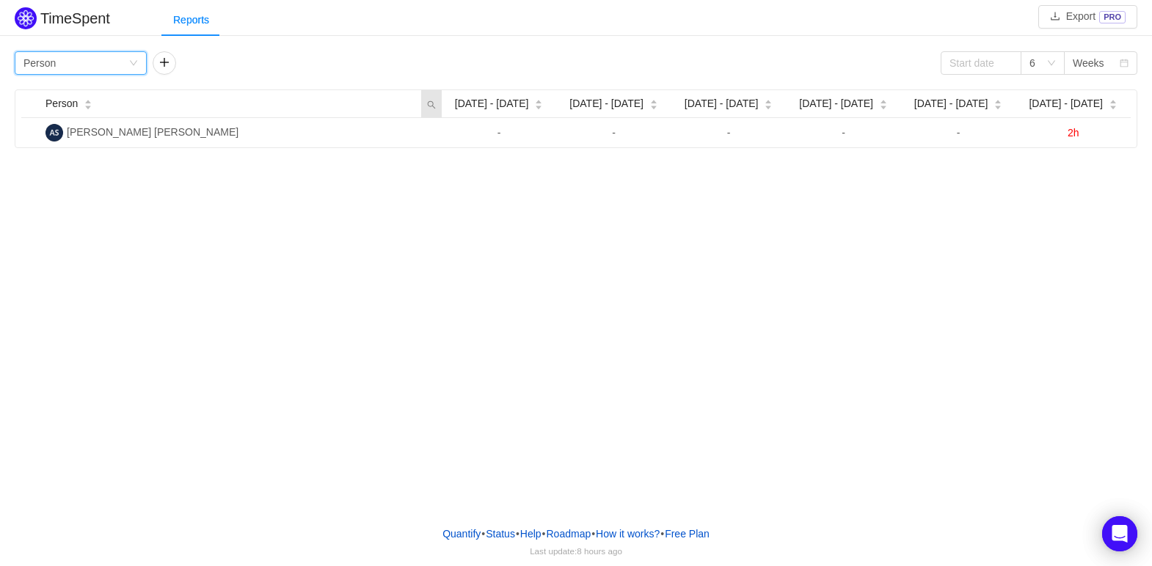
click at [431, 102] on icon "icon: search" at bounding box center [431, 104] width 9 height 9
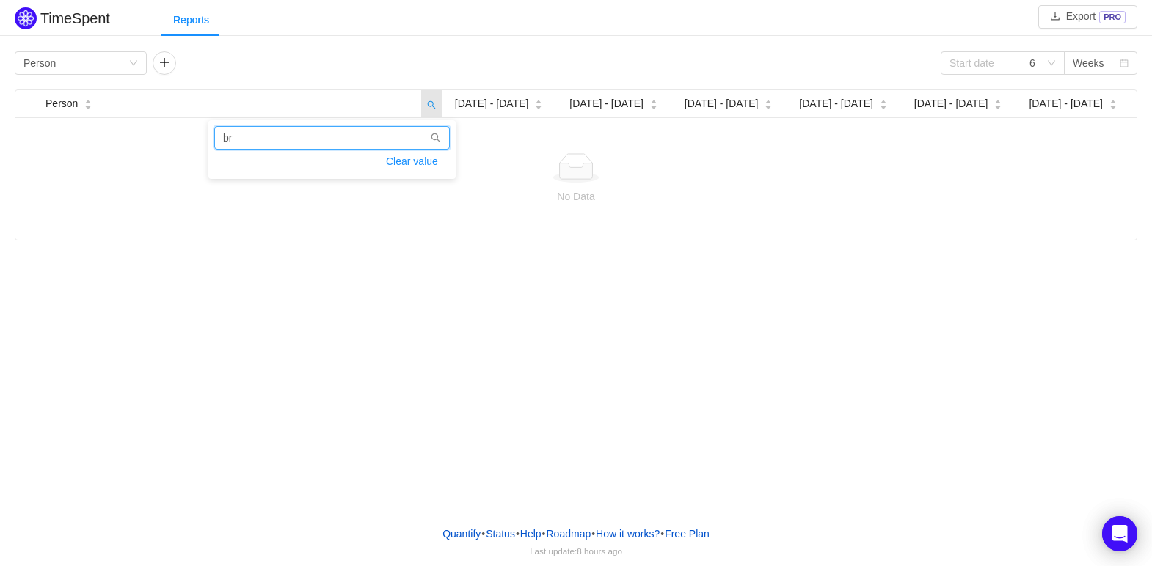
type input "b"
type input "A"
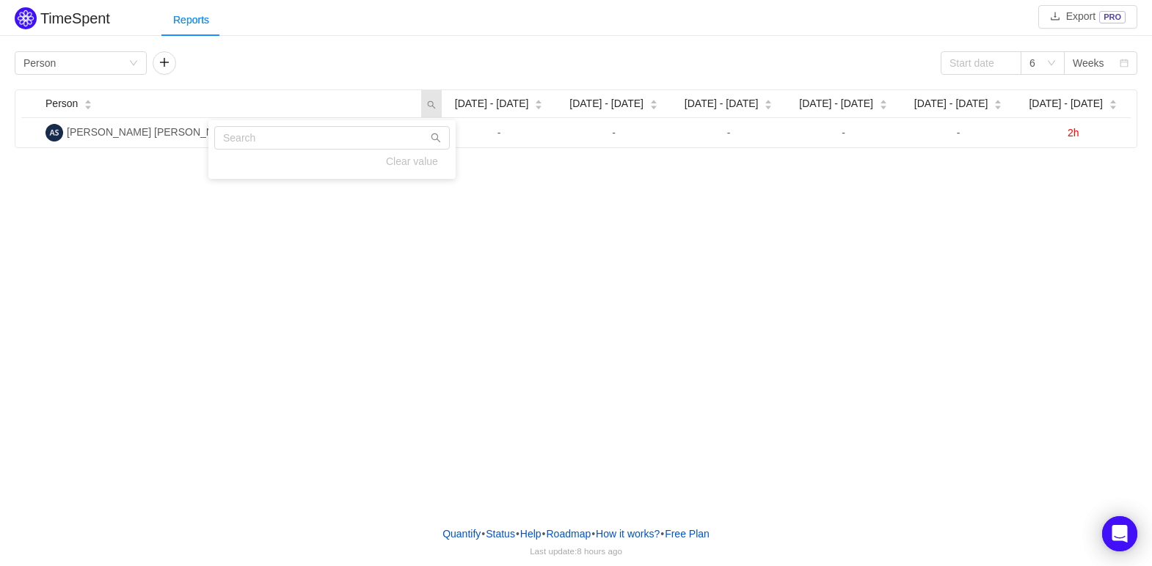
click at [896, 198] on div "TimeSpent Export PRO Reports Group by Person 6 Weeks Person Aug [DATE] - [DATE]…" at bounding box center [576, 257] width 1152 height 514
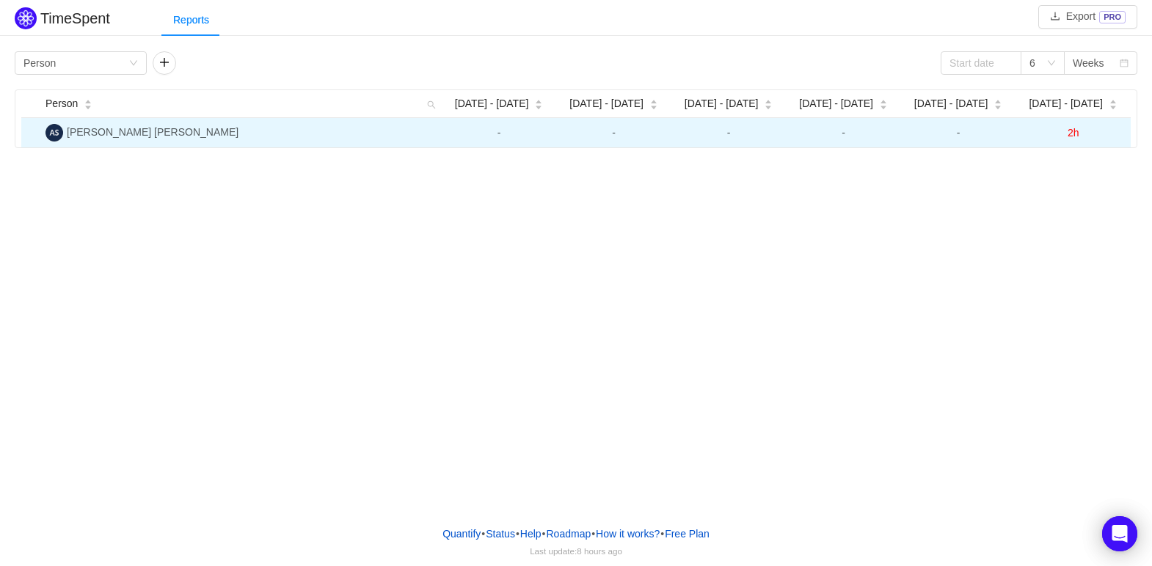
click at [1078, 132] on span "2h" at bounding box center [1073, 133] width 12 height 12
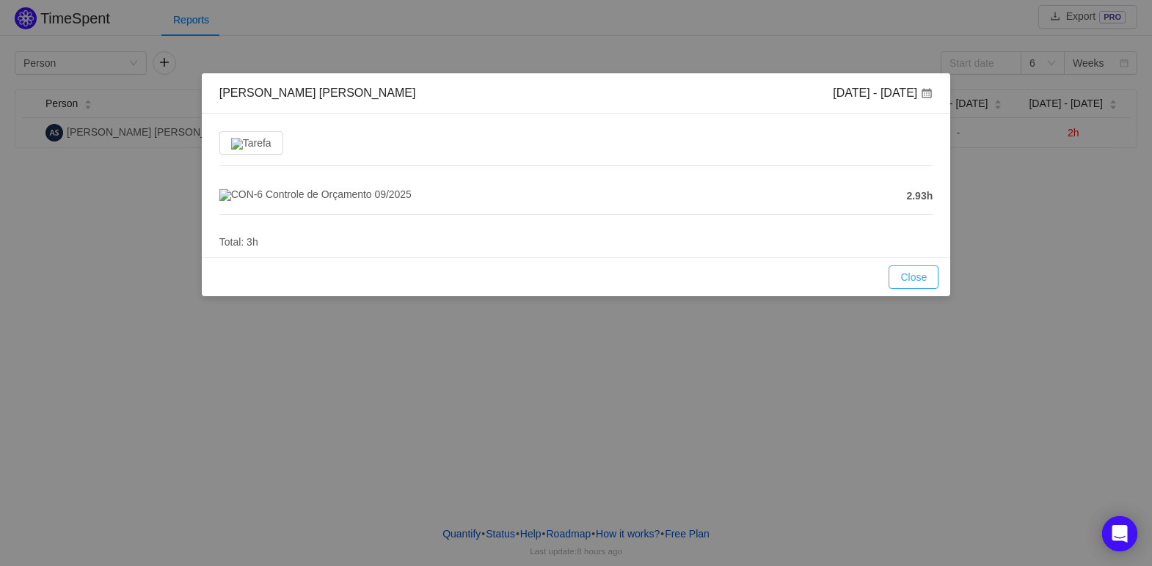
click at [924, 288] on button "Close" at bounding box center [913, 277] width 50 height 23
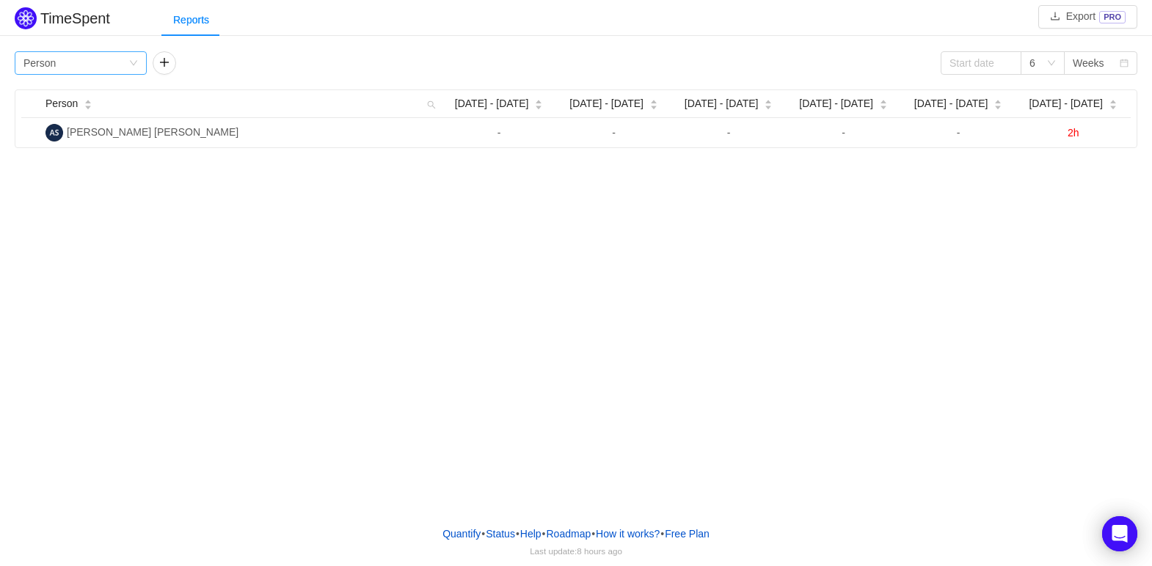
click at [142, 59] on div "Group by Person" at bounding box center [81, 62] width 132 height 23
click at [86, 135] on li "Program" at bounding box center [81, 139] width 132 height 23
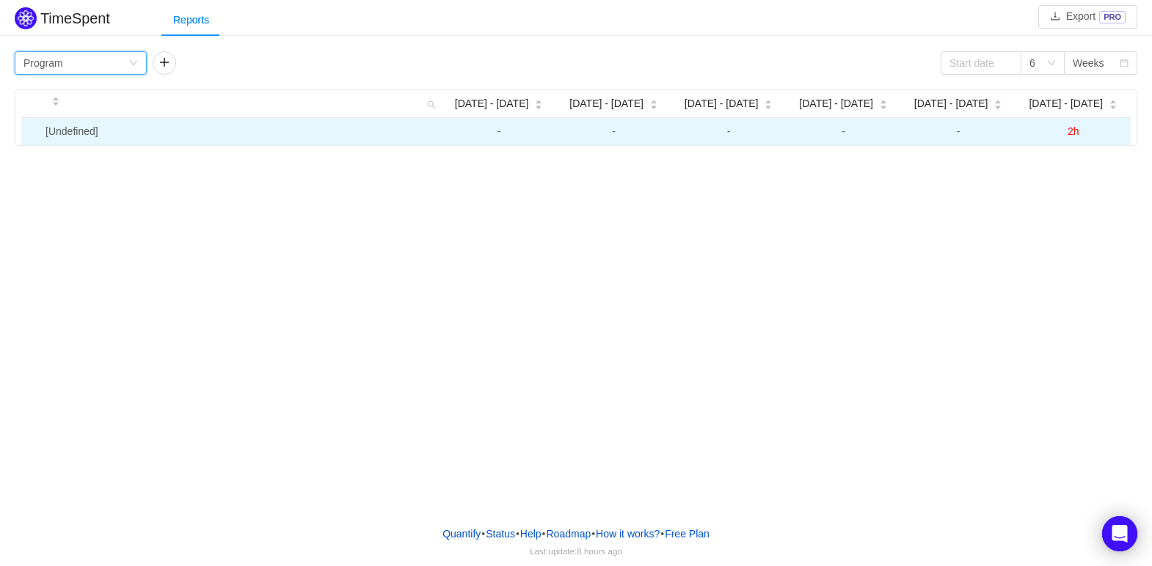
click at [1072, 132] on span "2h" at bounding box center [1073, 131] width 12 height 12
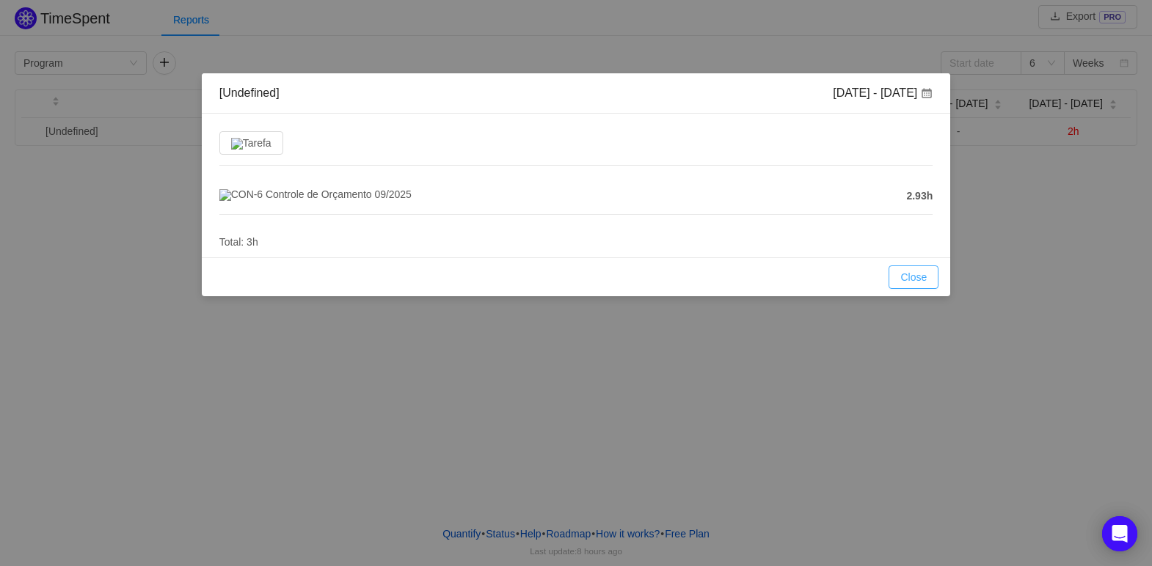
click at [915, 289] on button "Close" at bounding box center [913, 277] width 50 height 23
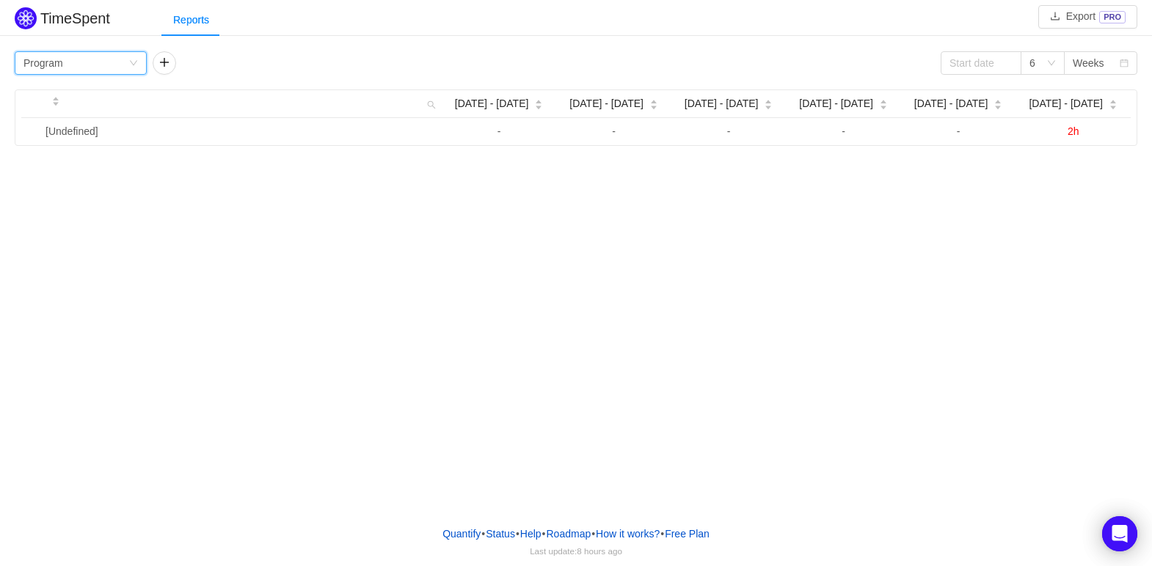
click at [92, 59] on div "Group by Program" at bounding box center [75, 63] width 105 height 22
click at [49, 182] on li "Person" at bounding box center [81, 186] width 132 height 23
click at [120, 65] on div "Group by Person" at bounding box center [75, 63] width 105 height 22
click at [189, 23] on div "Reports" at bounding box center [190, 20] width 59 height 33
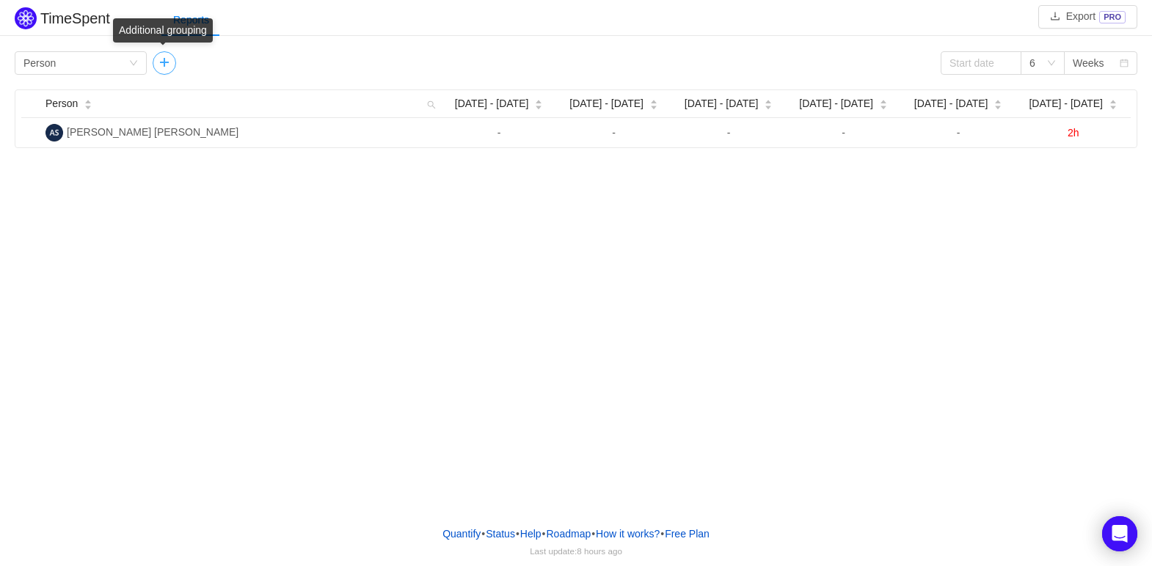
click at [164, 63] on button "button" at bounding box center [164, 62] width 23 height 23
click at [195, 66] on div "Group by Issue" at bounding box center [213, 63] width 105 height 22
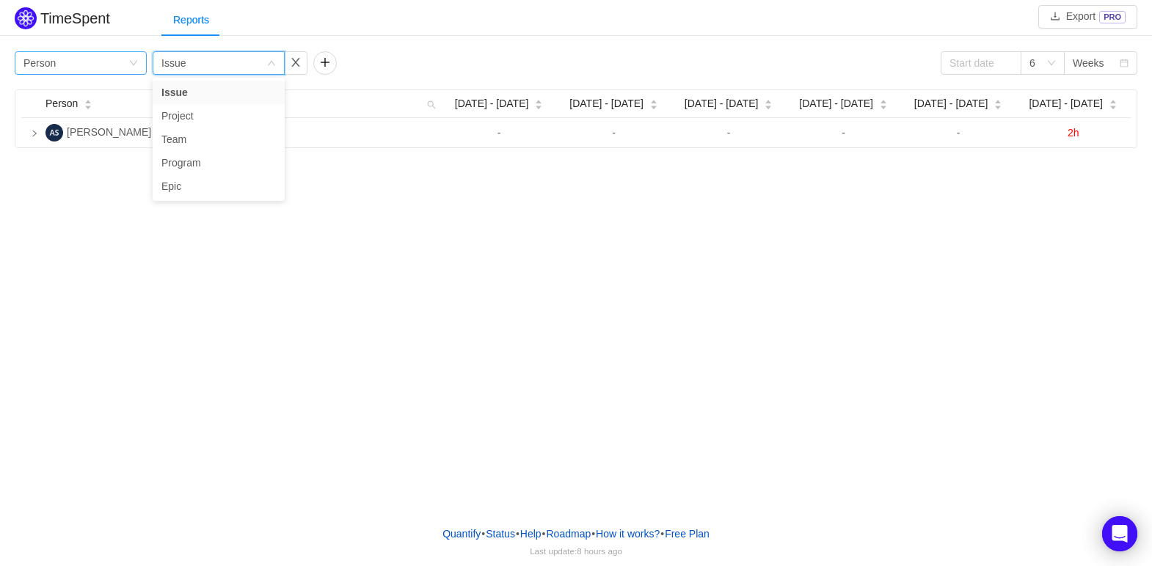
click at [117, 62] on div "Group by Person" at bounding box center [75, 63] width 105 height 22
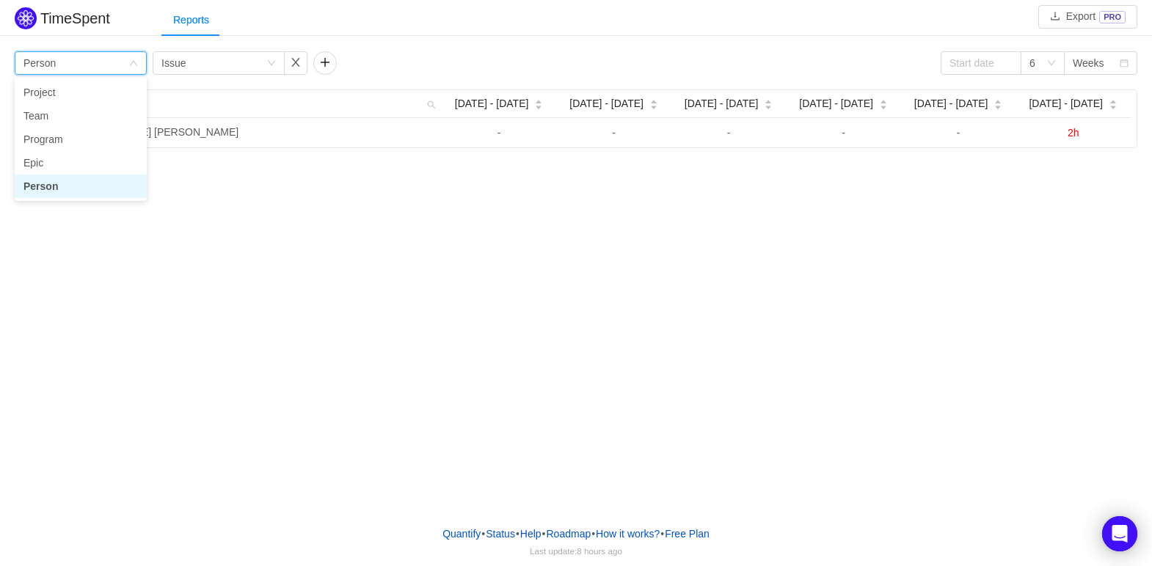
click at [67, 191] on li "Person" at bounding box center [81, 186] width 132 height 23
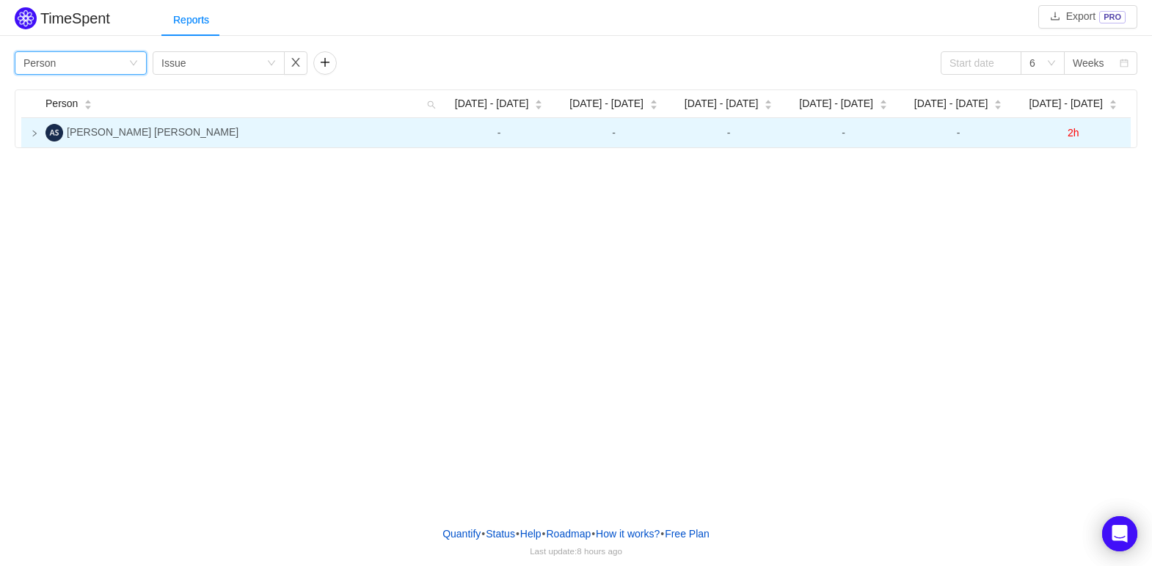
click at [1075, 131] on span "2h" at bounding box center [1073, 133] width 12 height 12
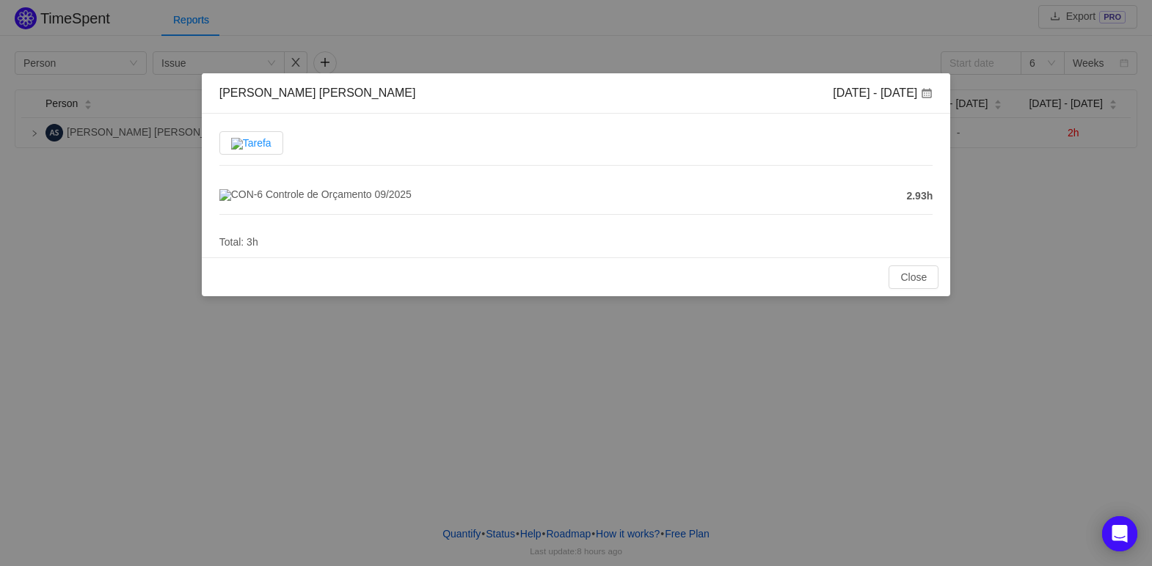
click at [261, 146] on span "Tarefa" at bounding box center [251, 143] width 40 height 12
click at [231, 147] on input "Tarefa" at bounding box center [231, 147] width 0 height 0
click at [271, 137] on span "Tarefa" at bounding box center [251, 143] width 40 height 12
click at [231, 147] on input "Tarefa" at bounding box center [231, 147] width 0 height 0
click at [353, 142] on div "Tarefa CON-6 Controle de Orçamento 09/2025 2.93h Total: 3h" at bounding box center [576, 186] width 749 height 144
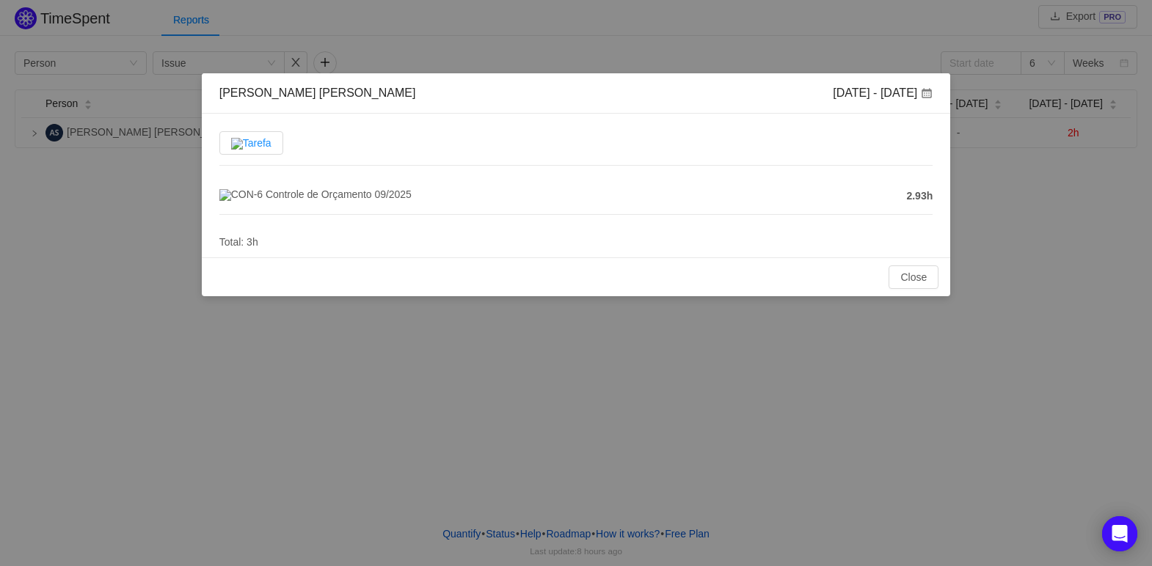
click at [255, 143] on span "Tarefa" at bounding box center [251, 143] width 40 height 12
click at [231, 147] on input "Tarefa" at bounding box center [231, 147] width 0 height 0
click at [917, 283] on button "Close" at bounding box center [913, 277] width 50 height 23
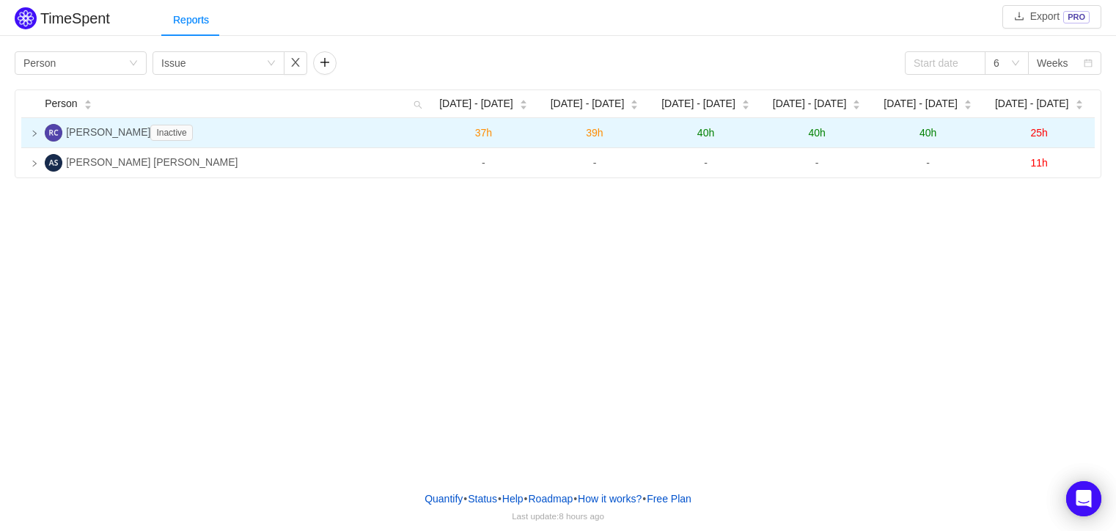
click at [33, 136] on icon "icon: right" at bounding box center [34, 133] width 7 height 7
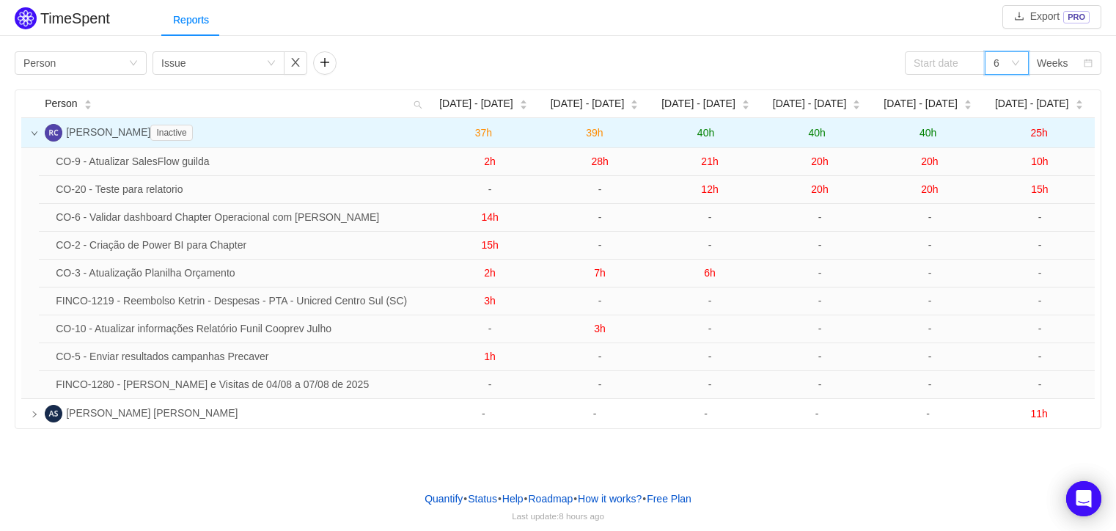
click at [1008, 60] on div "6" at bounding box center [1002, 63] width 17 height 22
click at [922, 64] on input at bounding box center [945, 62] width 81 height 23
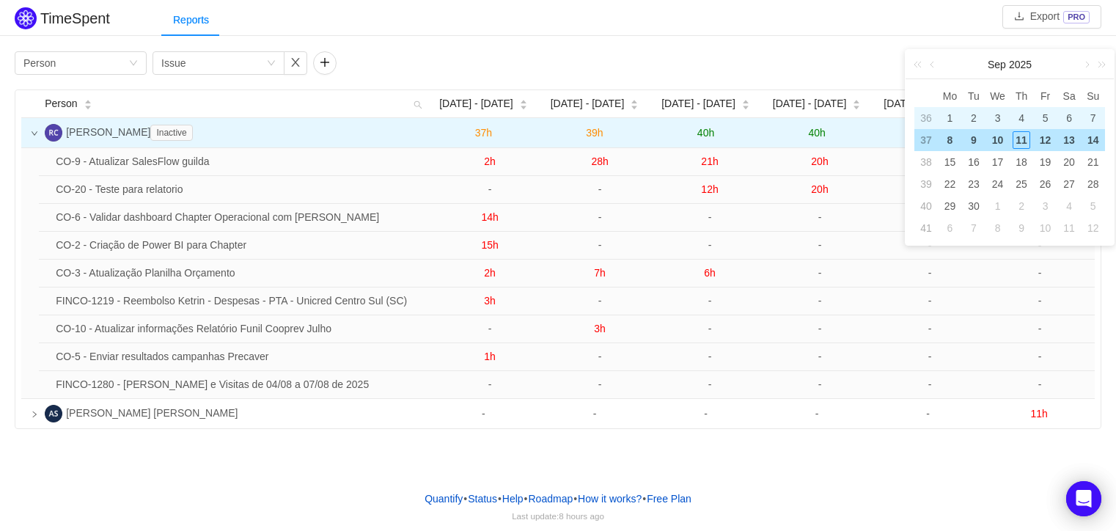
click at [948, 117] on div "1" at bounding box center [950, 118] width 18 height 18
type input "[DATE]"
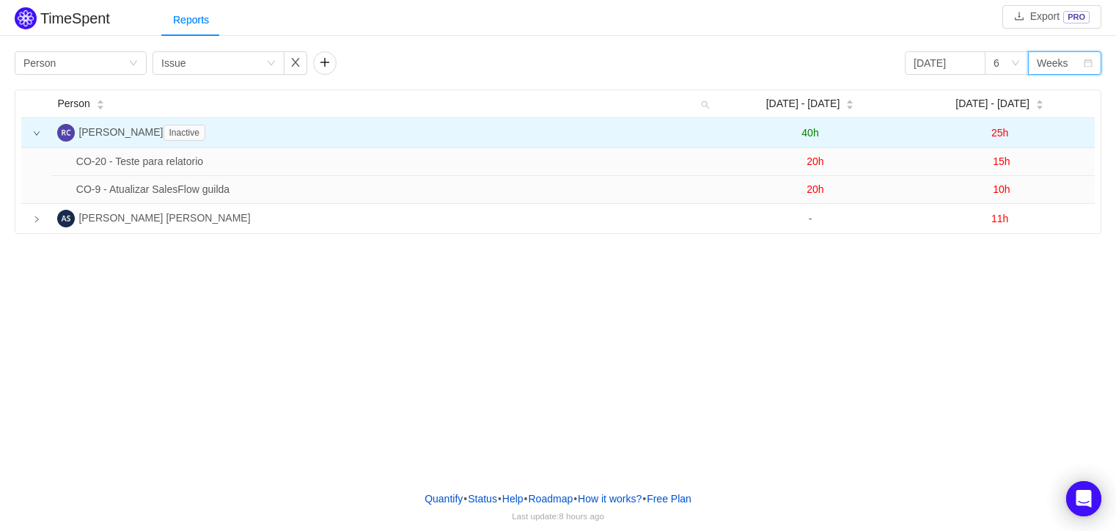
click at [1043, 65] on div "Weeks" at bounding box center [1053, 63] width 32 height 22
click at [1050, 118] on li "Months" at bounding box center [1064, 115] width 73 height 23
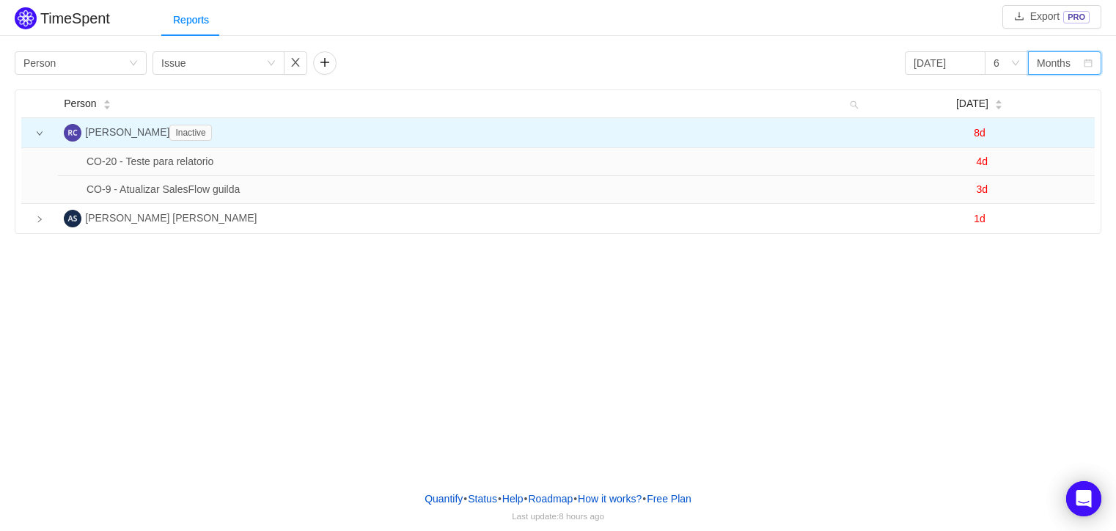
click at [1069, 50] on div "Group by Person Group by Issue [DATE] 6 Months Person [DATE] [PERSON_NAME] Inac…" at bounding box center [558, 141] width 1116 height 186
click at [1064, 63] on div "Months" at bounding box center [1054, 63] width 34 height 22
click at [1067, 92] on li "Weeks" at bounding box center [1064, 92] width 73 height 23
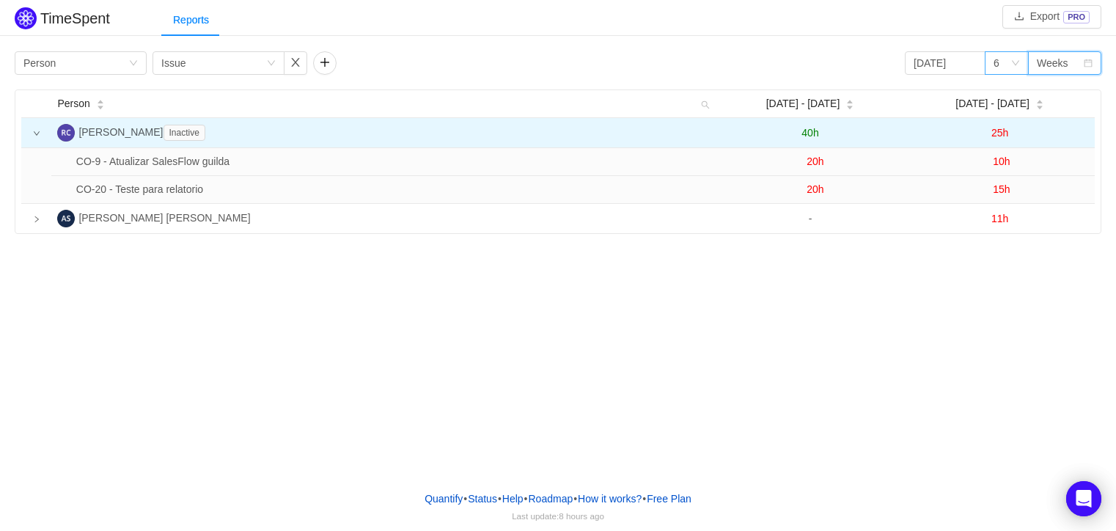
click at [1012, 65] on icon "icon: down" at bounding box center [1016, 63] width 9 height 9
click at [1001, 119] on li "6" at bounding box center [1007, 115] width 44 height 23
click at [962, 60] on input "[DATE]" at bounding box center [945, 62] width 81 height 23
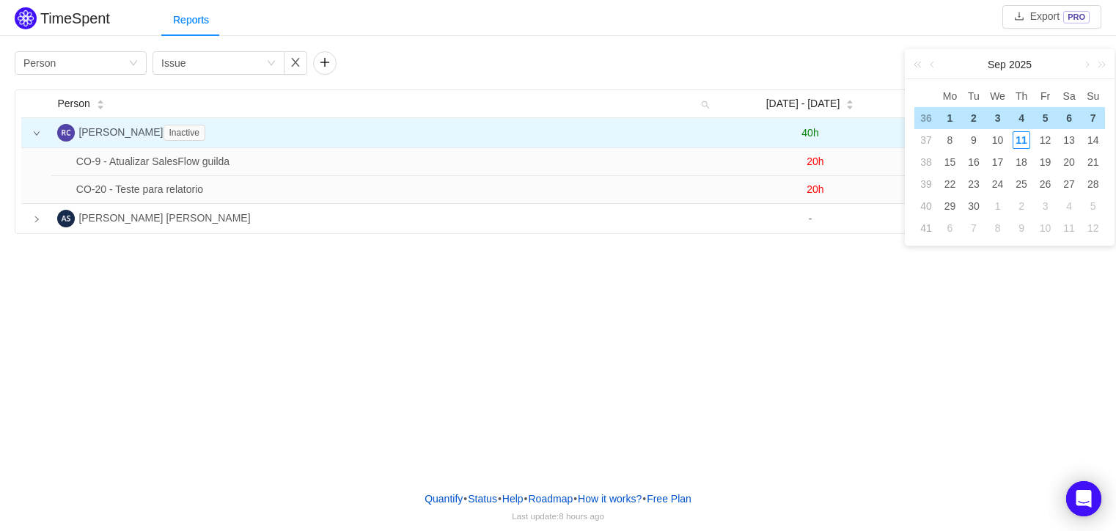
click at [621, 347] on div "TimeSpent Export PRO Reports Group by Person Group by Issue [DATE] 6 Weeks Pers…" at bounding box center [558, 239] width 1116 height 479
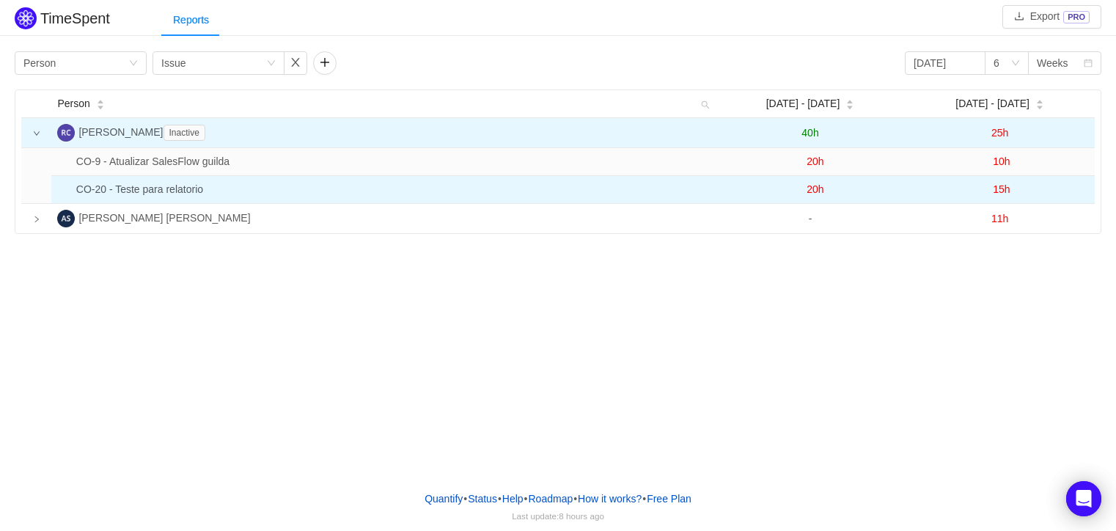
click at [816, 192] on span "20h" at bounding box center [815, 189] width 17 height 12
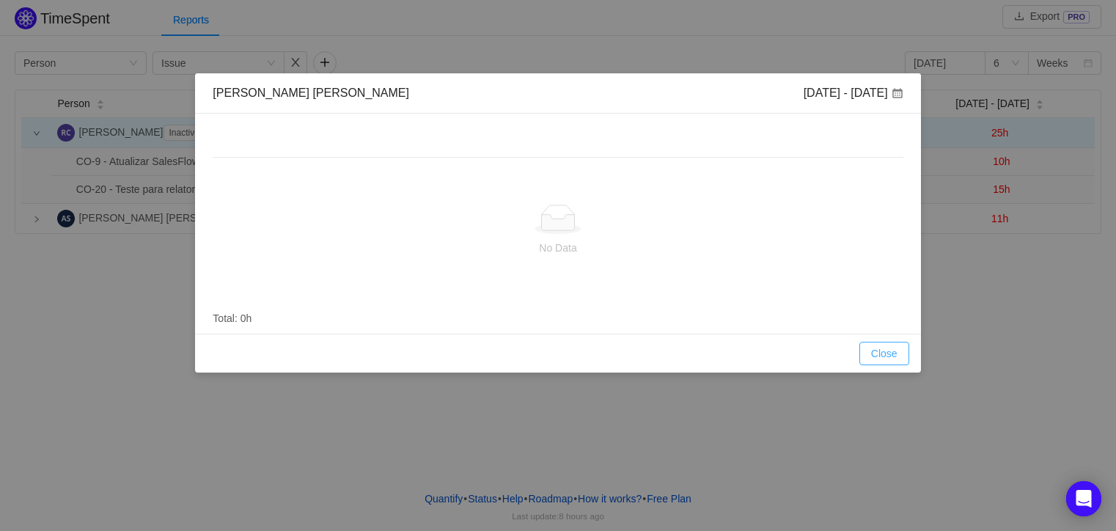
click at [877, 351] on button "Close" at bounding box center [885, 353] width 50 height 23
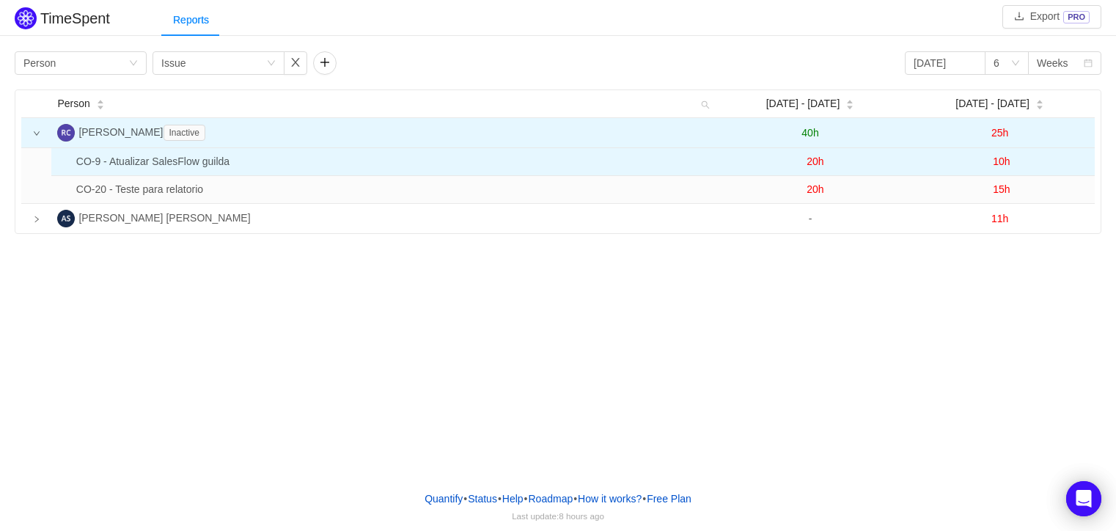
click at [815, 160] on span "20h" at bounding box center [815, 162] width 17 height 12
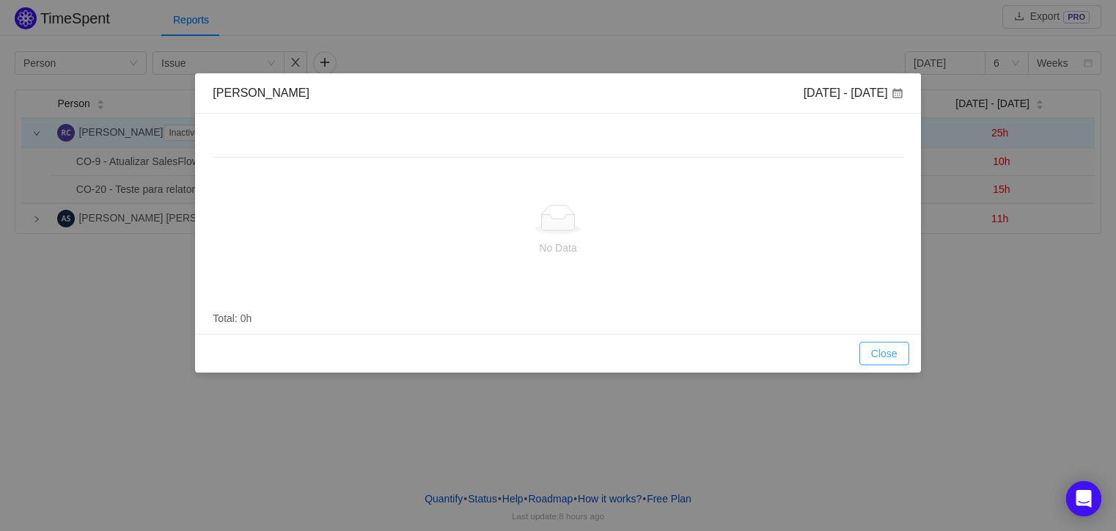
click at [883, 357] on button "Close" at bounding box center [885, 353] width 50 height 23
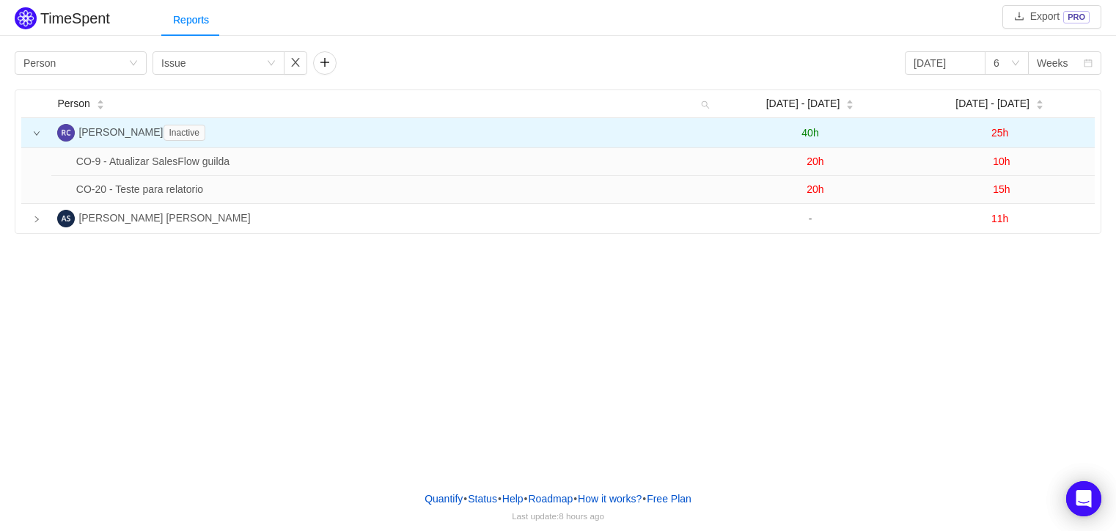
click at [815, 131] on span "40h" at bounding box center [810, 133] width 17 height 12
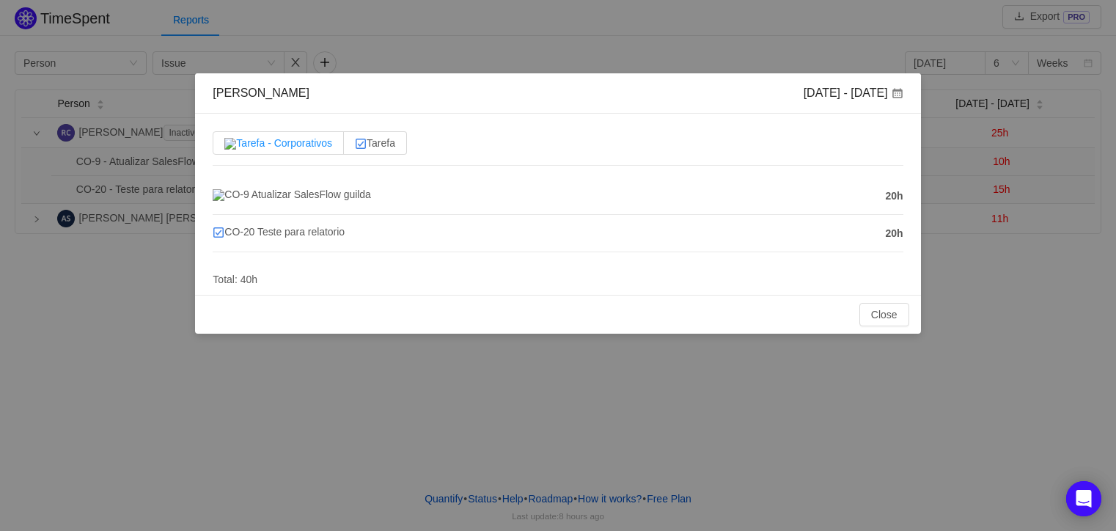
click at [296, 142] on span "Tarefa - Corporativos" at bounding box center [278, 143] width 108 height 12
click at [224, 147] on input "Tarefa - Corporativos" at bounding box center [224, 147] width 0 height 0
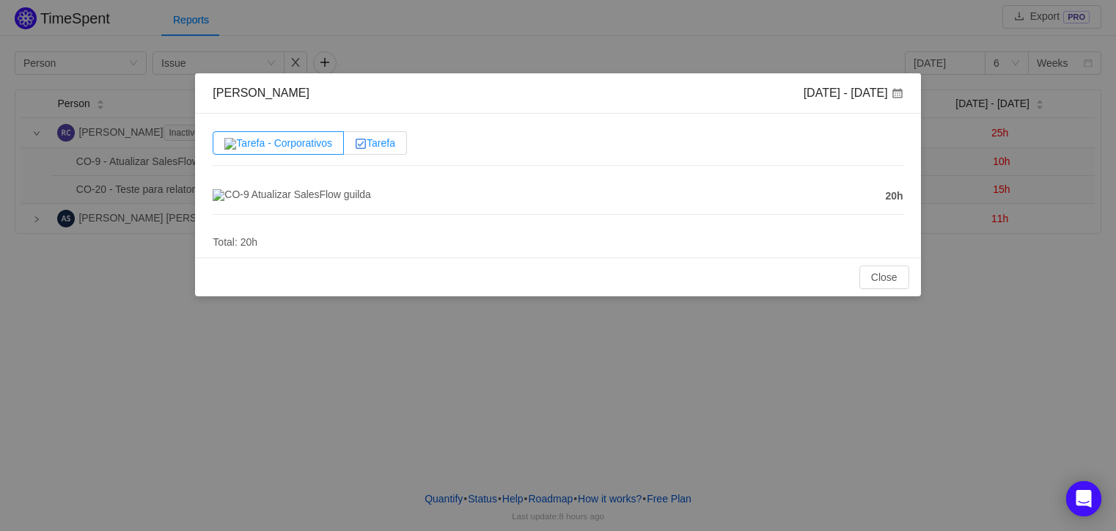
click at [387, 138] on span "Tarefa" at bounding box center [375, 143] width 40 height 12
click at [355, 147] on input "Tarefa" at bounding box center [355, 147] width 0 height 0
click at [288, 148] on span "Tarefa - Corporativos" at bounding box center [278, 143] width 108 height 12
click at [224, 147] on input "Tarefa - Corporativos" at bounding box center [224, 147] width 0 height 0
click at [897, 288] on button "Close" at bounding box center [885, 277] width 50 height 23
